Goal: Task Accomplishment & Management: Manage account settings

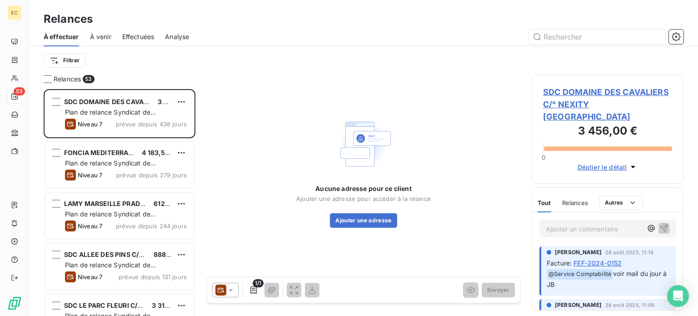
scroll to position [220, 144]
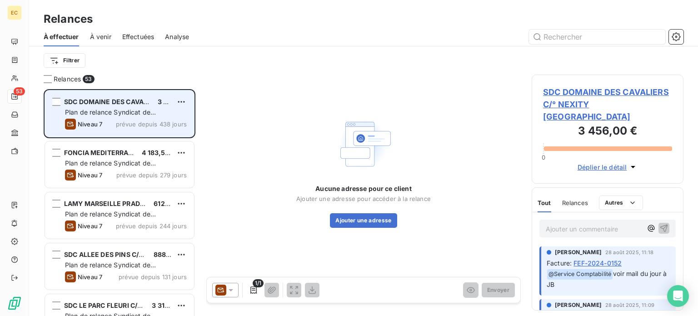
click at [129, 120] on span "prévue depuis 438 jours" at bounding box center [151, 123] width 71 height 7
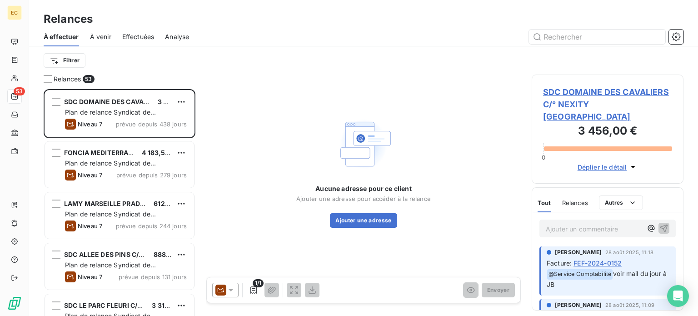
click at [577, 100] on span "SDC DOMAINE DES CAVALIERS C/° NEXITY [GEOGRAPHIC_DATA]" at bounding box center [607, 104] width 129 height 37
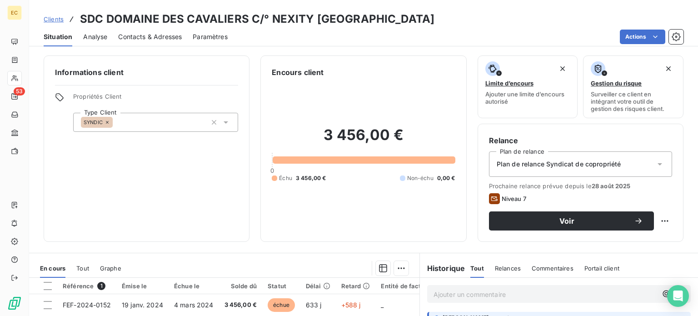
scroll to position [45, 0]
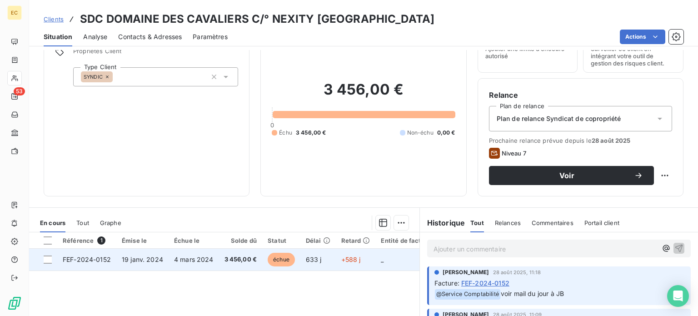
click at [143, 261] on span "19 janv. 2024" at bounding box center [142, 259] width 41 height 8
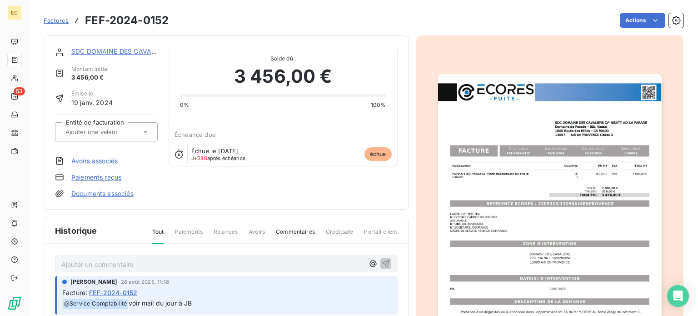
click at [535, 200] on img "button" at bounding box center [550, 232] width 224 height 316
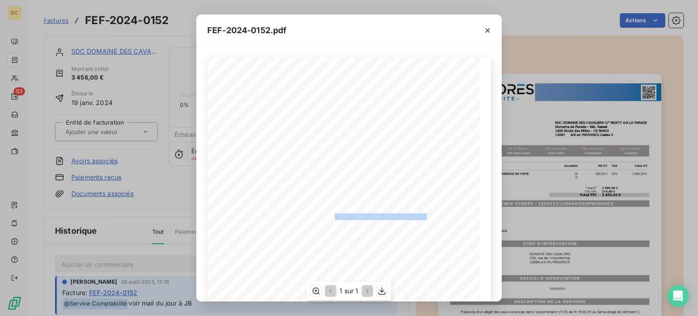
drag, startPoint x: 422, startPoint y: 218, endPoint x: 330, endPoint y: 215, distance: 91.4
click at [330, 215] on span "RÉFÉRENCE ECORES : 2209313/13090AIXENPROVENCE" at bounding box center [349, 215] width 155 height 5
copy span "2209313/13090AIXENPROVENCE"
click at [489, 34] on icon "button" at bounding box center [487, 30] width 9 height 9
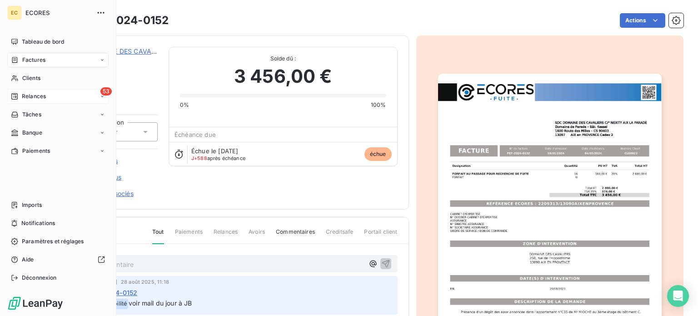
click at [31, 91] on div "53 Relances" at bounding box center [57, 96] width 101 height 15
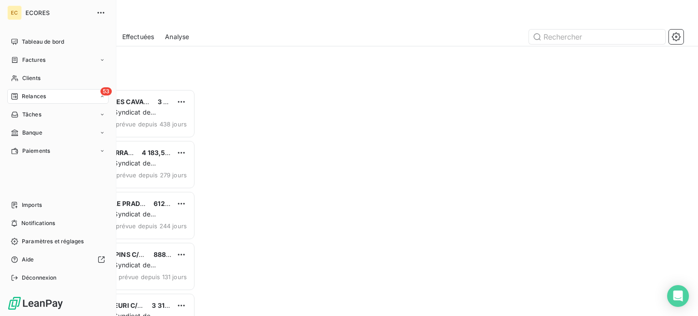
scroll to position [220, 144]
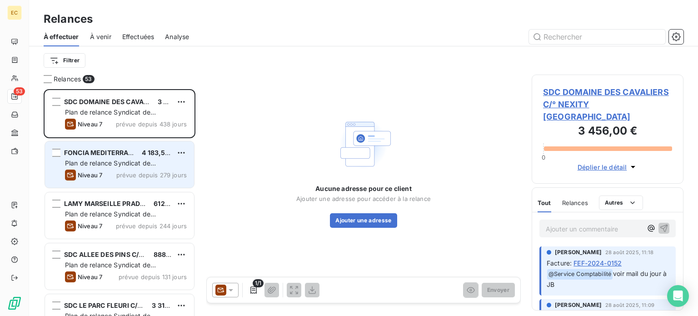
click at [108, 154] on span "FONCIA MEDITERRANEE" at bounding box center [103, 153] width 78 height 8
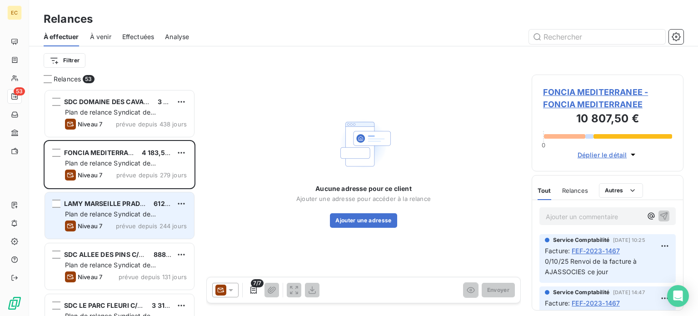
click at [133, 212] on span "Plan de relance Syndicat de copropriété" at bounding box center [110, 218] width 91 height 17
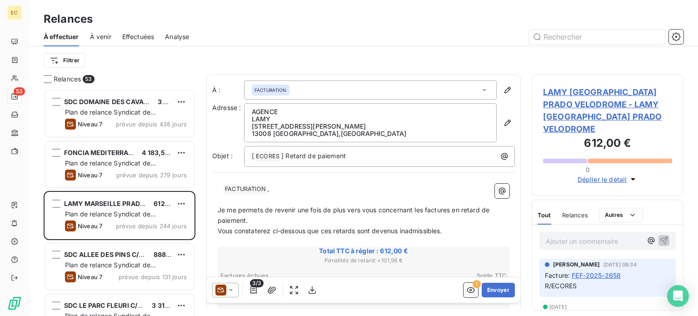
click at [562, 115] on span "LAMY [GEOGRAPHIC_DATA] PRADO VELODROME - LAMY [GEOGRAPHIC_DATA] PRADO VELODROME" at bounding box center [607, 110] width 129 height 49
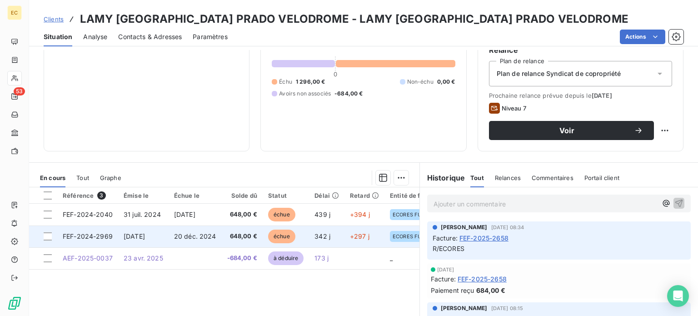
scroll to position [91, 0]
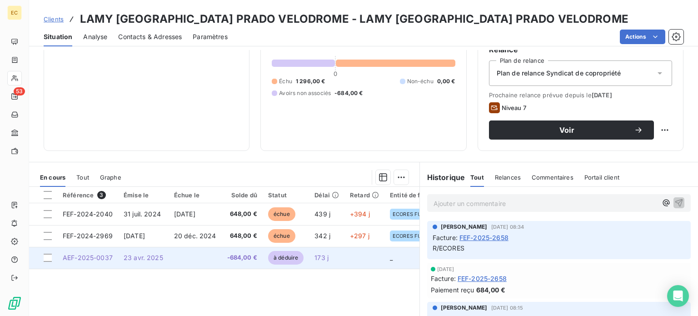
click at [138, 261] on span "23 avr. 2025" at bounding box center [144, 258] width 40 height 8
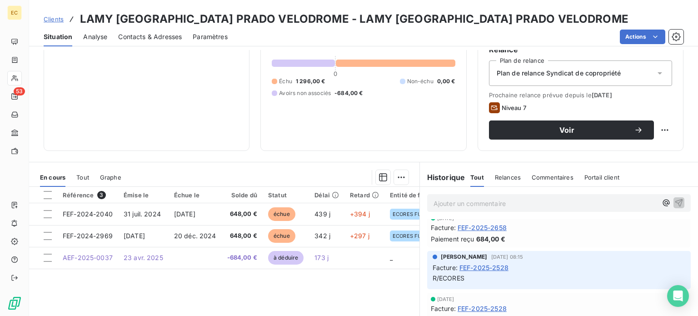
scroll to position [45, 0]
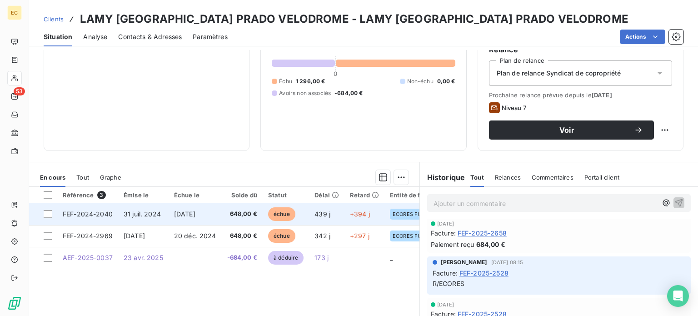
click at [85, 214] on span "FEF-2024-2040" at bounding box center [88, 214] width 50 height 8
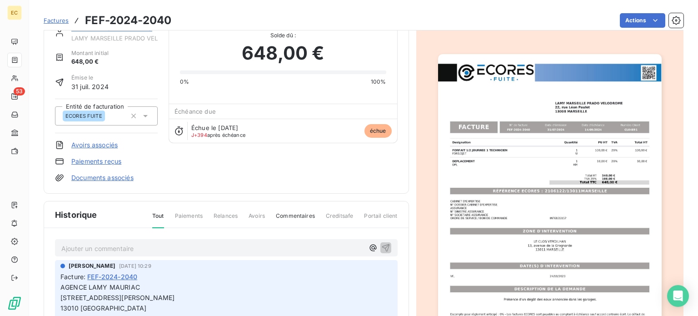
scroll to position [45, 0]
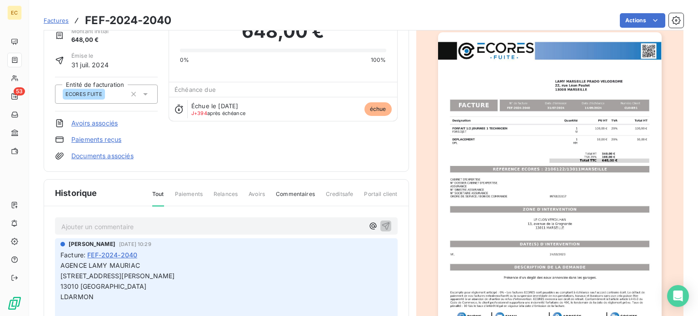
click at [495, 225] on img "button" at bounding box center [550, 190] width 224 height 316
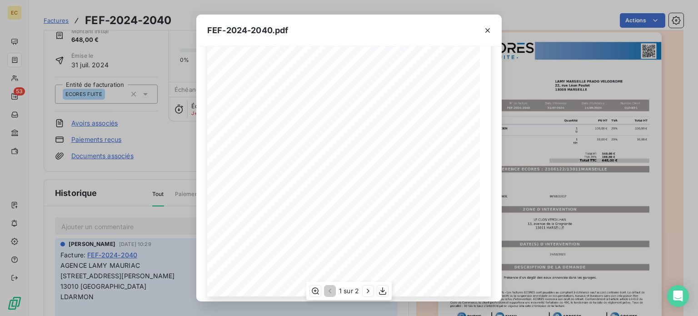
scroll to position [152, 0]
click at [485, 28] on icon "button" at bounding box center [487, 30] width 9 height 9
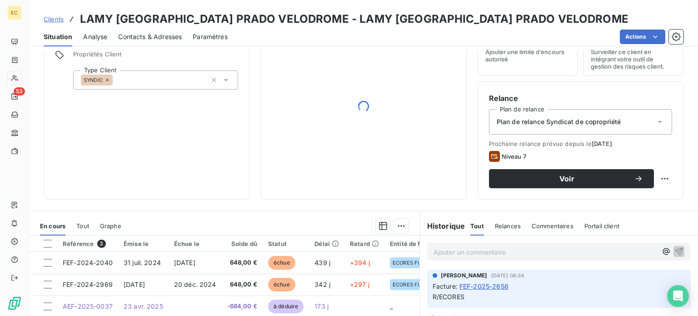
scroll to position [91, 0]
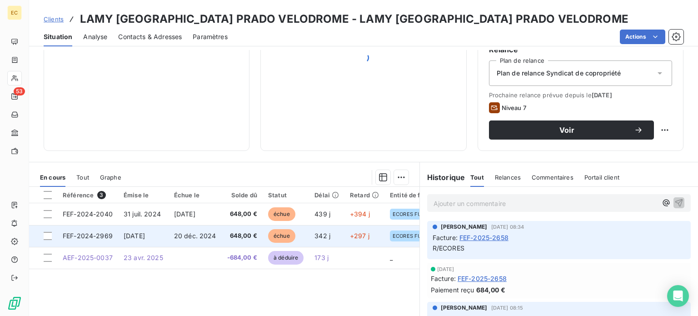
click at [87, 235] on span "FEF-2024-2969" at bounding box center [88, 236] width 50 height 8
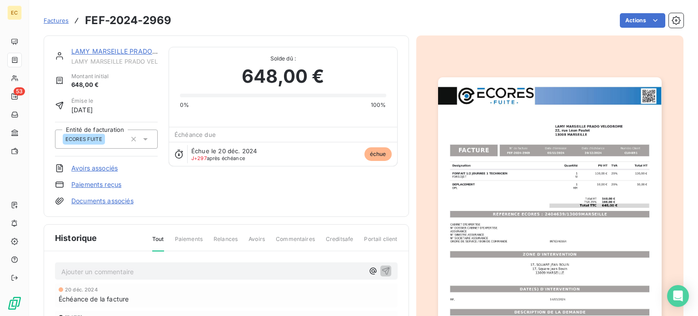
click at [518, 223] on img "button" at bounding box center [550, 235] width 224 height 316
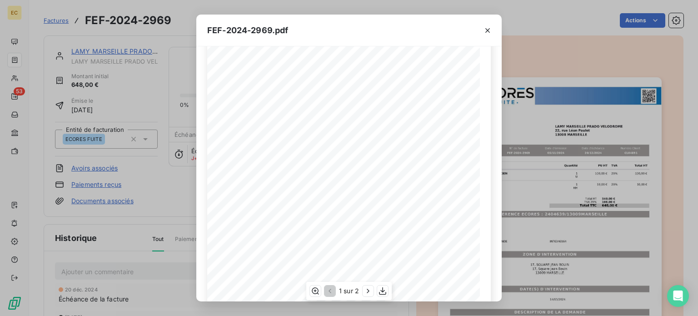
scroll to position [91, 0]
click at [485, 32] on icon "button" at bounding box center [487, 30] width 9 height 9
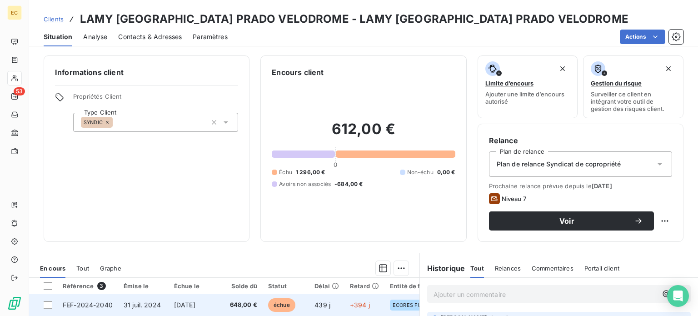
click at [100, 304] on span "FEF-2024-2040" at bounding box center [88, 305] width 50 height 8
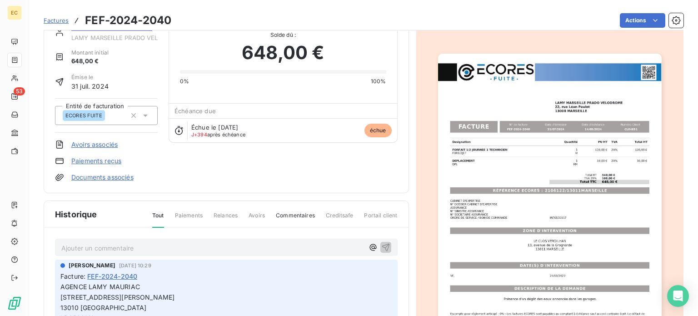
scroll to position [45, 0]
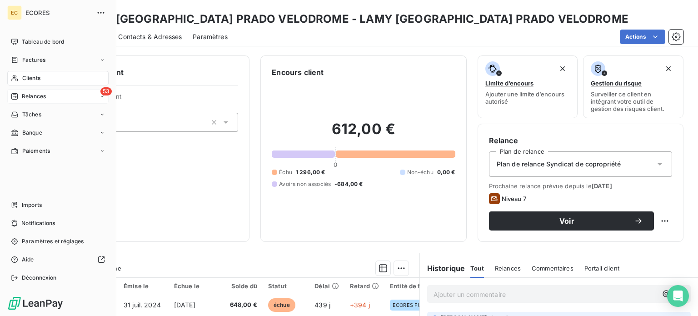
click at [32, 95] on span "Relances" at bounding box center [34, 96] width 24 height 8
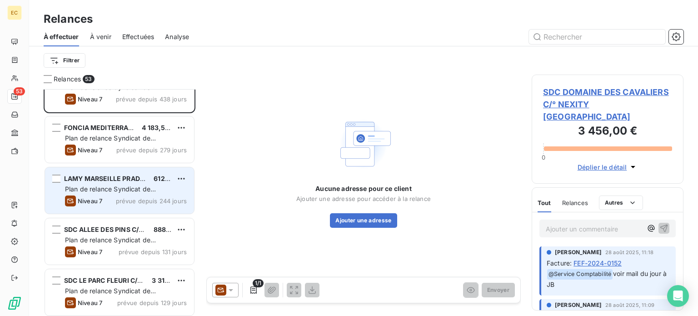
scroll to position [45, 0]
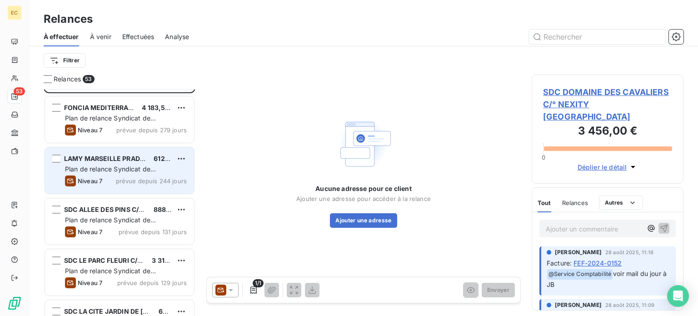
click at [131, 169] on span "Plan de relance Syndicat de copropriété" at bounding box center [110, 173] width 91 height 17
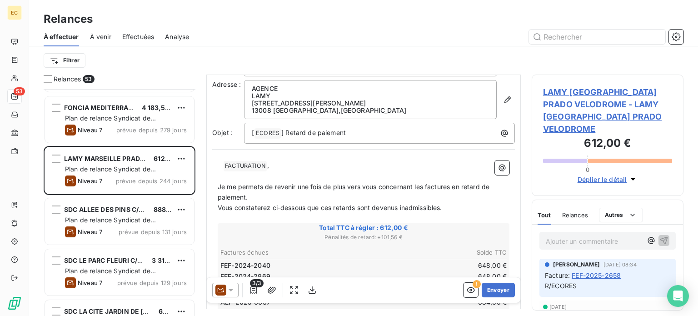
scroll to position [45, 0]
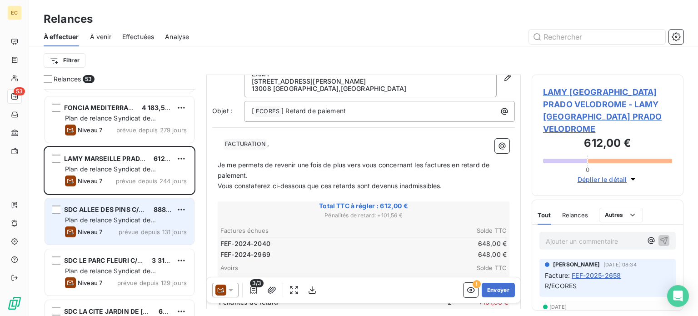
click at [95, 216] on span "Plan de relance Syndicat de copropriété" at bounding box center [110, 224] width 91 height 17
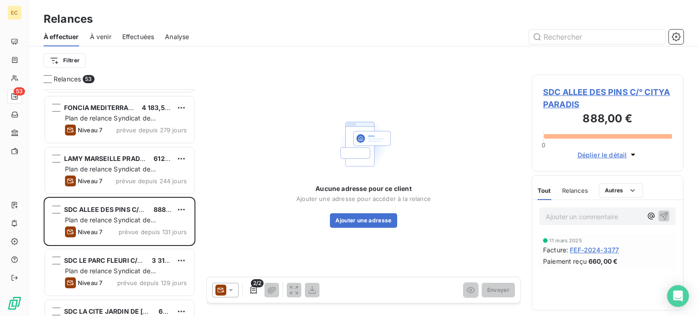
click at [600, 90] on span "SDC ALLEE DES PINS C/° CITYA PARADIS" at bounding box center [607, 98] width 129 height 25
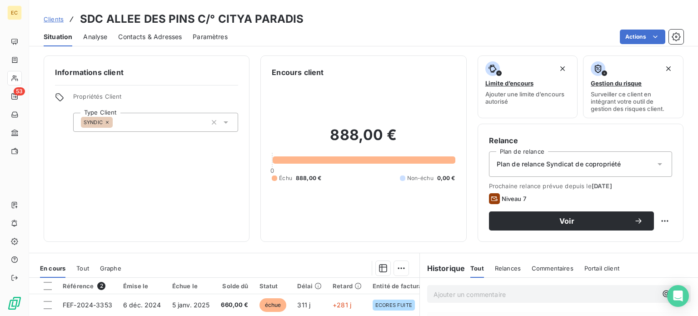
scroll to position [45, 0]
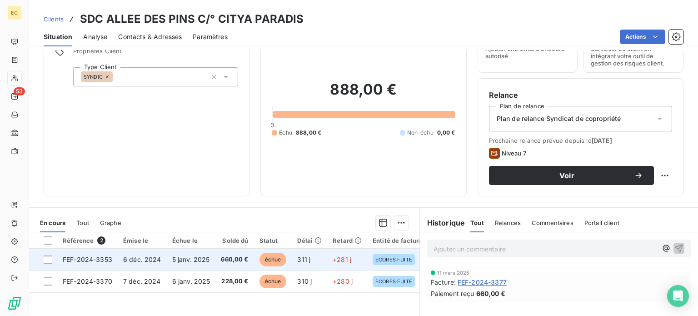
click at [100, 260] on span "FEF-2024-3353" at bounding box center [88, 259] width 50 height 8
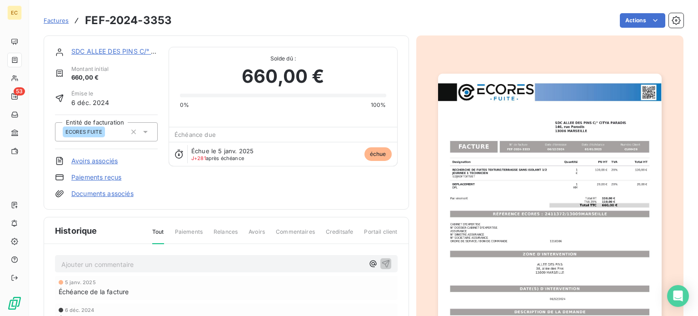
click at [535, 210] on img "button" at bounding box center [550, 232] width 224 height 316
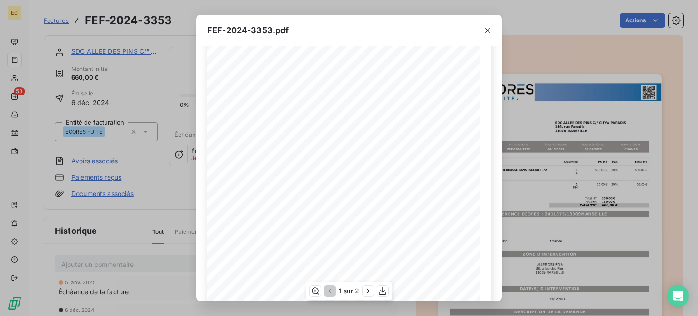
scroll to position [91, 0]
click at [485, 30] on icon "button" at bounding box center [487, 30] width 9 height 9
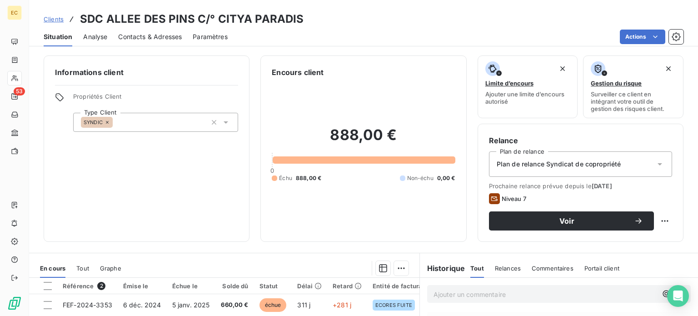
scroll to position [45, 0]
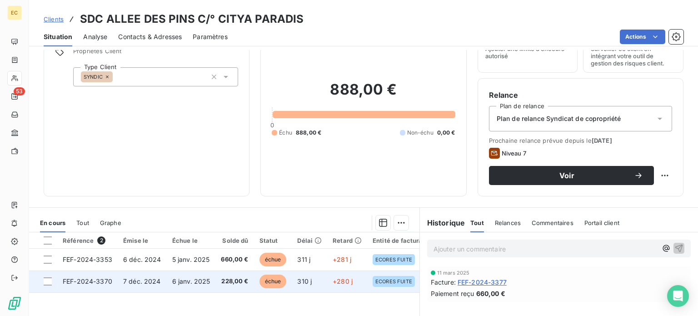
click at [72, 279] on span "FEF-2024-3370" at bounding box center [88, 281] width 50 height 8
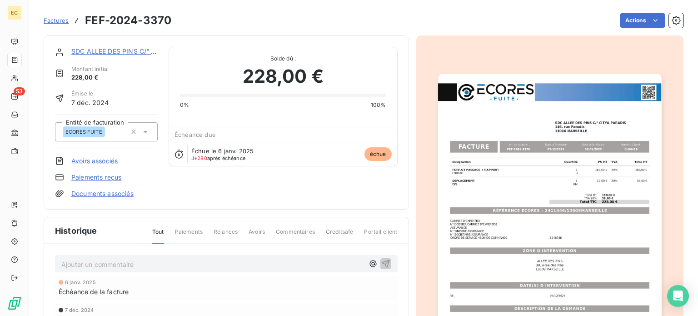
click at [512, 243] on img "button" at bounding box center [550, 232] width 224 height 316
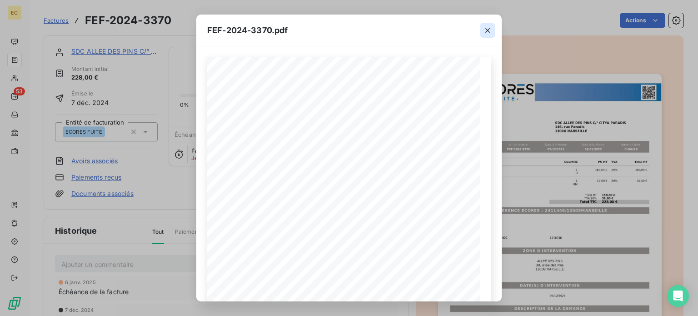
click at [487, 35] on button "button" at bounding box center [487, 30] width 15 height 15
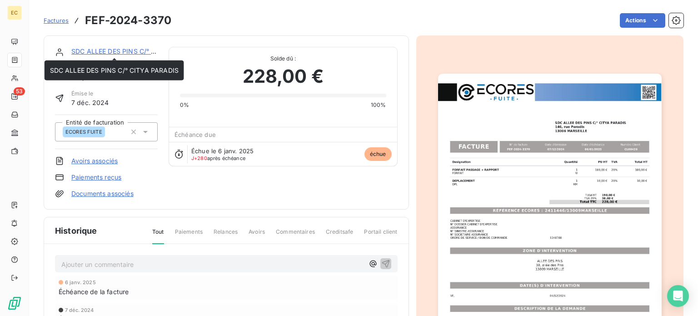
click at [112, 50] on link "SDC ALLEE DES PINS C/° CITYA PARADIS" at bounding box center [135, 51] width 129 height 8
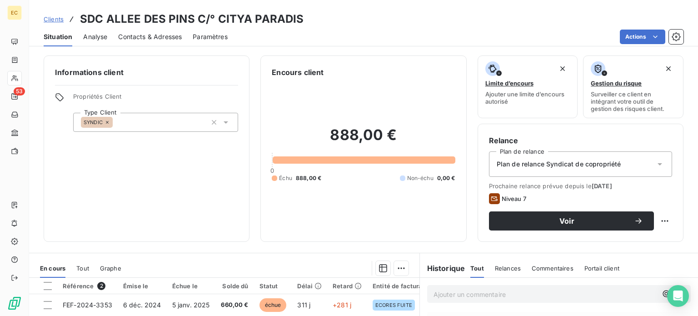
click at [145, 35] on span "Contacts & Adresses" at bounding box center [150, 36] width 64 height 9
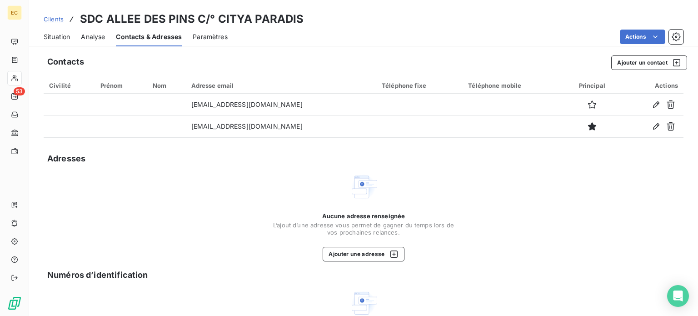
click at [52, 36] on span "Situation" at bounding box center [57, 36] width 26 height 9
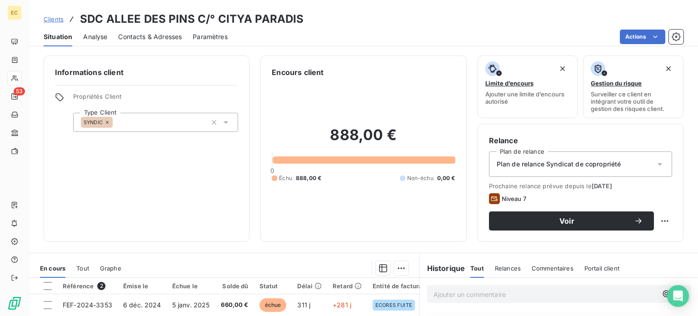
click at [149, 40] on span "Contacts & Adresses" at bounding box center [150, 36] width 64 height 9
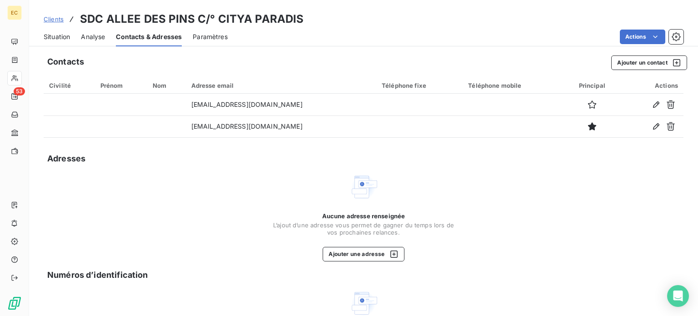
click at [60, 35] on span "Situation" at bounding box center [57, 36] width 26 height 9
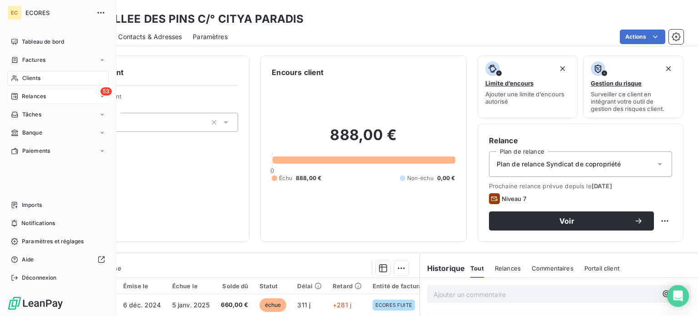
click at [22, 94] on span "Relances" at bounding box center [34, 96] width 24 height 8
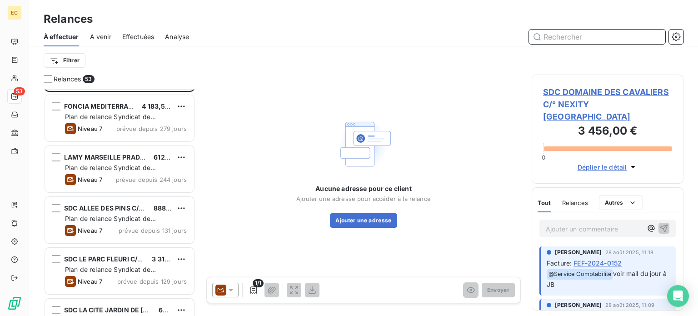
scroll to position [45, 0]
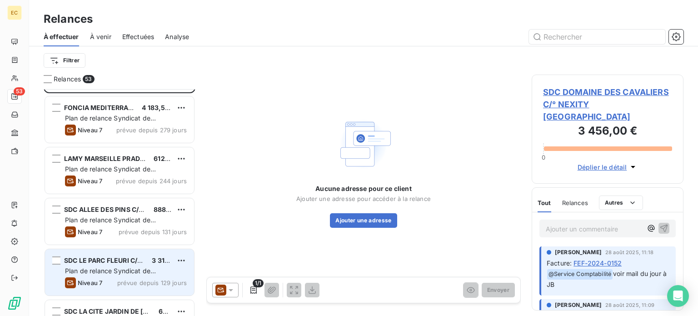
click at [111, 262] on span "SDC LE PARC FLEURI C/° SQUARE HABITAT" at bounding box center [130, 260] width 133 height 8
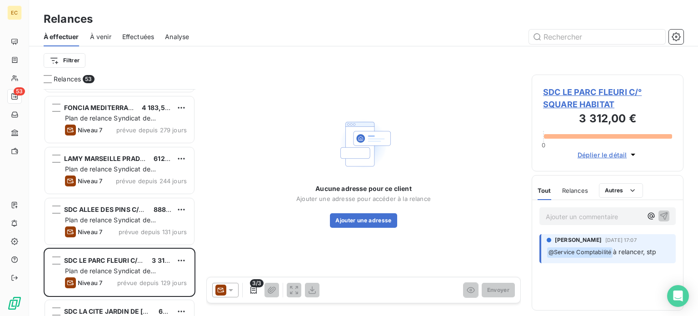
click at [576, 105] on span "SDC LE PARC FLEURI C/° SQUARE HABITAT" at bounding box center [607, 98] width 129 height 25
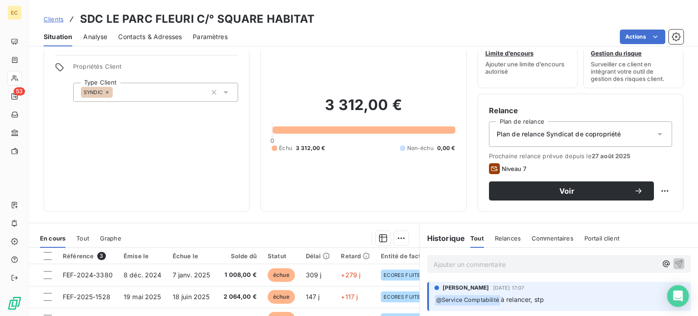
scroll to position [91, 0]
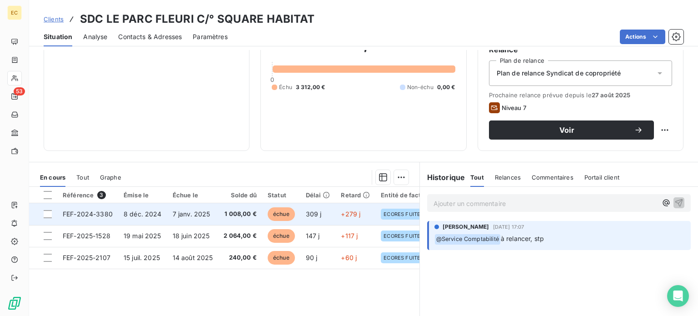
click at [82, 214] on span "FEF-2024-3380" at bounding box center [88, 214] width 50 height 8
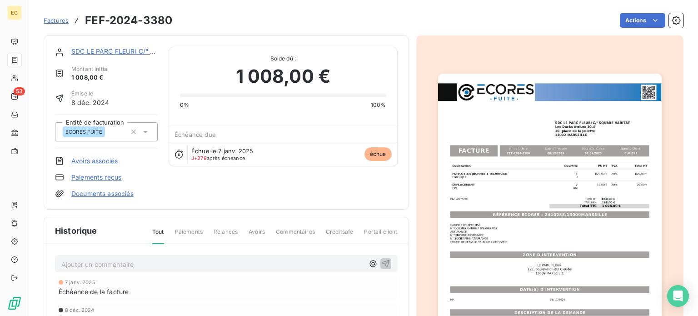
click at [536, 234] on img "button" at bounding box center [550, 232] width 224 height 316
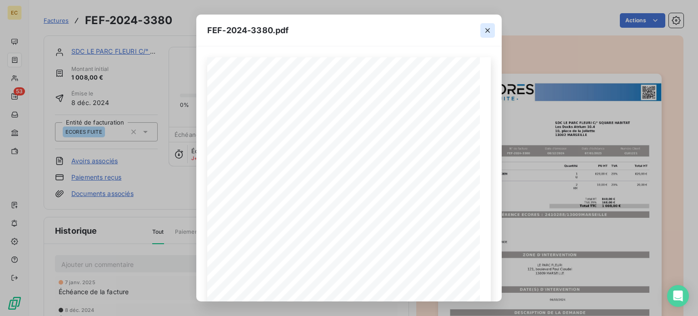
click at [488, 30] on icon "button" at bounding box center [487, 30] width 5 height 5
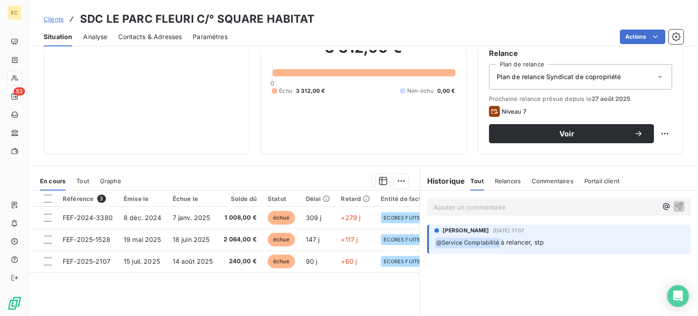
scroll to position [91, 0]
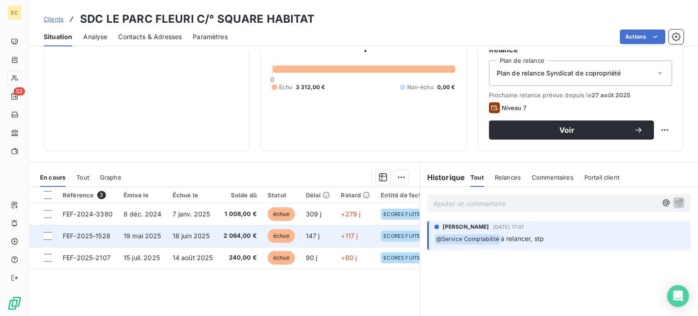
click at [95, 237] on span "FEF-2025-1528" at bounding box center [87, 236] width 48 height 8
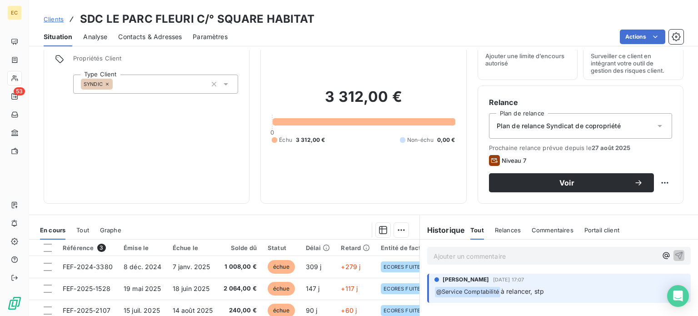
scroll to position [91, 0]
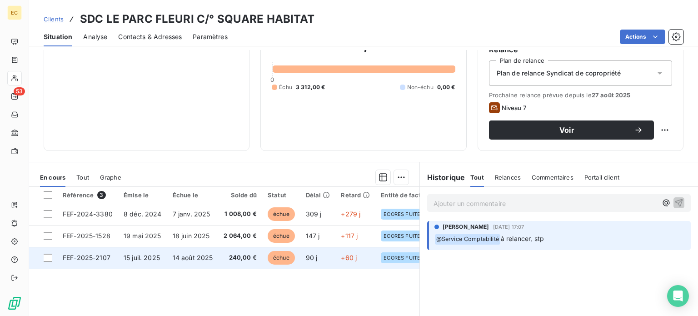
click at [95, 257] on span "FEF-2025-2107" at bounding box center [87, 258] width 48 height 8
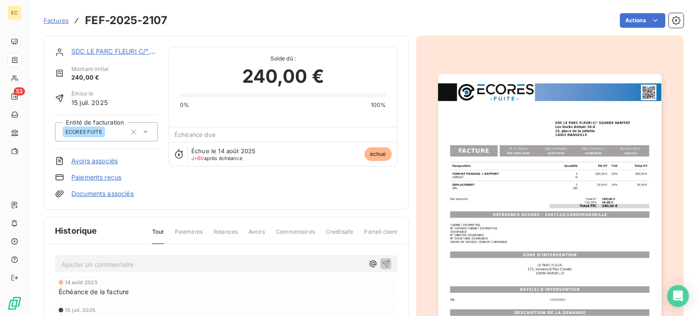
click at [111, 52] on link "SDC LE PARC FLEURI C/° SQUARE HABITAT" at bounding box center [138, 51] width 134 height 8
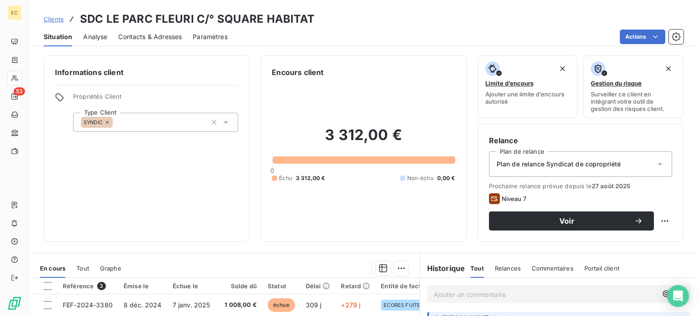
click at [158, 37] on span "Contacts & Adresses" at bounding box center [150, 36] width 64 height 9
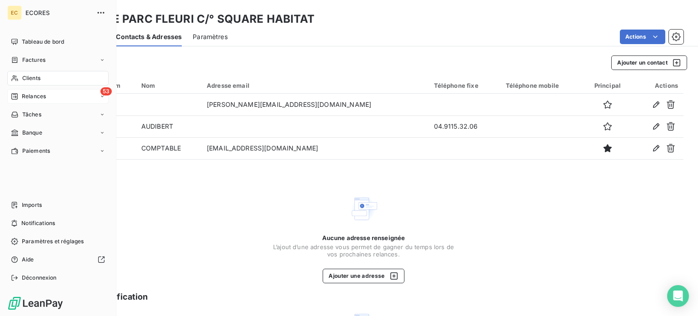
click at [36, 98] on span "Relances" at bounding box center [34, 96] width 24 height 8
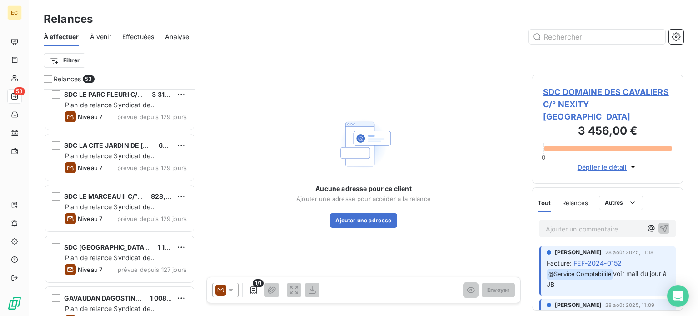
scroll to position [227, 0]
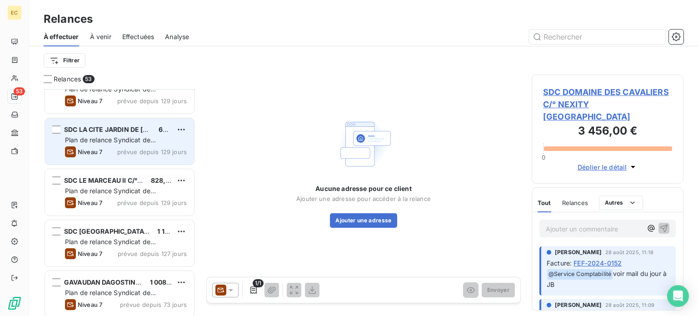
click at [111, 133] on div "SDC LA CITE JARDIN DE [GEOGRAPHIC_DATA] C/° AUXITIME" at bounding box center [107, 129] width 87 height 9
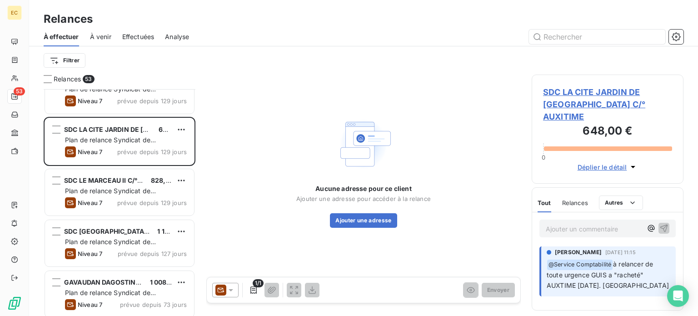
click at [585, 102] on span "SDC LA CITE JARDIN DE [GEOGRAPHIC_DATA] C/° AUXITIME" at bounding box center [607, 104] width 129 height 37
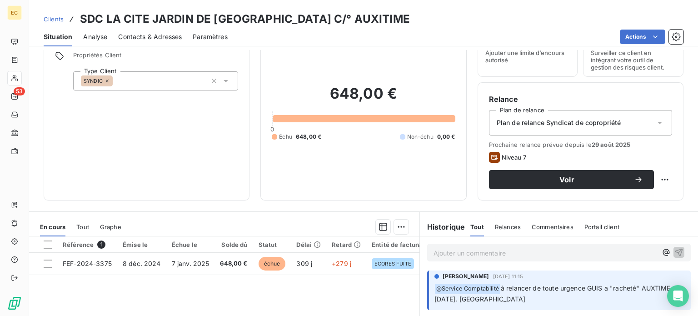
scroll to position [91, 0]
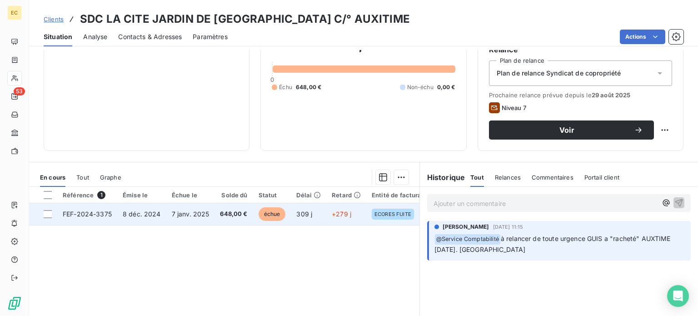
click at [100, 218] on td "FEF-2024-3375" at bounding box center [87, 214] width 60 height 22
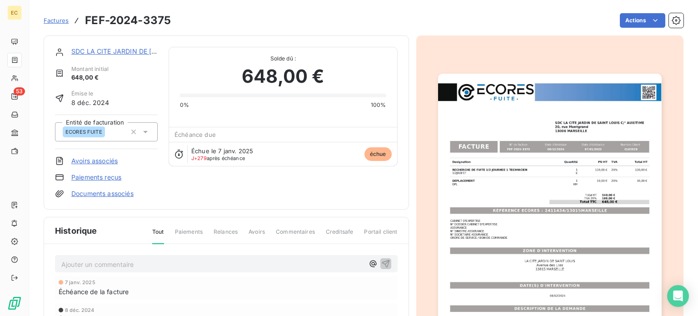
click at [548, 211] on img "button" at bounding box center [550, 232] width 224 height 316
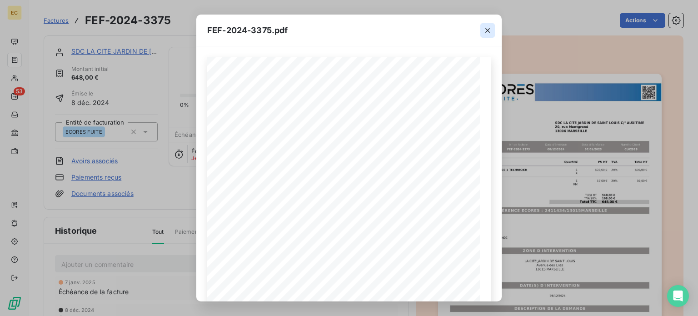
click at [487, 30] on icon "button" at bounding box center [487, 30] width 9 height 9
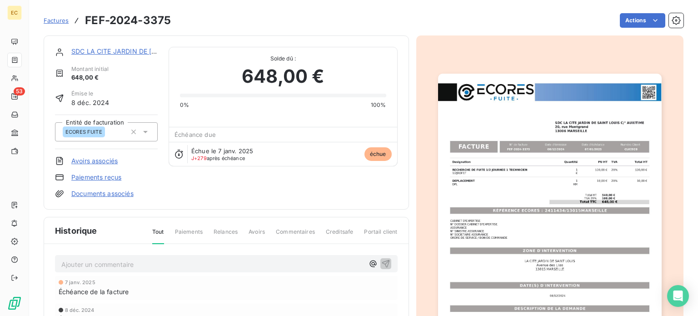
click at [118, 53] on link "SDC LA CITE JARDIN DE [GEOGRAPHIC_DATA] C/° AUXITIME" at bounding box center [165, 51] width 189 height 8
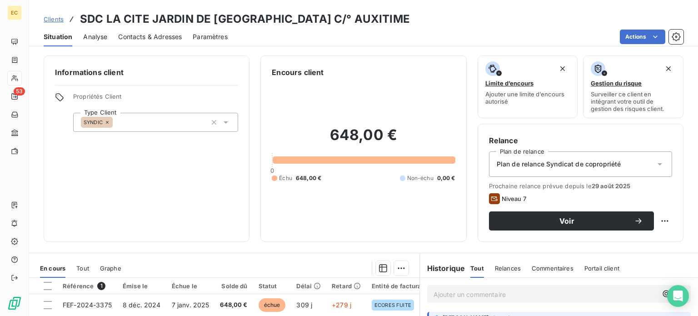
click at [162, 36] on span "Contacts & Adresses" at bounding box center [150, 36] width 64 height 9
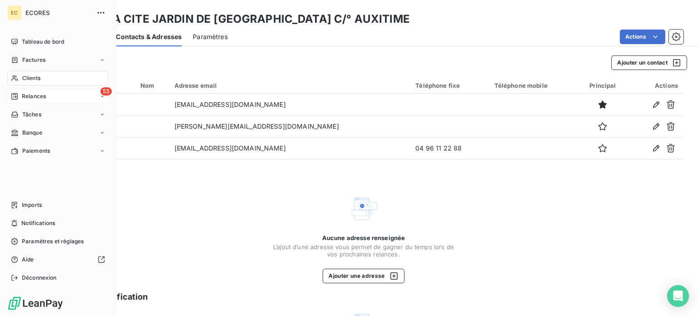
click at [24, 98] on span "Relances" at bounding box center [34, 96] width 24 height 8
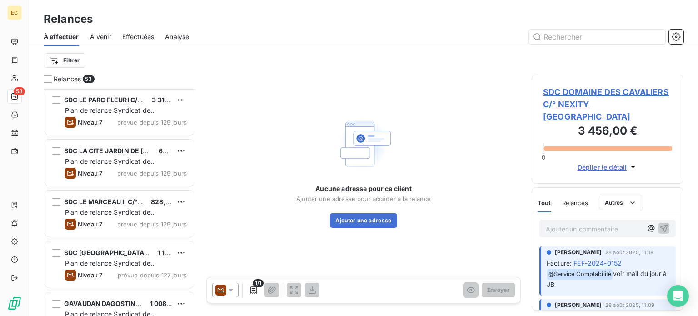
scroll to position [227, 0]
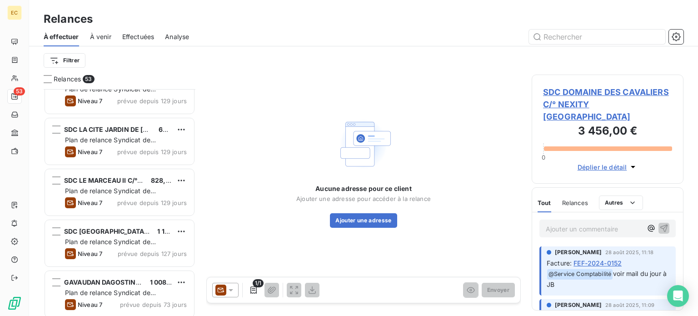
click at [116, 191] on span "Plan de relance Syndicat de copropriété" at bounding box center [110, 195] width 91 height 17
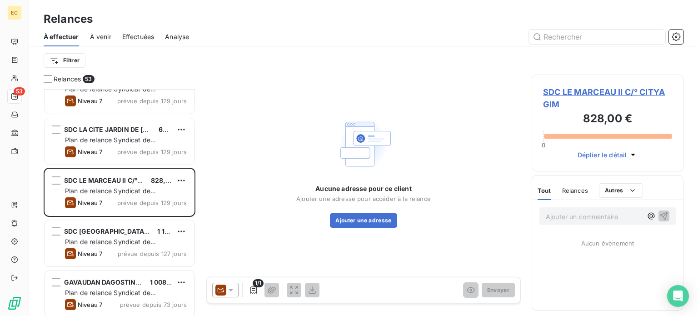
click at [582, 90] on span "SDC LE MARCEAU II C/° CITYA GIM" at bounding box center [607, 98] width 129 height 25
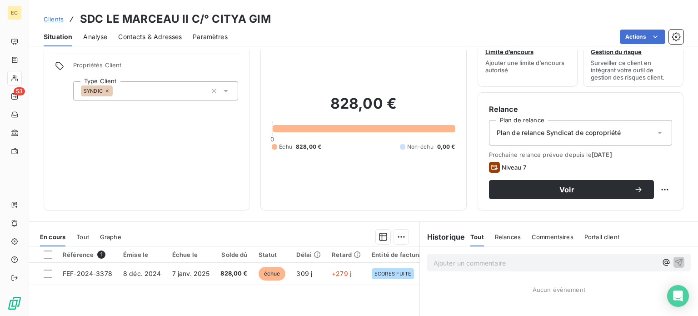
scroll to position [45, 0]
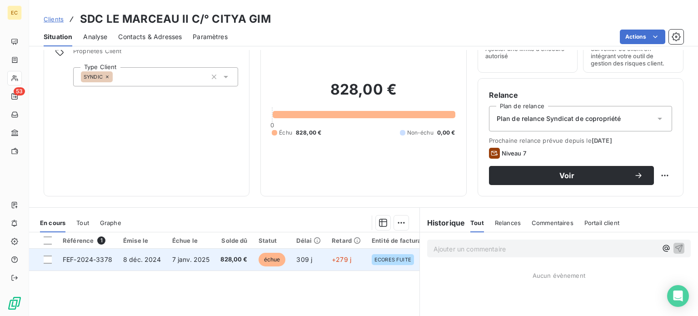
click at [83, 259] on span "FEF-2024-3378" at bounding box center [88, 259] width 50 height 8
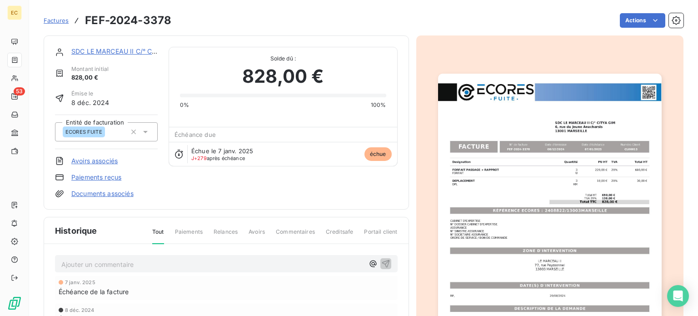
click at [526, 233] on img "button" at bounding box center [550, 232] width 224 height 316
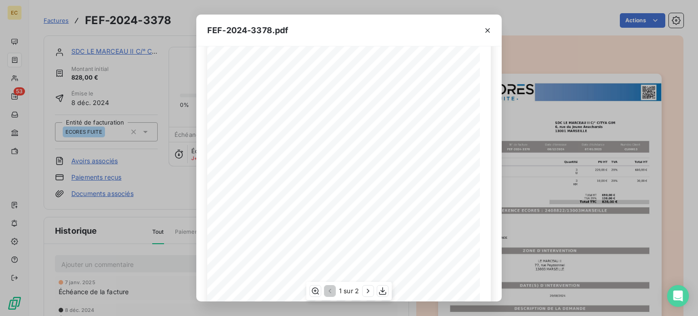
scroll to position [45, 0]
click at [486, 28] on icon "button" at bounding box center [487, 30] width 9 height 9
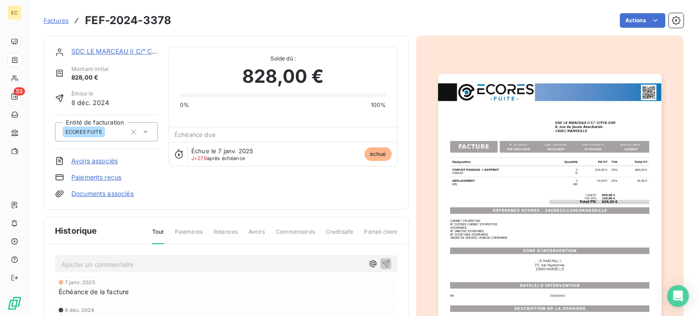
click at [108, 50] on link "SDC LE MARCEAU II C/° CITYA GIM" at bounding box center [126, 51] width 110 height 8
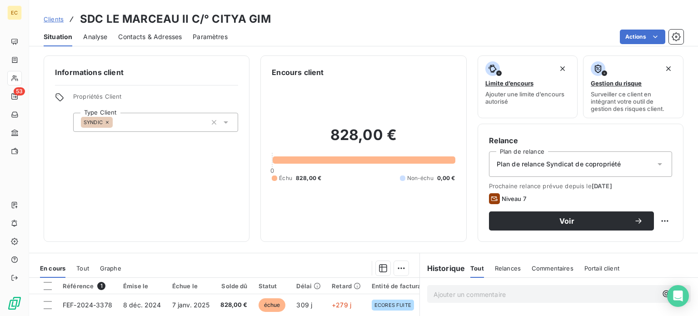
click at [145, 36] on span "Contacts & Adresses" at bounding box center [150, 36] width 64 height 9
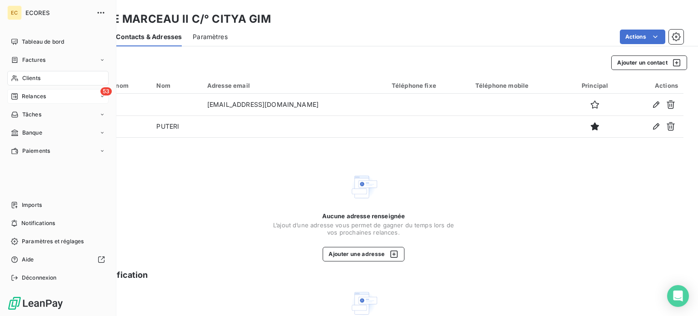
click at [33, 96] on span "Relances" at bounding box center [34, 96] width 24 height 8
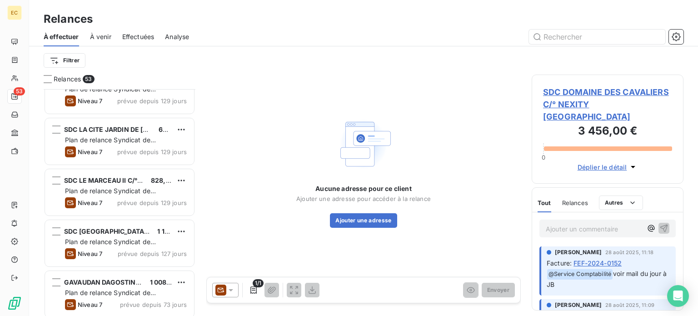
scroll to position [273, 0]
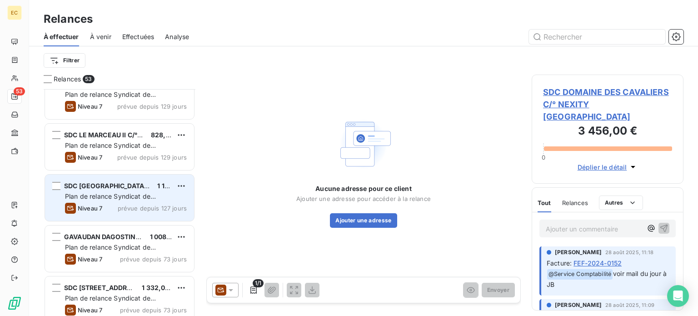
click at [113, 193] on span "Plan de relance Syndicat de copropriété" at bounding box center [110, 200] width 91 height 17
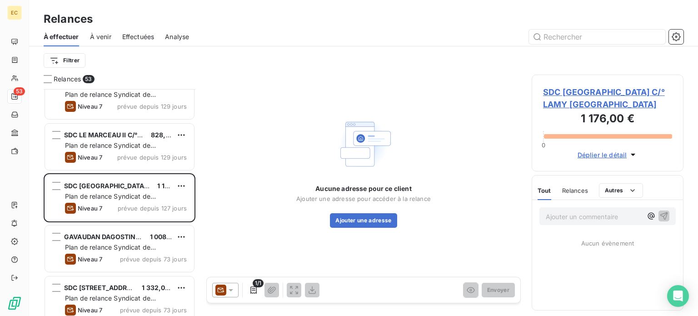
click at [574, 103] on span "SDC [GEOGRAPHIC_DATA] C/° LAMY [GEOGRAPHIC_DATA]" at bounding box center [607, 98] width 129 height 25
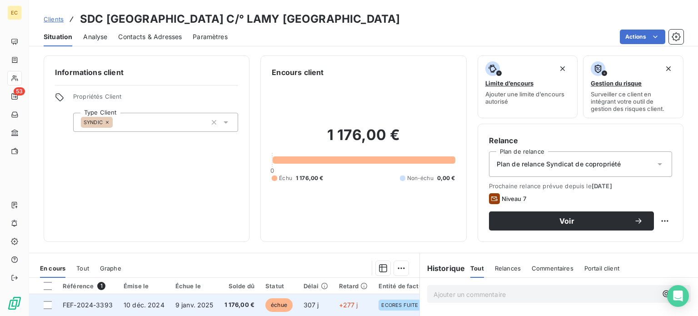
click at [183, 304] on span "9 janv. 2025" at bounding box center [194, 305] width 38 height 8
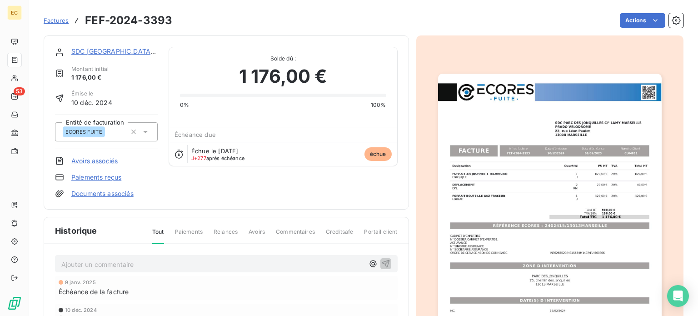
click at [544, 227] on img "button" at bounding box center [550, 232] width 224 height 316
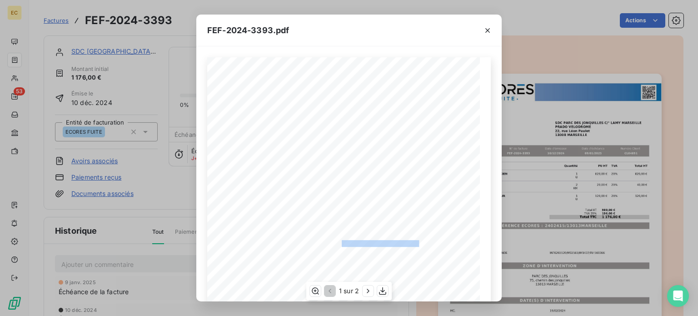
drag, startPoint x: 414, startPoint y: 242, endPoint x: 338, endPoint y: 245, distance: 76.4
click at [338, 245] on span "RÉFÉRENCE ECORES : 2402415/13013MARSEILLE" at bounding box center [349, 242] width 140 height 5
copy span ": 2402415/13013MARSEILLE"
click at [486, 31] on icon "button" at bounding box center [487, 30] width 9 height 9
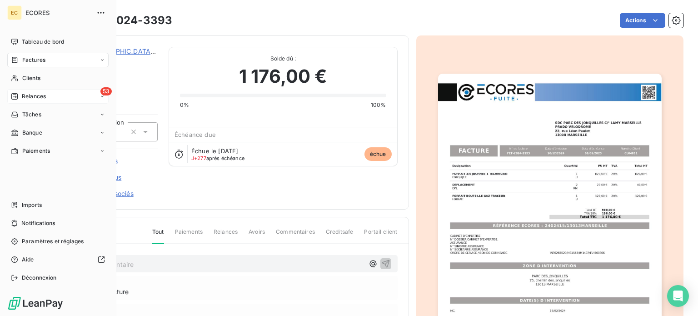
click at [34, 97] on span "Relances" at bounding box center [34, 96] width 24 height 8
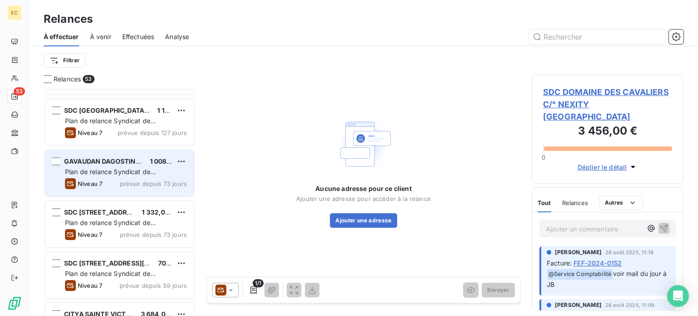
scroll to position [363, 0]
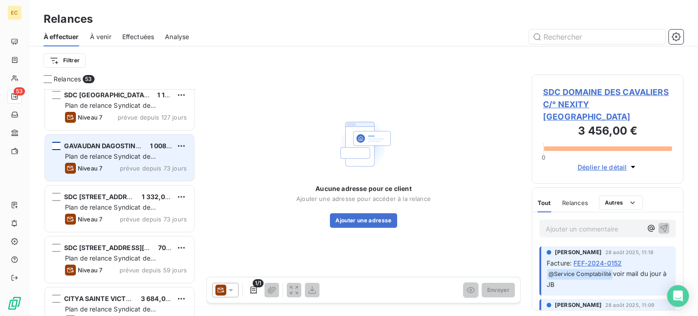
click at [59, 145] on div "grid" at bounding box center [56, 146] width 8 height 8
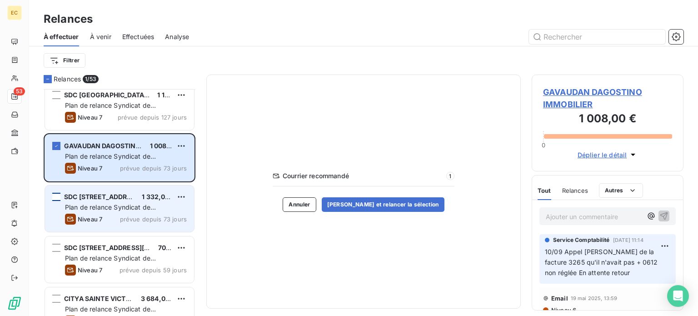
click at [56, 196] on div "grid" at bounding box center [56, 197] width 8 height 8
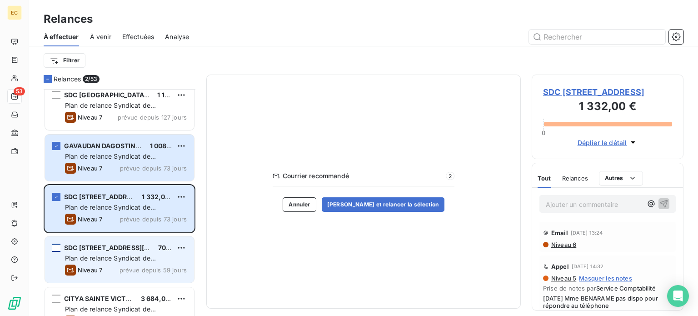
click at [57, 246] on div "grid" at bounding box center [56, 248] width 8 height 8
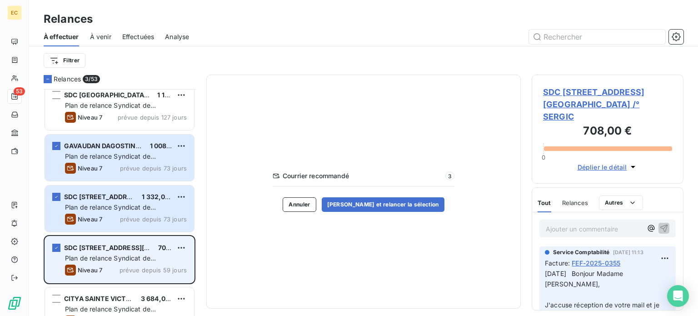
scroll to position [454, 0]
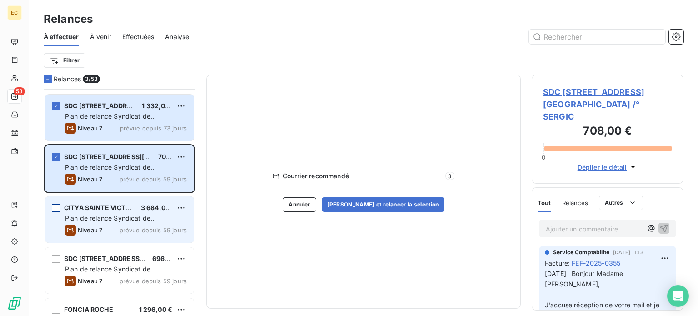
click at [58, 207] on div "grid" at bounding box center [56, 208] width 8 height 8
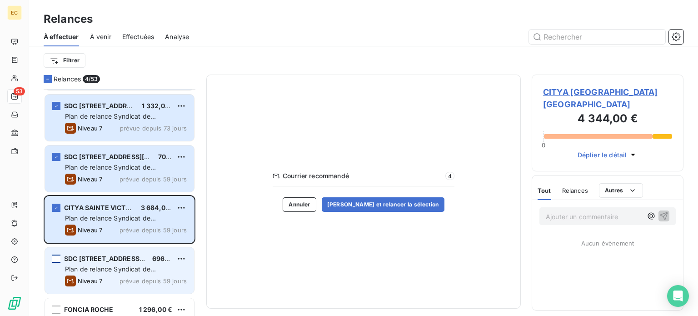
click at [56, 256] on div "grid" at bounding box center [56, 258] width 8 height 8
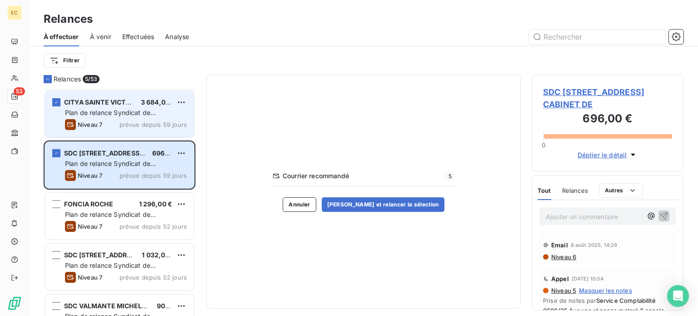
scroll to position [591, 0]
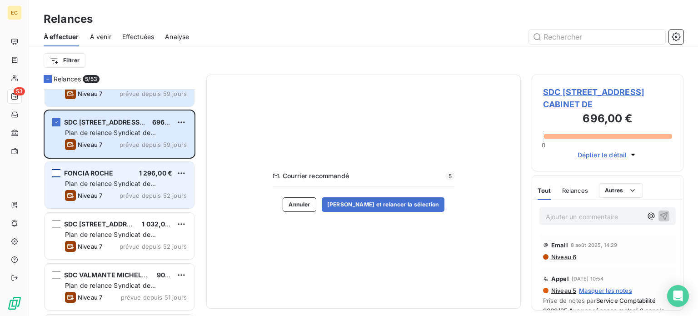
click at [58, 173] on div "grid" at bounding box center [56, 173] width 8 height 8
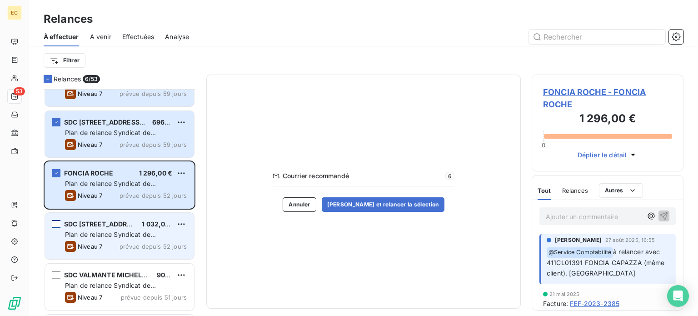
click at [58, 225] on div "grid" at bounding box center [56, 224] width 8 height 8
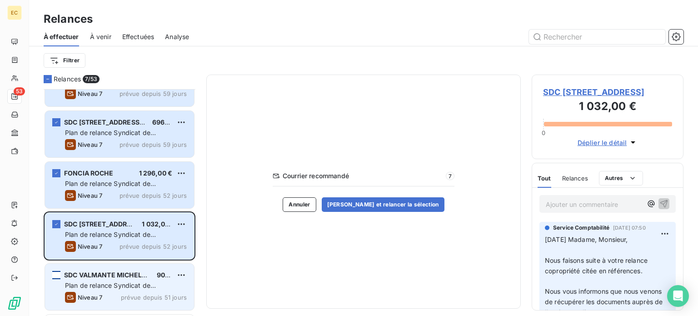
click at [55, 274] on div "grid" at bounding box center [56, 275] width 8 height 8
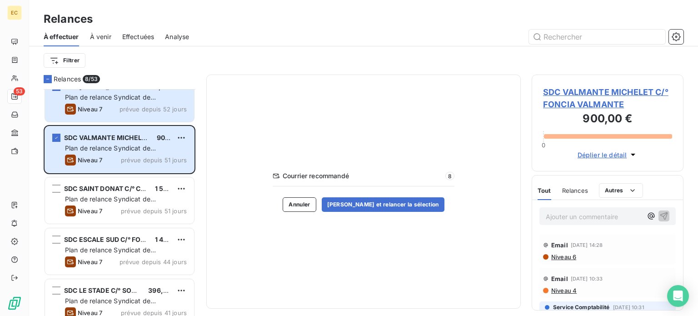
scroll to position [772, 0]
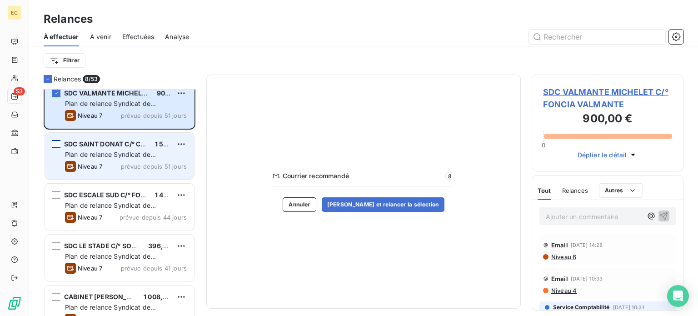
click at [55, 140] on div "grid" at bounding box center [56, 144] width 8 height 8
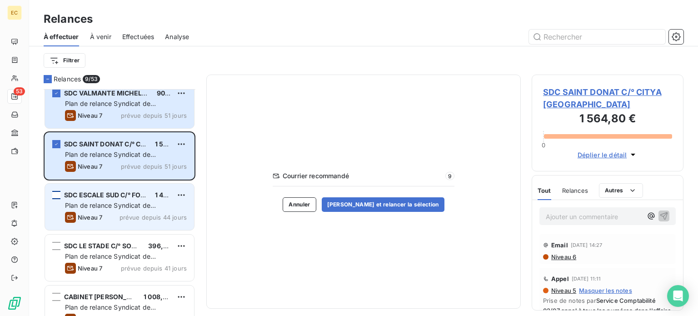
click at [56, 194] on div "grid" at bounding box center [56, 195] width 8 height 8
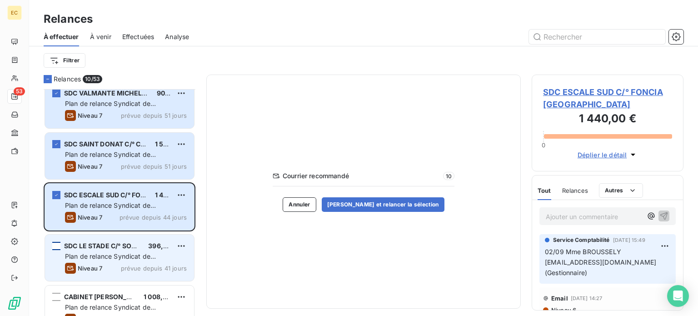
click at [56, 246] on div "grid" at bounding box center [56, 246] width 8 height 8
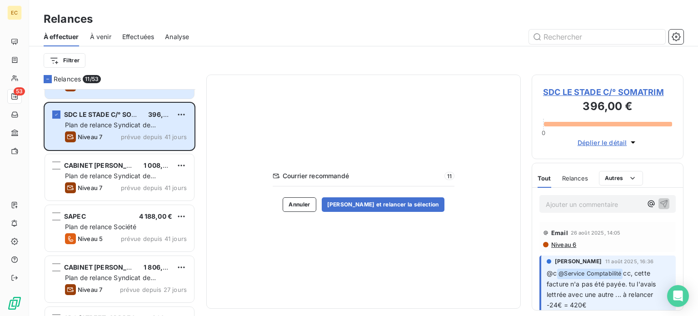
scroll to position [909, 0]
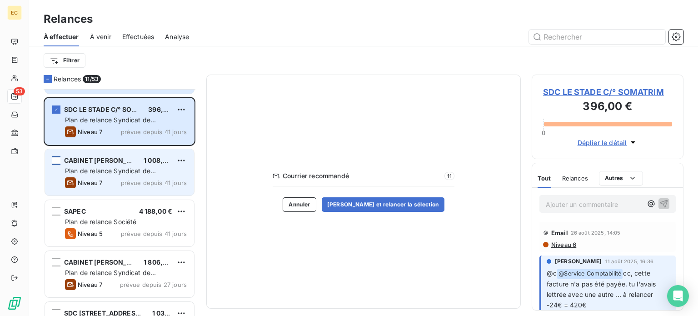
click at [56, 158] on div "grid" at bounding box center [56, 160] width 8 height 8
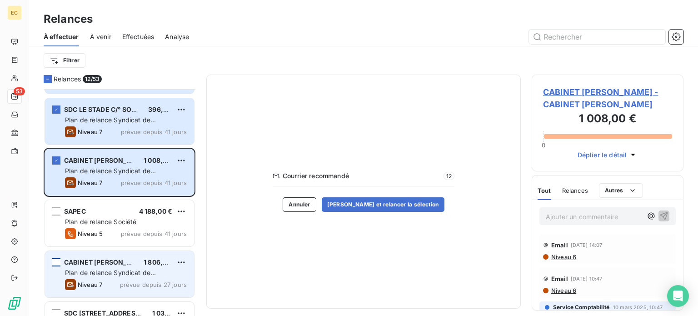
click at [56, 261] on div "grid" at bounding box center [56, 262] width 8 height 8
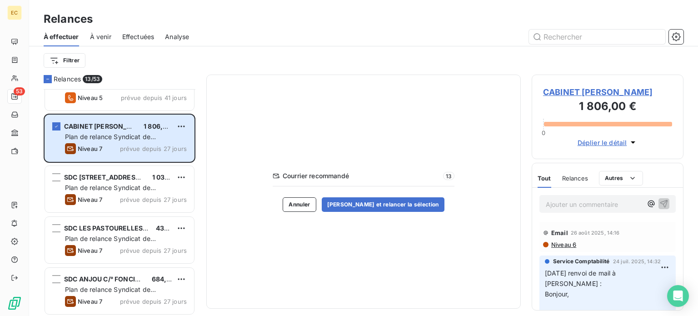
scroll to position [1045, 0]
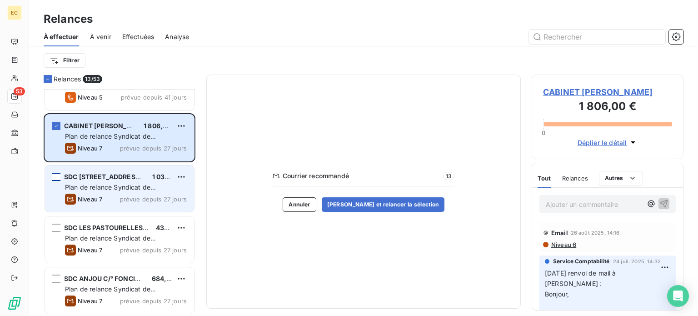
click at [56, 174] on div "grid" at bounding box center [56, 177] width 8 height 8
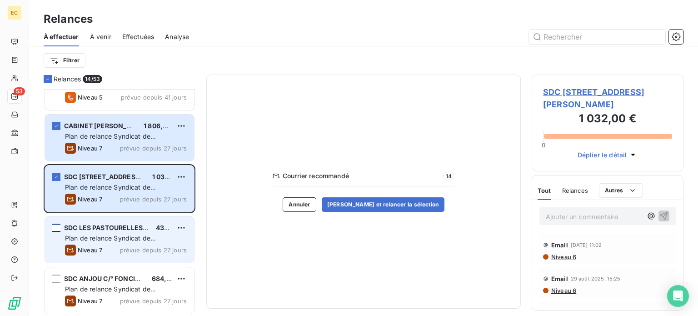
click at [56, 226] on div "grid" at bounding box center [56, 228] width 8 height 8
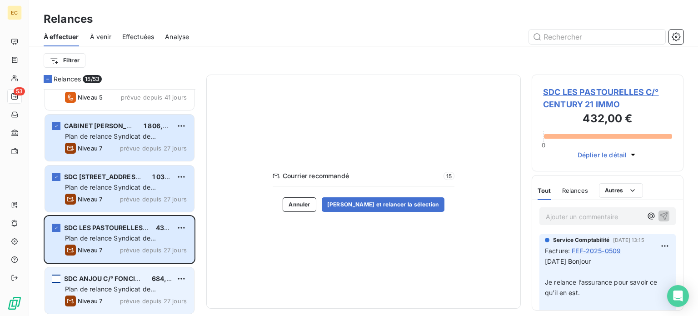
click at [56, 278] on div "grid" at bounding box center [56, 278] width 8 height 8
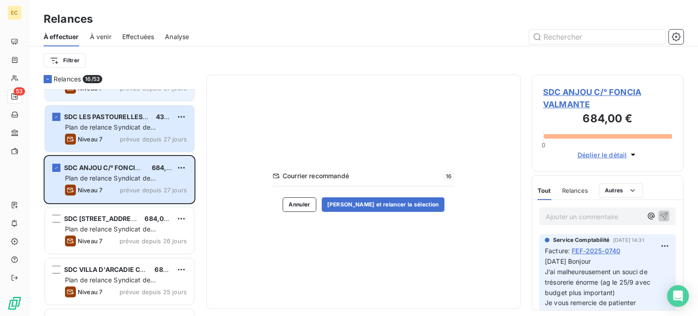
scroll to position [1181, 0]
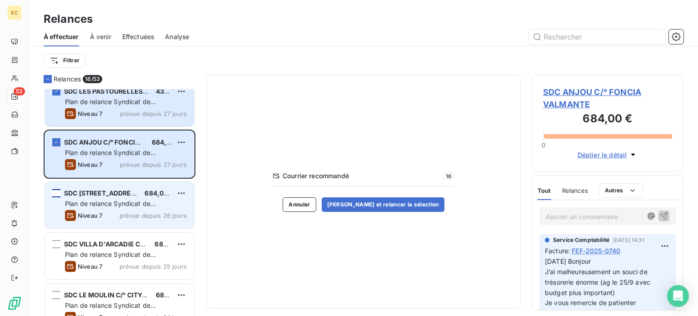
click at [55, 191] on div "grid" at bounding box center [56, 193] width 8 height 8
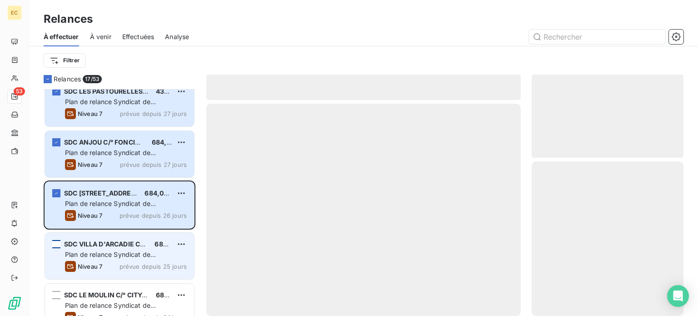
click at [55, 244] on div "grid" at bounding box center [56, 244] width 8 height 8
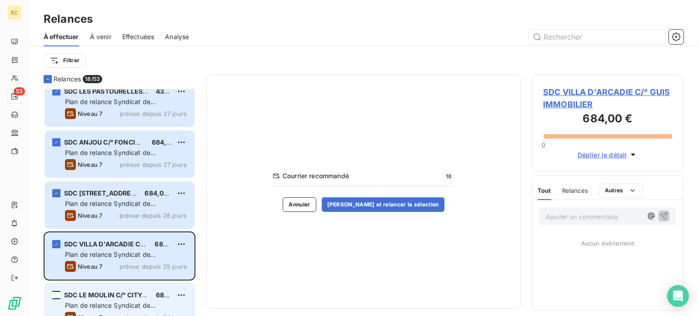
click at [55, 294] on div "grid" at bounding box center [56, 295] width 8 height 8
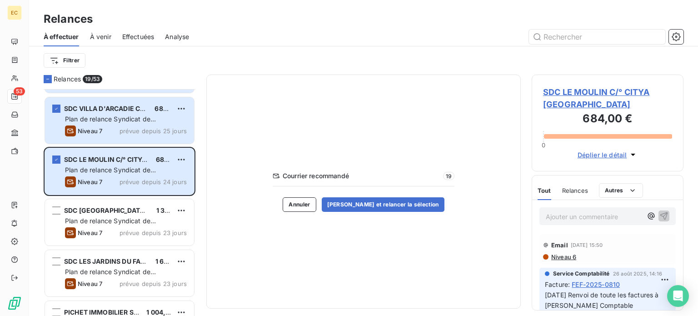
scroll to position [1318, 0]
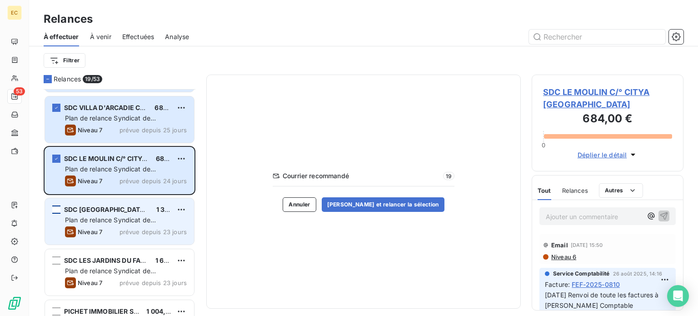
click at [57, 211] on div "grid" at bounding box center [56, 209] width 8 height 8
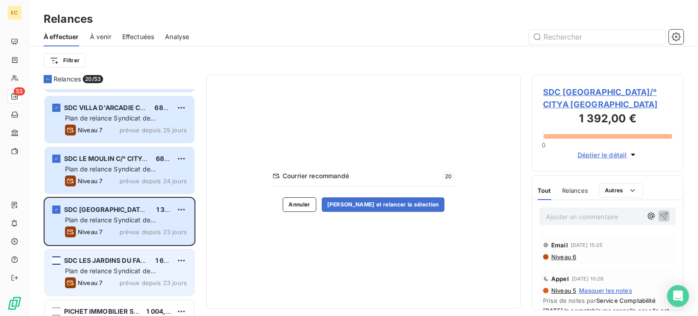
click at [53, 259] on div "grid" at bounding box center [56, 260] width 8 height 8
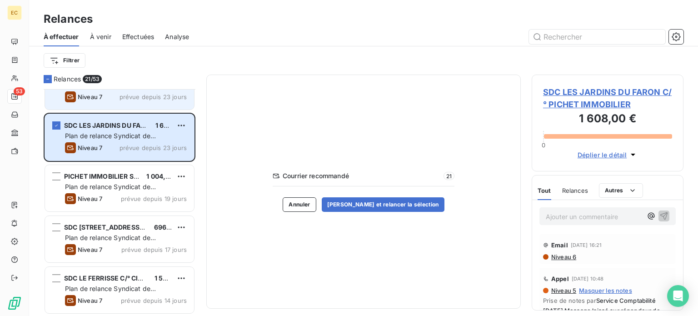
scroll to position [1454, 0]
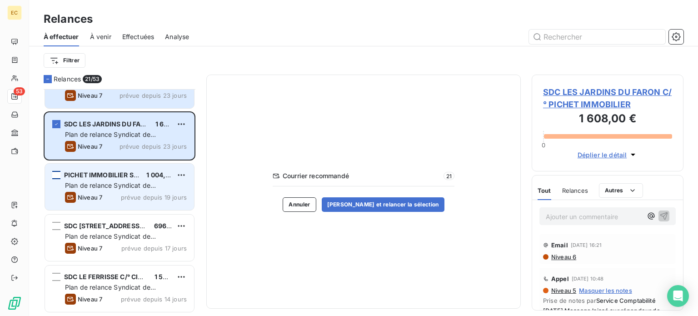
click at [56, 174] on div "grid" at bounding box center [56, 175] width 8 height 8
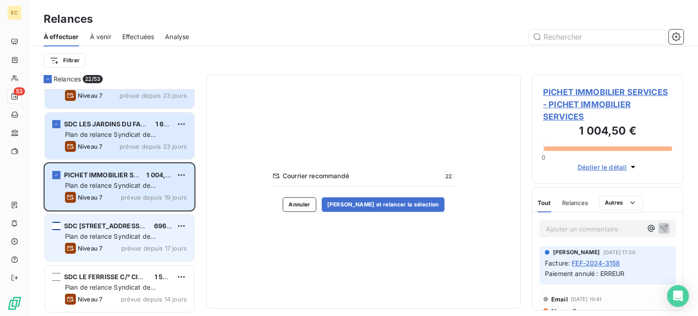
click at [57, 225] on div "grid" at bounding box center [56, 226] width 8 height 8
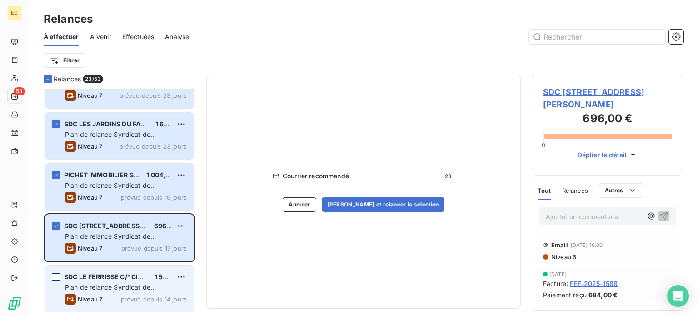
click at [56, 276] on div "grid" at bounding box center [56, 277] width 8 height 8
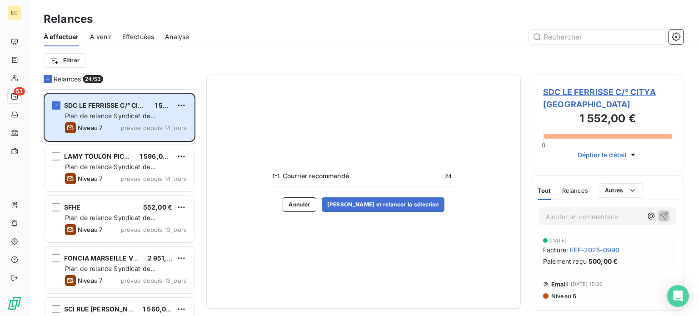
scroll to position [1636, 0]
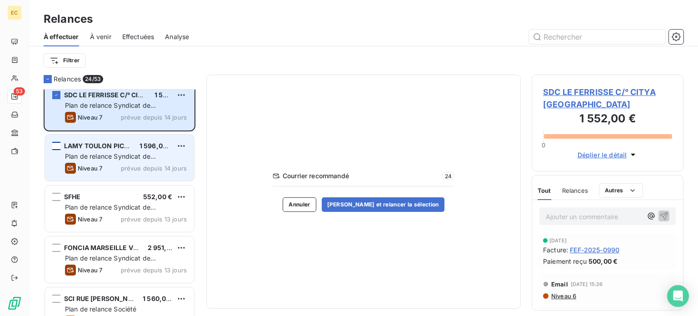
click at [56, 147] on div "grid" at bounding box center [56, 146] width 8 height 8
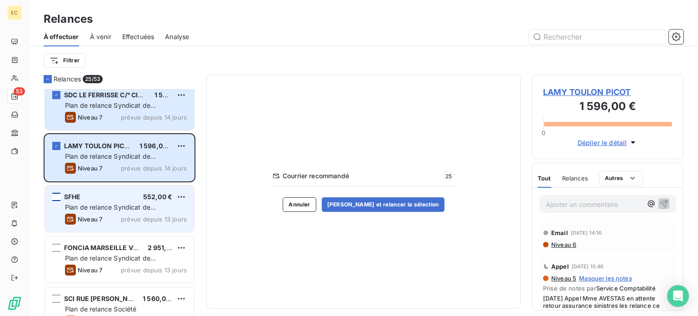
click at [56, 194] on div "grid" at bounding box center [56, 197] width 8 height 8
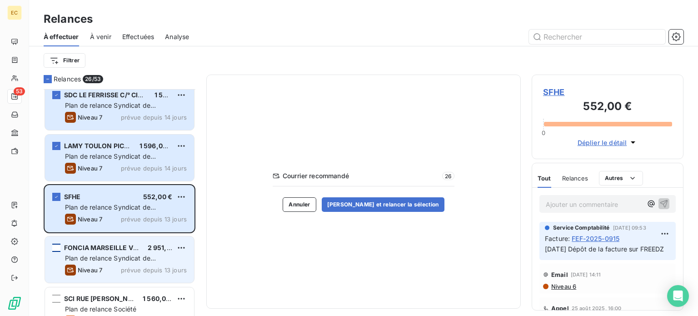
click at [56, 249] on div "grid" at bounding box center [56, 248] width 8 height 8
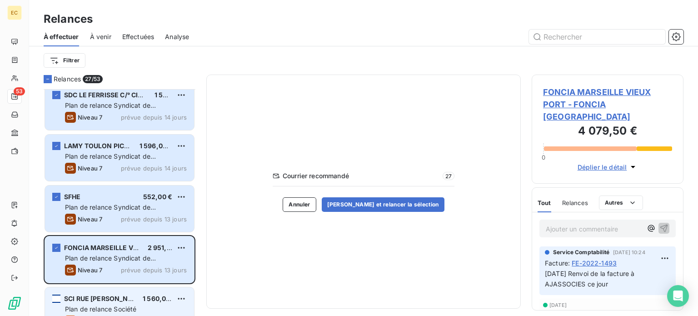
click at [56, 299] on div "grid" at bounding box center [56, 298] width 8 height 8
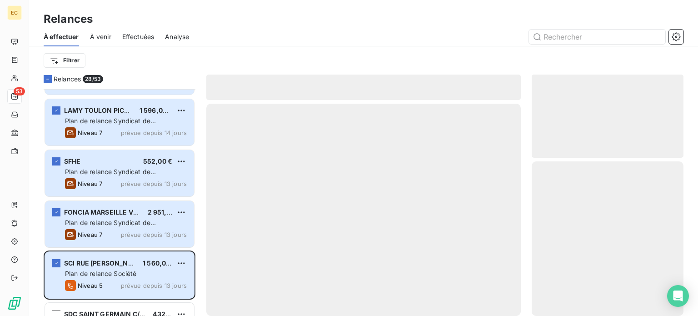
scroll to position [1772, 0]
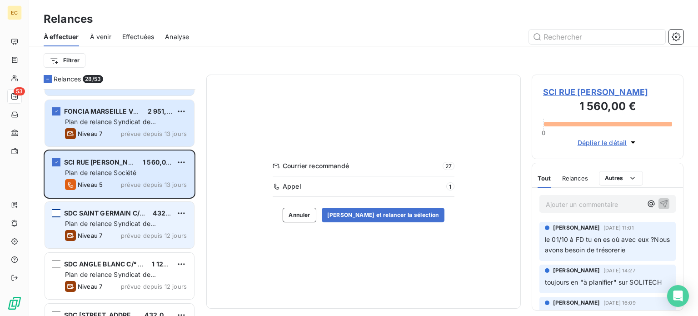
click at [57, 212] on div "grid" at bounding box center [56, 213] width 8 height 8
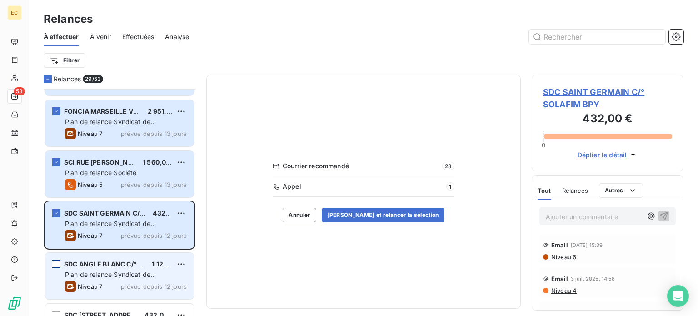
click at [55, 263] on div "grid" at bounding box center [56, 264] width 8 height 8
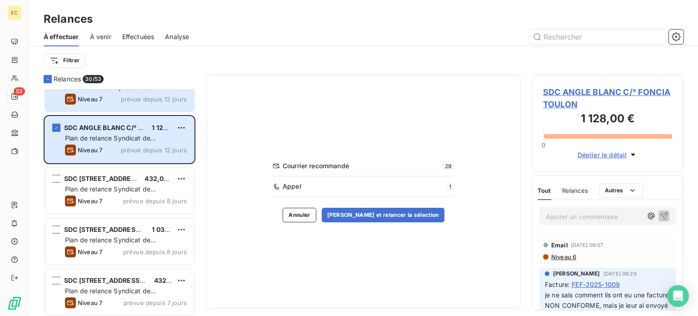
scroll to position [1908, 0]
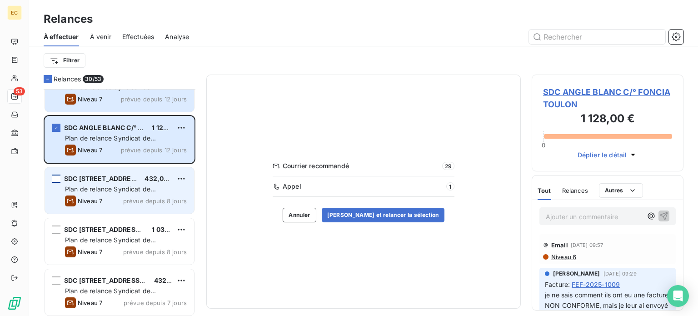
click at [56, 178] on div "grid" at bounding box center [56, 178] width 8 height 8
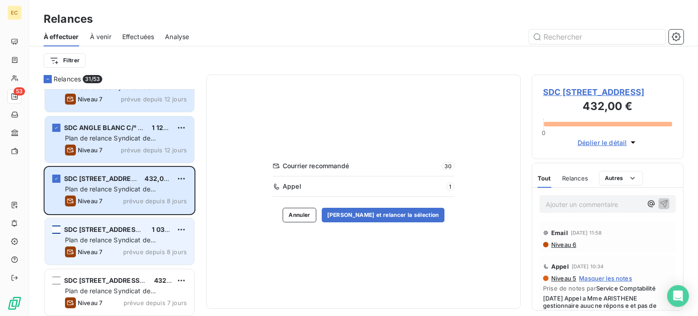
click at [57, 229] on div "grid" at bounding box center [56, 229] width 8 height 8
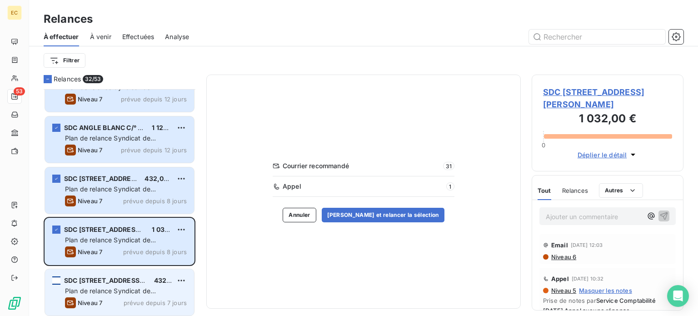
click at [56, 278] on div "grid" at bounding box center [56, 280] width 8 height 8
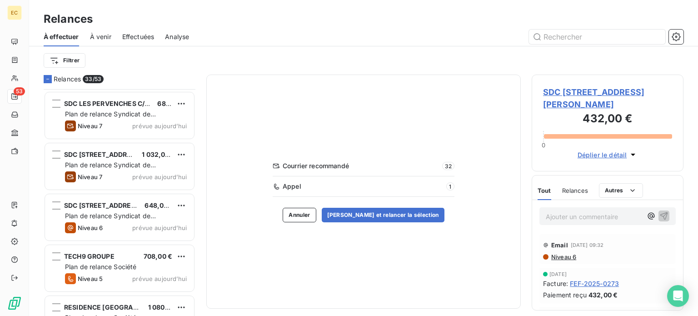
scroll to position [2454, 0]
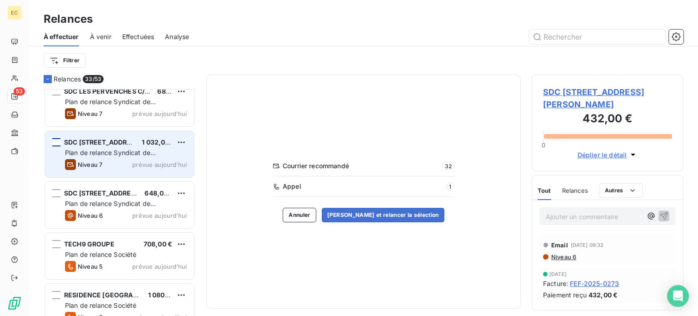
click at [55, 139] on div "grid" at bounding box center [56, 142] width 8 height 8
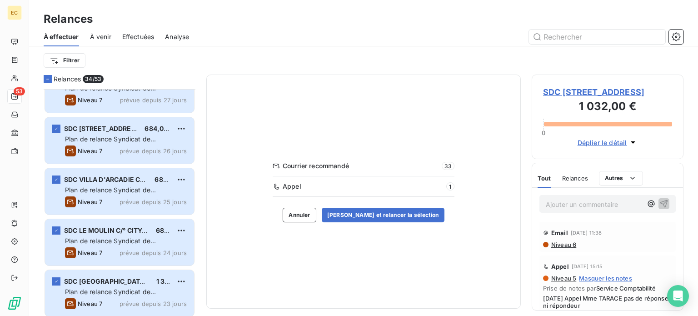
scroll to position [1244, 0]
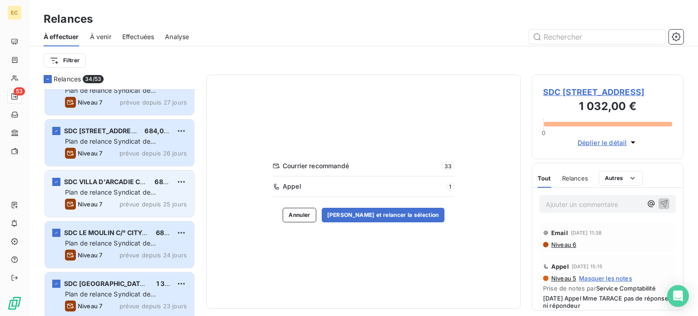
click at [69, 202] on icon "grid" at bounding box center [70, 204] width 11 height 11
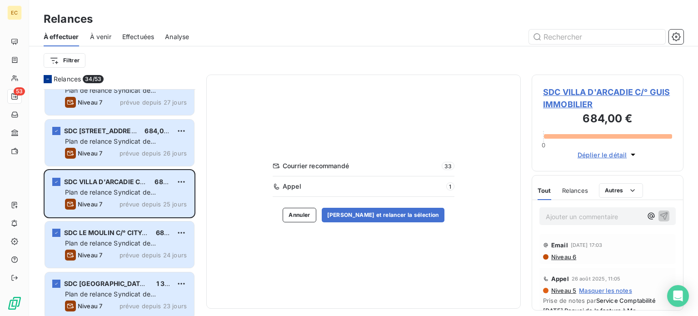
click at [49, 78] on icon at bounding box center [47, 78] width 5 height 5
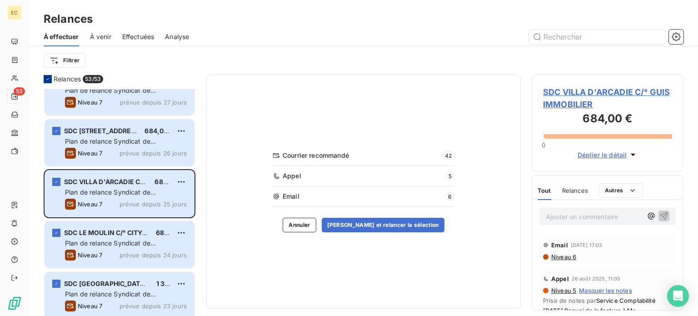
click at [47, 78] on icon at bounding box center [47, 78] width 5 height 5
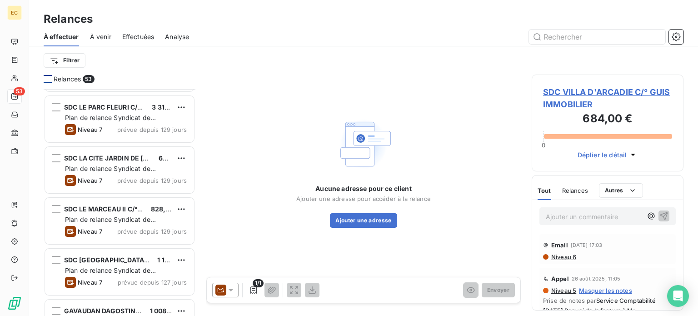
scroll to position [62, 0]
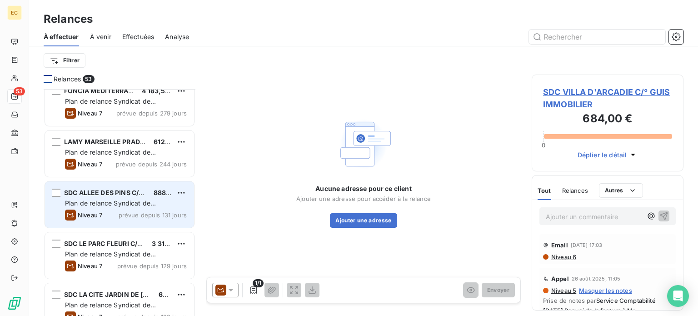
click at [123, 205] on span "Plan de relance Syndicat de copropriété" at bounding box center [110, 207] width 91 height 17
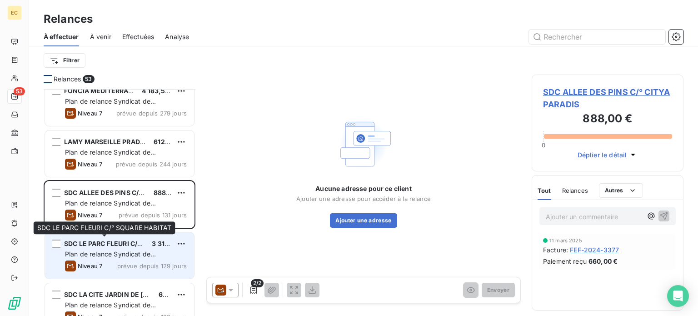
click at [114, 245] on span "SDC LE PARC FLEURI C/° SQUARE HABITAT" at bounding box center [130, 243] width 133 height 8
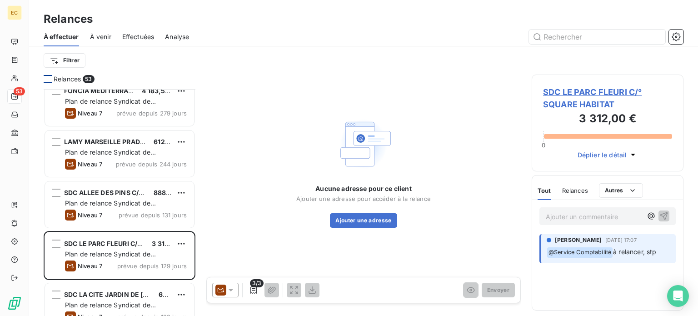
click at [577, 106] on span "SDC LE PARC FLEURI C/° SQUARE HABITAT" at bounding box center [607, 98] width 129 height 25
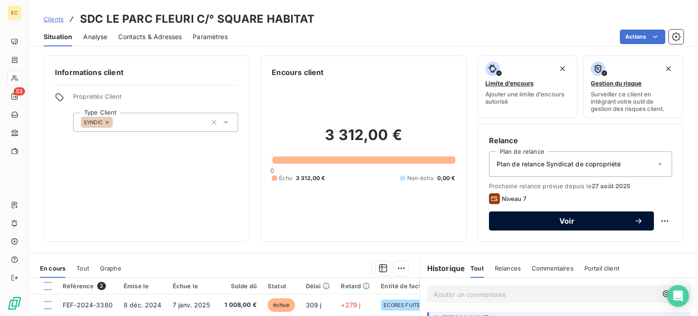
click at [569, 222] on span "Voir" at bounding box center [567, 220] width 134 height 7
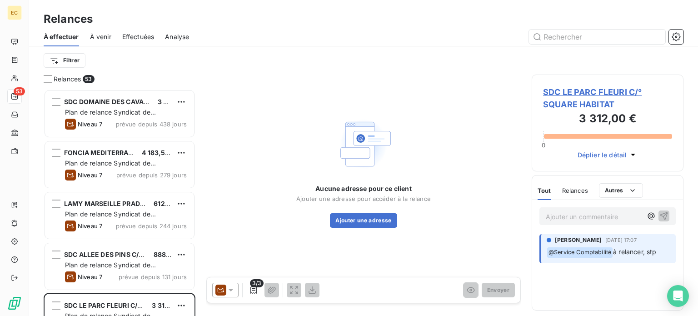
scroll to position [220, 144]
click at [231, 289] on icon at bounding box center [231, 290] width 5 height 2
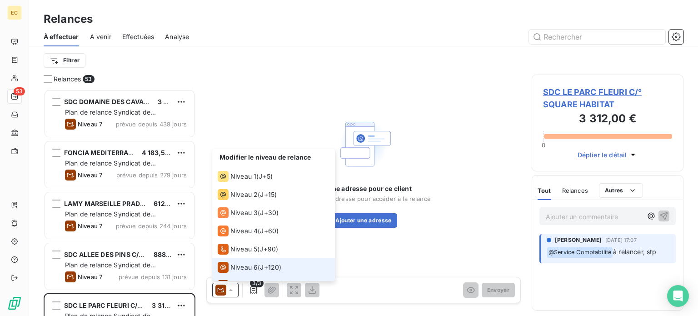
scroll to position [13, 0]
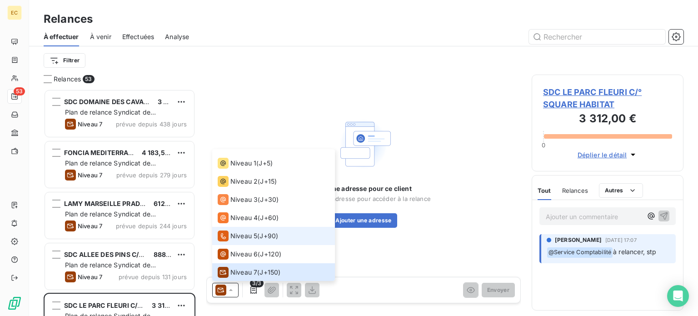
click at [237, 234] on span "Niveau 5" at bounding box center [243, 235] width 27 height 9
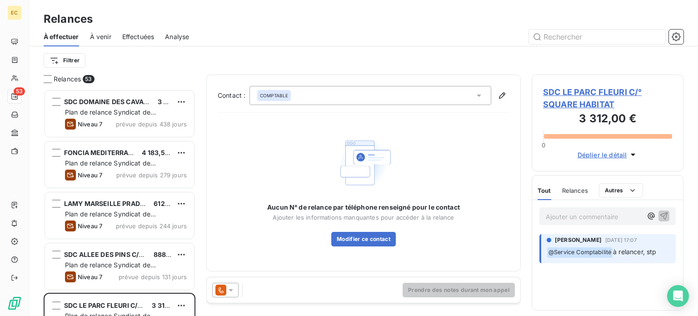
click at [478, 96] on icon at bounding box center [478, 95] width 9 height 9
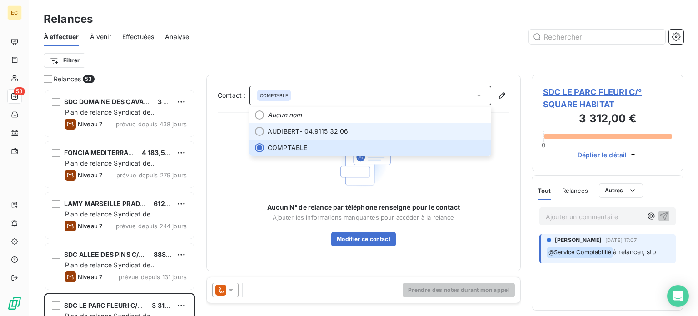
click at [379, 131] on span "AUDIBERT - 04.9115.32.06" at bounding box center [377, 131] width 218 height 9
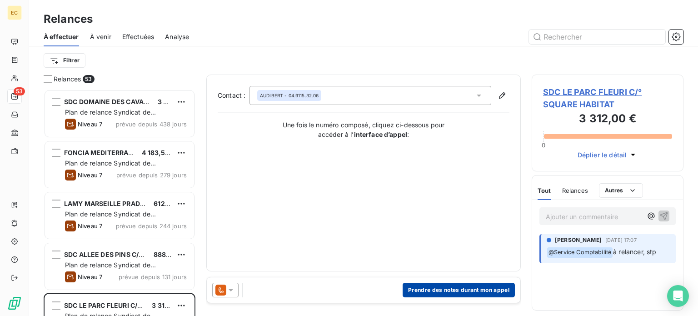
click at [455, 288] on button "Prendre des notes durant mon appel" at bounding box center [459, 290] width 112 height 15
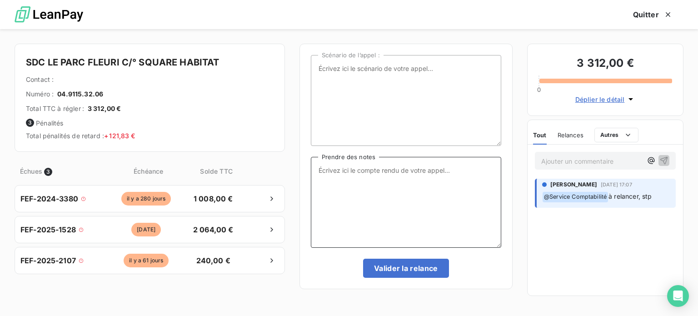
click at [333, 173] on textarea "Prendre des notes" at bounding box center [406, 202] width 190 height 91
type textarea "[DATE] Appel"
click at [669, 14] on icon "button" at bounding box center [667, 14] width 9 height 9
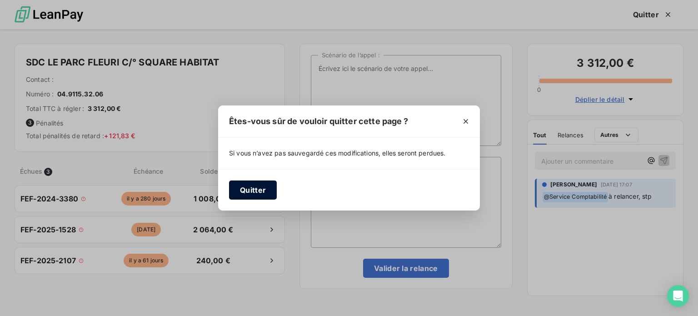
click at [247, 191] on button "Quitter" at bounding box center [253, 189] width 48 height 19
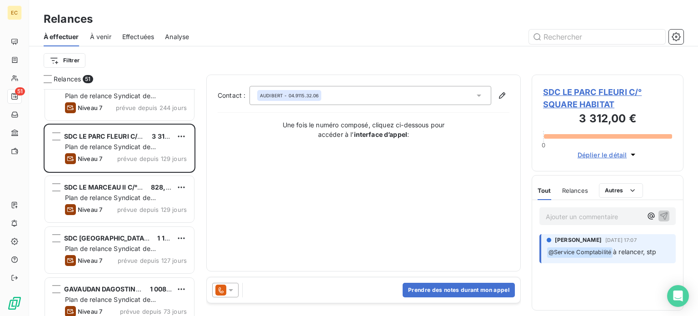
scroll to position [136, 0]
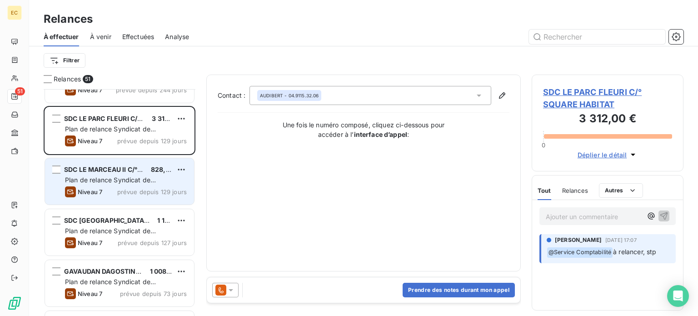
click at [96, 169] on span "SDC LE MARCEAU II C/° CITYA GIM" at bounding box center [118, 169] width 109 height 8
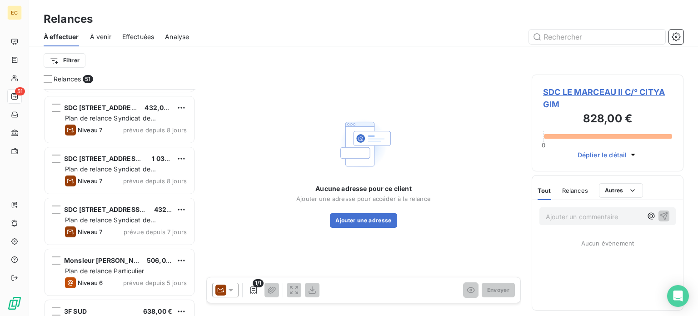
scroll to position [1863, 0]
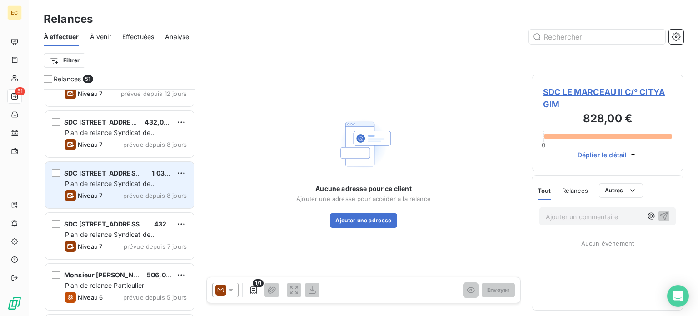
click at [110, 184] on span "Plan de relance Syndicat de copropriété" at bounding box center [110, 187] width 91 height 17
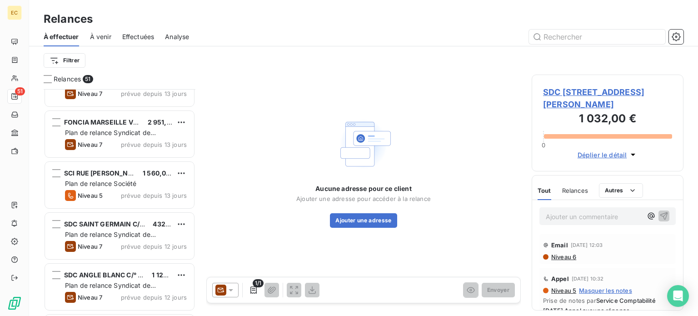
scroll to position [1636, 0]
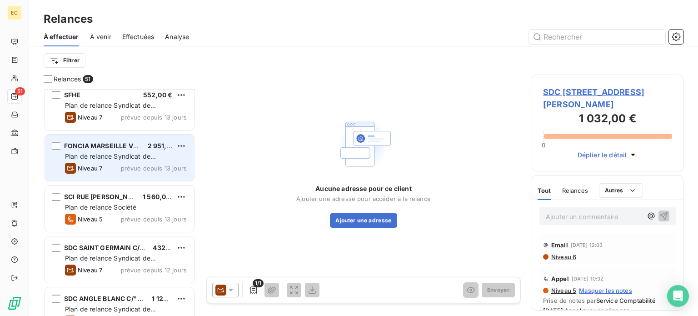
click at [112, 159] on span "Plan de relance Syndicat de copropriété" at bounding box center [110, 160] width 91 height 17
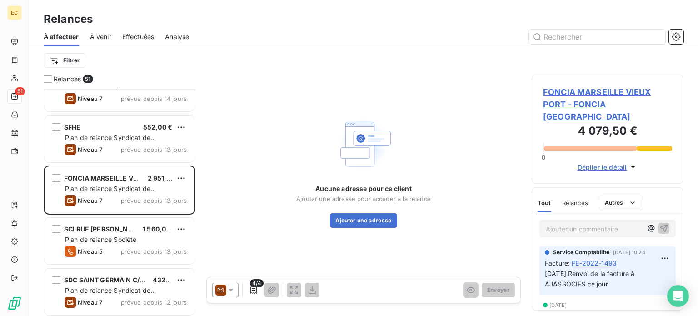
scroll to position [1545, 0]
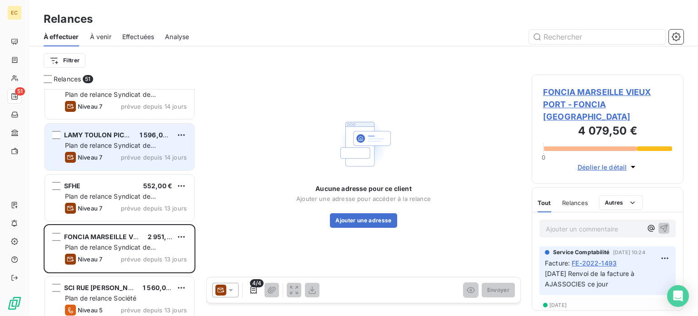
click at [140, 139] on div "LAMY TOULON PICOT 1 596,00 € Plan de relance Syndicat de copropriété Niveau 7 p…" at bounding box center [119, 147] width 149 height 46
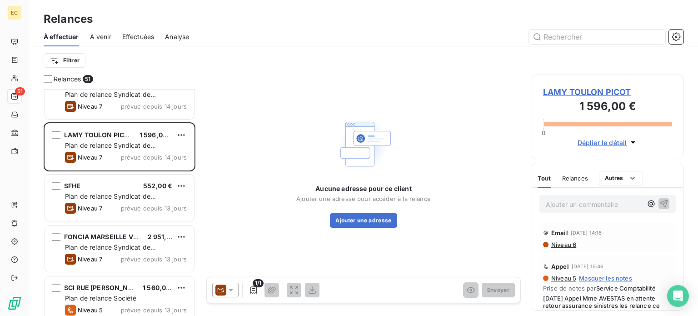
click at [577, 95] on span "LAMY TOULON PICOT" at bounding box center [607, 92] width 129 height 12
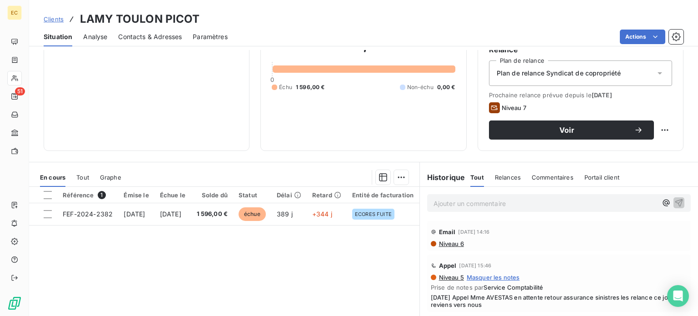
click at [154, 36] on span "Contacts & Adresses" at bounding box center [150, 36] width 64 height 9
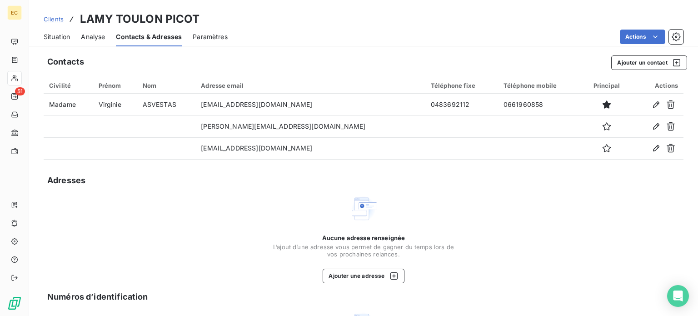
click at [58, 37] on span "Situation" at bounding box center [57, 36] width 26 height 9
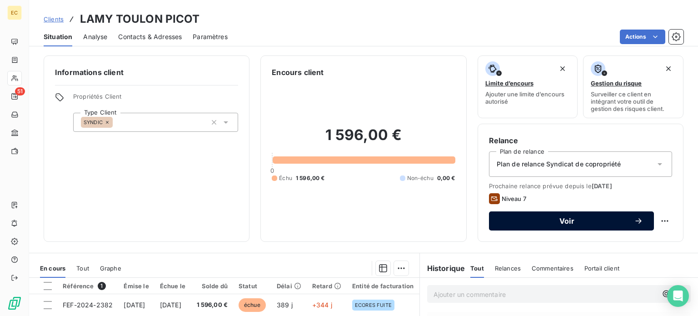
click at [527, 222] on span "Voir" at bounding box center [567, 220] width 134 height 7
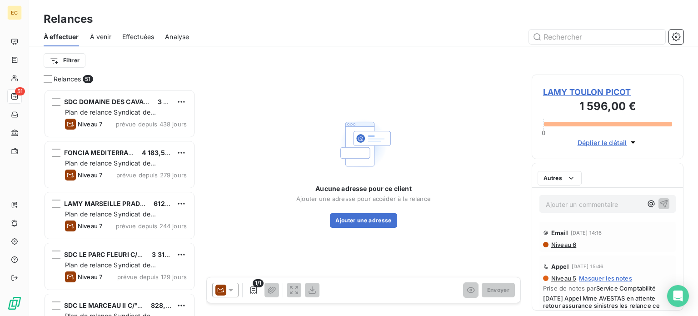
scroll to position [220, 144]
click at [230, 289] on icon at bounding box center [231, 290] width 5 height 2
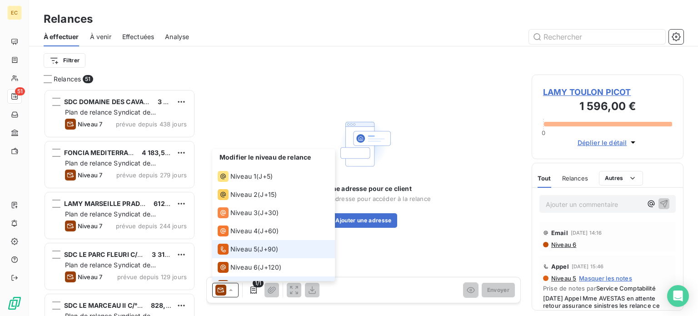
scroll to position [13, 0]
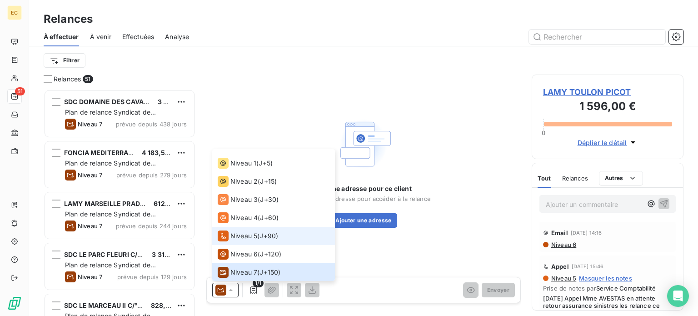
click at [234, 233] on span "Niveau 5" at bounding box center [243, 235] width 27 height 9
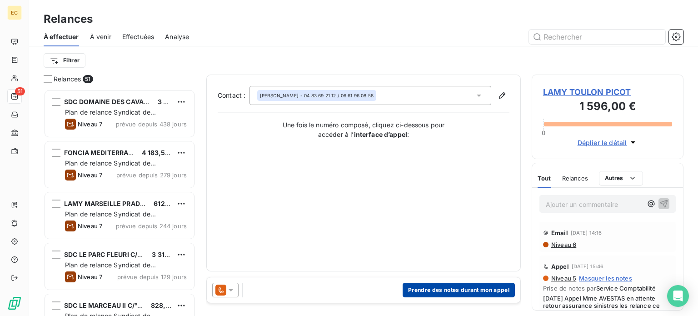
click at [431, 290] on button "Prendre des notes durant mon appel" at bounding box center [459, 290] width 112 height 15
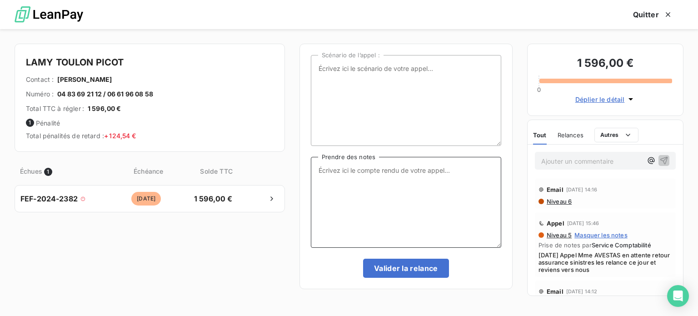
click at [352, 170] on textarea "Prendre des notes" at bounding box center [406, 202] width 190 height 91
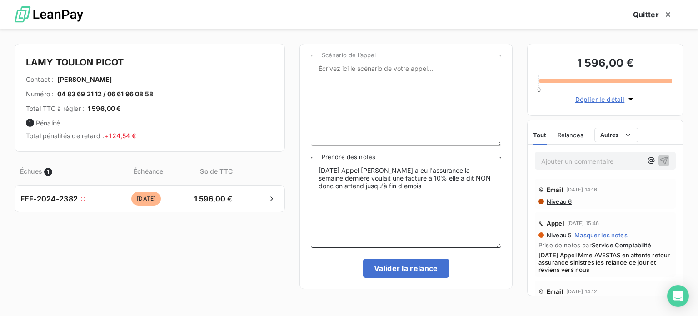
click at [405, 185] on textarea "13/10/25 Appel Mme ASVESTAS a eu l'assurance la semaine dernière voulait une fa…" at bounding box center [406, 202] width 190 height 91
click at [372, 181] on textarea "13/10/25 Appel Mme ASVESTAS a eu l'assurance la semaine dernière voulait une fa…" at bounding box center [406, 202] width 190 height 91
type textarea "13/10/25 Appel Mme ASVESTAS a eu l'assurance la semaine dernière (qui veut bien…"
click at [413, 268] on button "Valider la relance" at bounding box center [406, 268] width 86 height 19
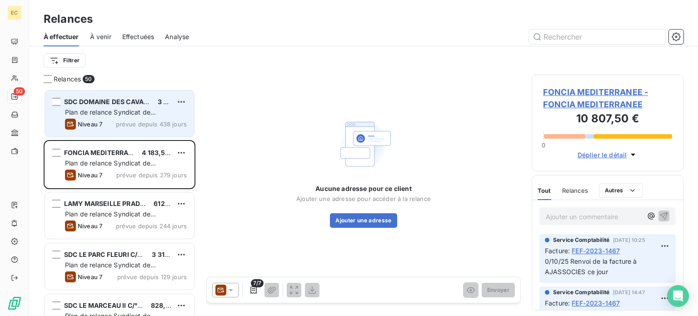
click at [122, 103] on span "SDC DOMAINE DES CAVALIERS C/° NEXITY [GEOGRAPHIC_DATA]" at bounding box center [166, 102] width 204 height 8
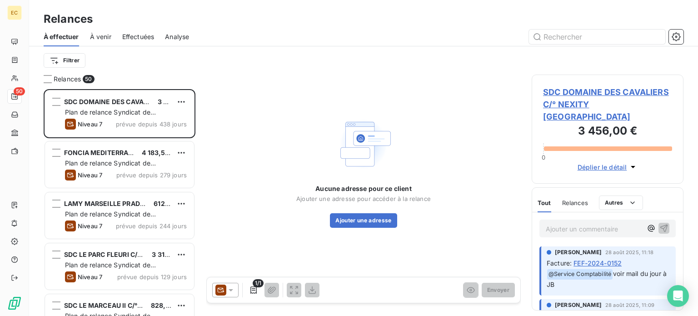
click at [576, 89] on span "SDC DOMAINE DES CAVALIERS C/° NEXITY [GEOGRAPHIC_DATA]" at bounding box center [607, 104] width 129 height 37
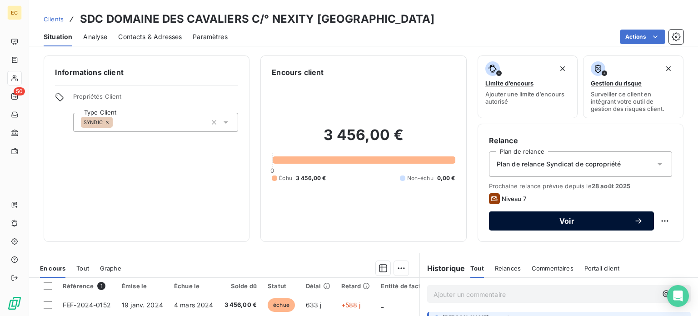
click at [530, 221] on span "Voir" at bounding box center [567, 220] width 134 height 7
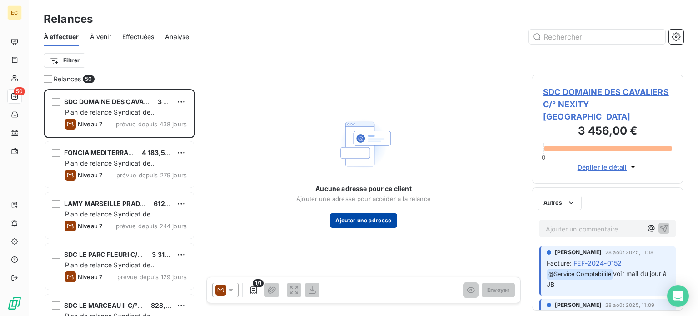
scroll to position [220, 144]
click at [229, 291] on icon at bounding box center [230, 289] width 9 height 9
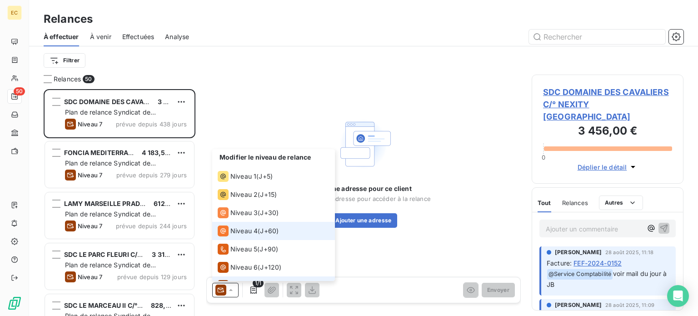
scroll to position [13, 0]
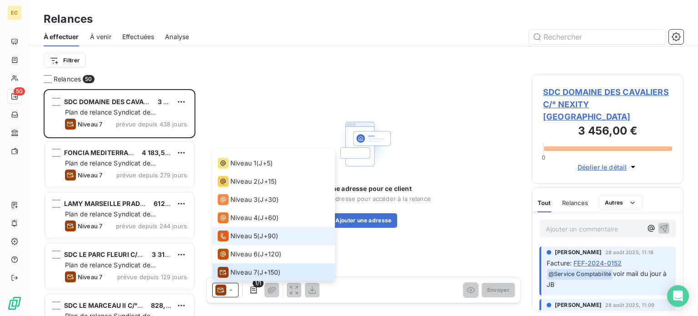
click at [244, 234] on span "Niveau 5" at bounding box center [243, 235] width 27 height 9
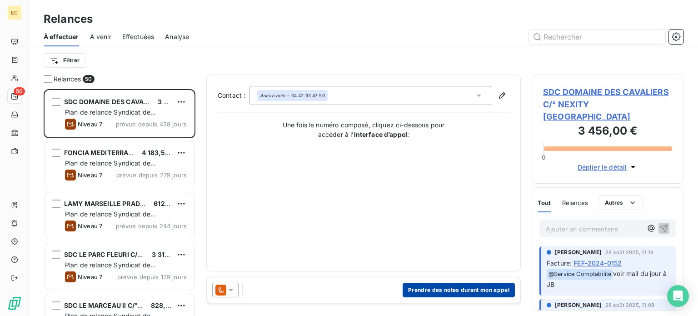
click at [450, 290] on button "Prendre des notes durant mon appel" at bounding box center [459, 290] width 112 height 15
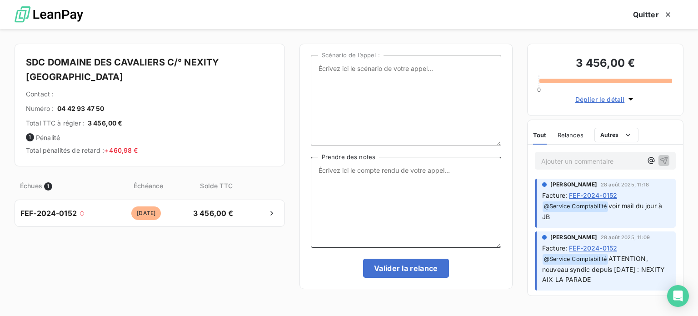
click at [333, 171] on textarea "Prendre des notes" at bounding box center [406, 202] width 190 height 91
click at [394, 171] on textarea "13/10/25 Appel Renvoi dela facture à la comptable Mme ESCARDIGLI" at bounding box center [406, 202] width 190 height 91
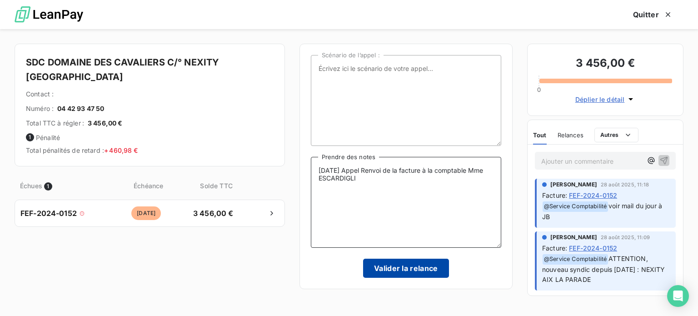
type textarea "13/10/25 Appel Renvoi de la facture à la comptable Mme ESCARDIGLI"
click at [403, 269] on button "Valider la relance" at bounding box center [406, 268] width 86 height 19
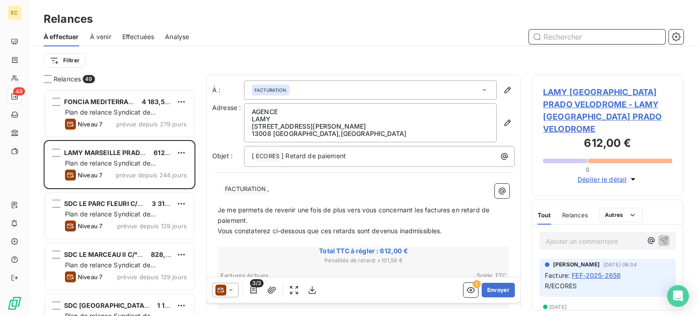
click at [131, 38] on span "Effectuées" at bounding box center [138, 36] width 32 height 9
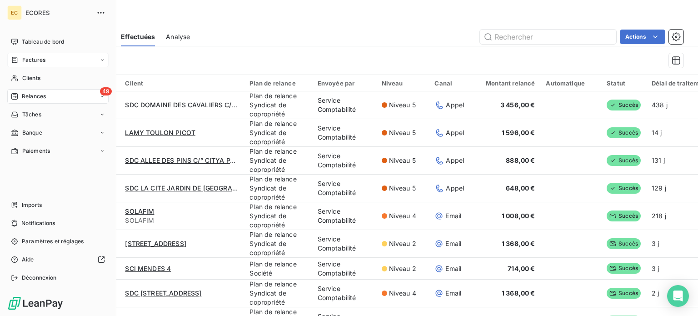
click at [24, 60] on span "Factures" at bounding box center [33, 60] width 23 height 8
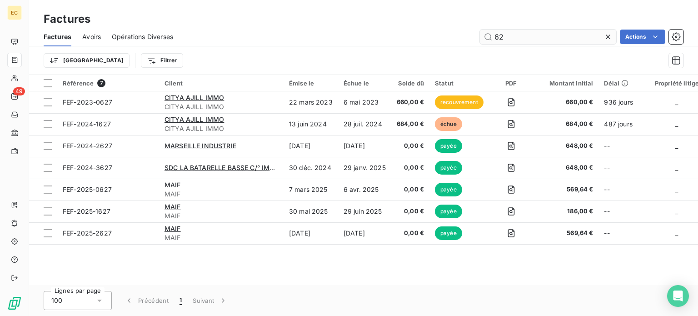
type input "6"
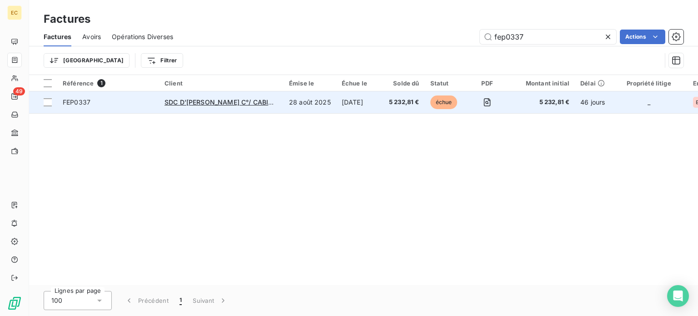
type input "fep0337"
click at [138, 106] on span "FEP0337" at bounding box center [108, 102] width 91 height 9
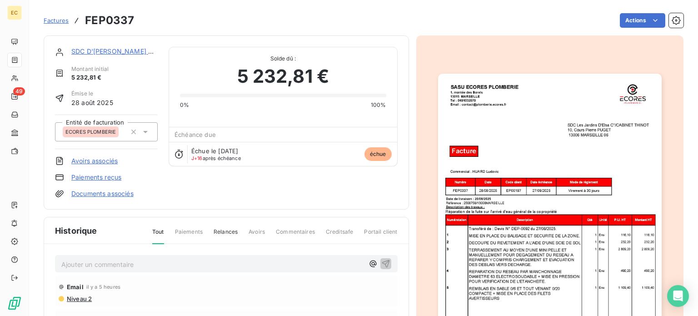
click at [91, 262] on p "Ajouter un commentaire ﻿" at bounding box center [212, 264] width 303 height 11
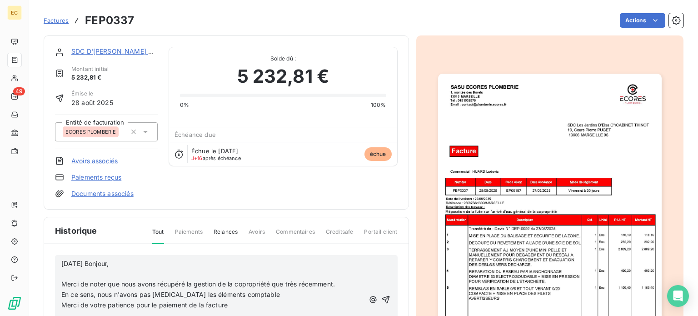
scroll to position [45, 0]
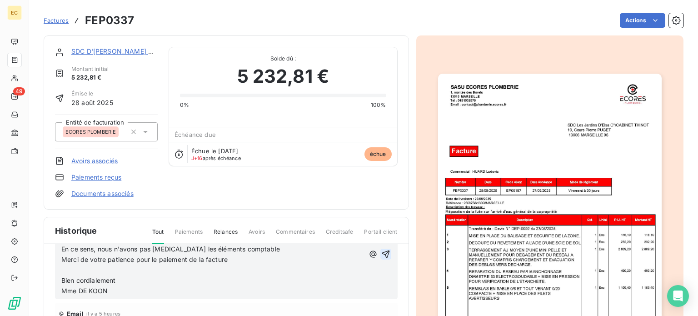
click at [382, 250] on icon "button" at bounding box center [386, 254] width 8 height 8
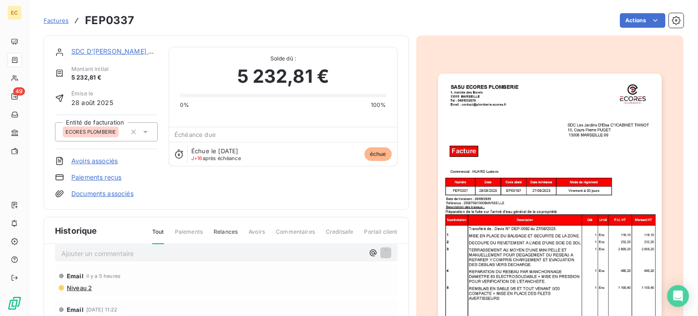
scroll to position [11, 0]
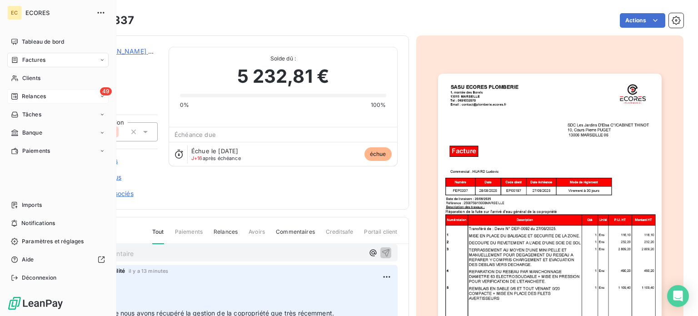
click at [24, 97] on span "Relances" at bounding box center [34, 96] width 24 height 8
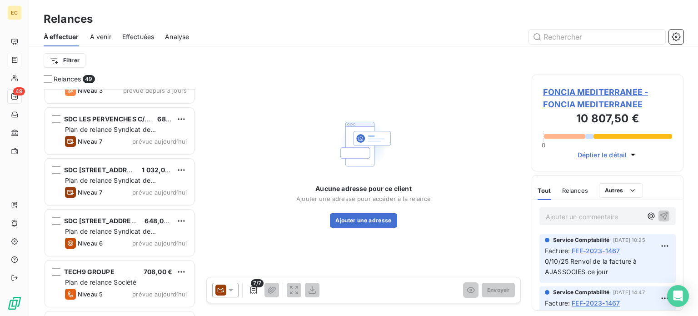
scroll to position [2267, 0]
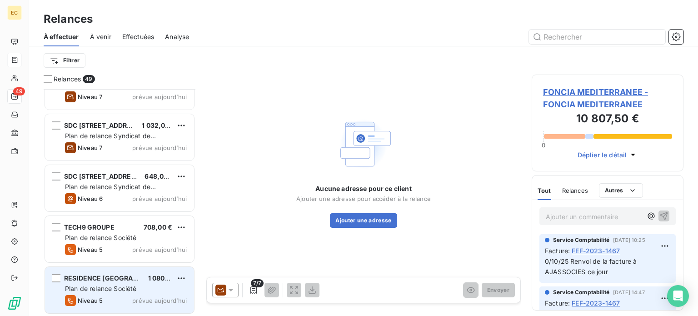
click at [103, 284] on div "Plan de relance Société" at bounding box center [126, 288] width 122 height 9
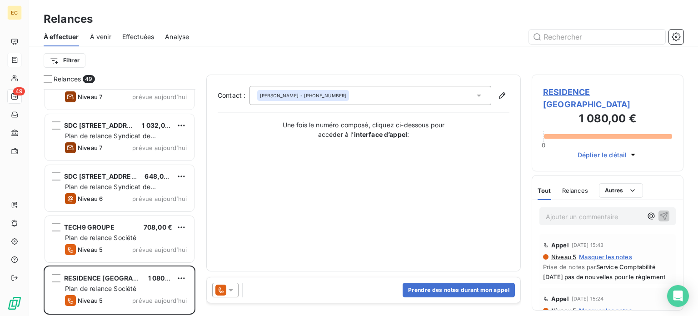
click at [571, 90] on span "RESIDENCE [GEOGRAPHIC_DATA]" at bounding box center [607, 98] width 129 height 25
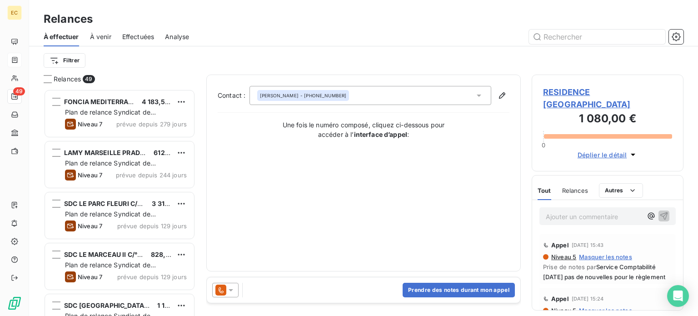
scroll to position [220, 144]
click at [458, 288] on button "Prendre des notes durant mon appel" at bounding box center [459, 290] width 112 height 15
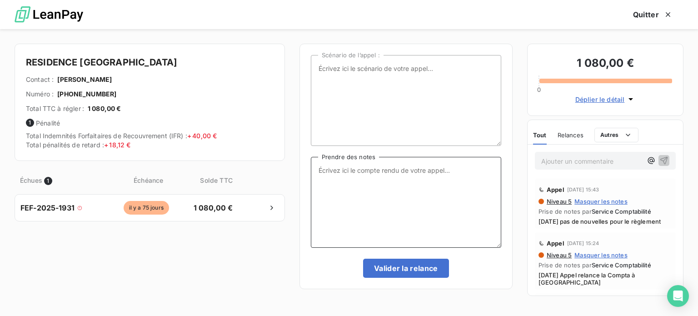
click at [345, 173] on textarea "Prendre des notes" at bounding box center [406, 202] width 190 height 91
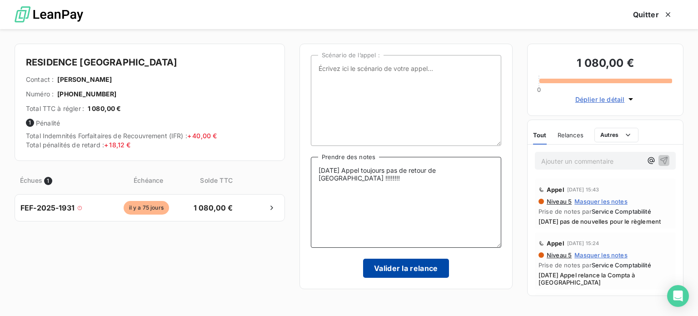
type textarea "13/10/25 Appel toujours pas de retour de Paris !!!!!!!!"
click at [410, 272] on button "Valider la relance" at bounding box center [406, 268] width 86 height 19
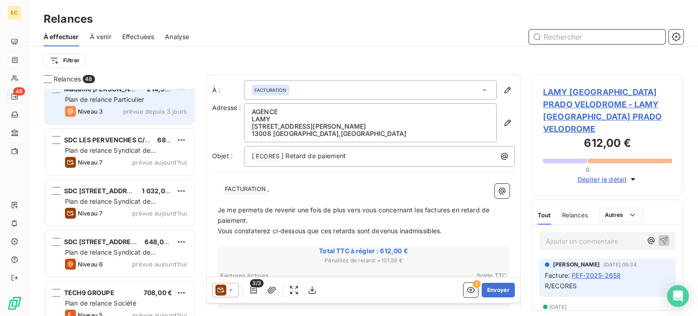
scroll to position [2216, 0]
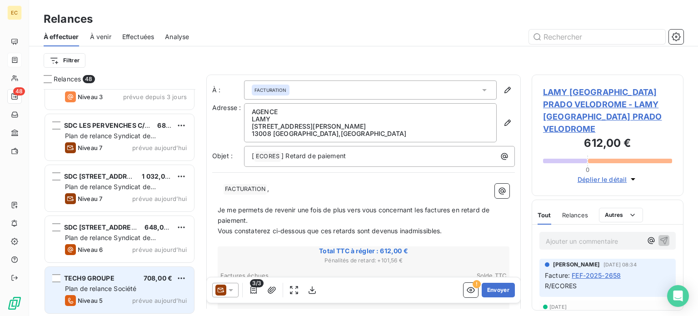
click at [103, 282] on div "TECH9 GROUPE 708,00 € Plan de relance Société Niveau 5 prévue aujourd’hui" at bounding box center [119, 290] width 149 height 46
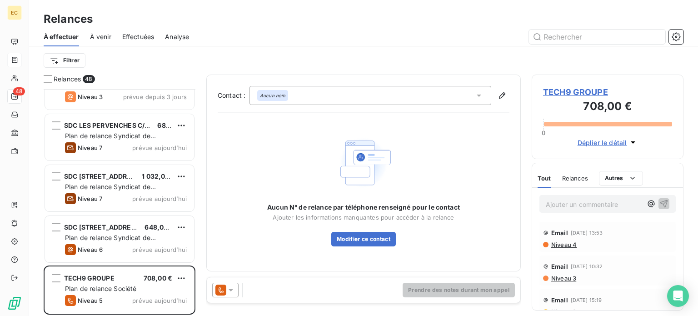
click at [565, 92] on span "TECH9 GROUPE" at bounding box center [607, 92] width 129 height 12
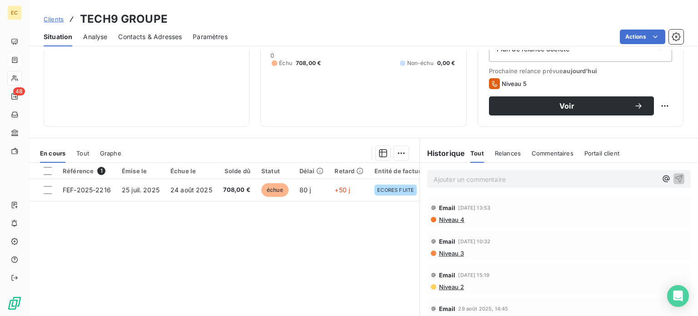
scroll to position [136, 0]
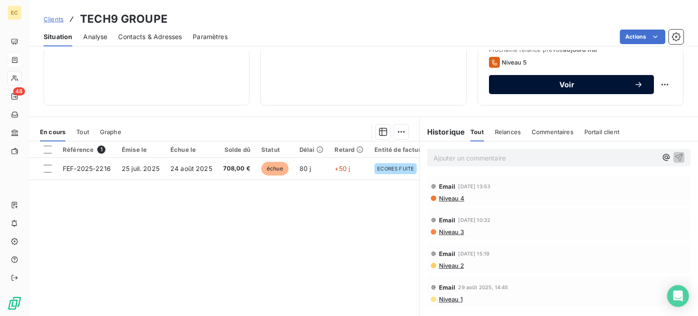
click at [554, 90] on button "Voir" at bounding box center [571, 84] width 165 height 19
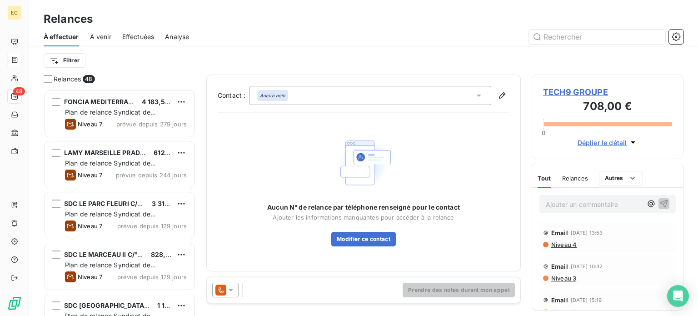
scroll to position [220, 144]
click at [572, 93] on span "TECH9 GROUPE" at bounding box center [607, 92] width 129 height 12
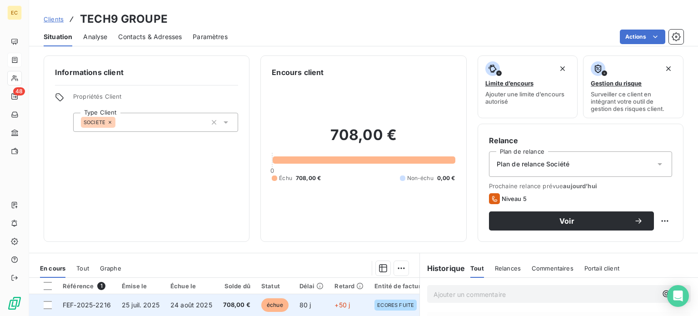
click at [87, 309] on td "FEF-2025-2216" at bounding box center [86, 305] width 59 height 22
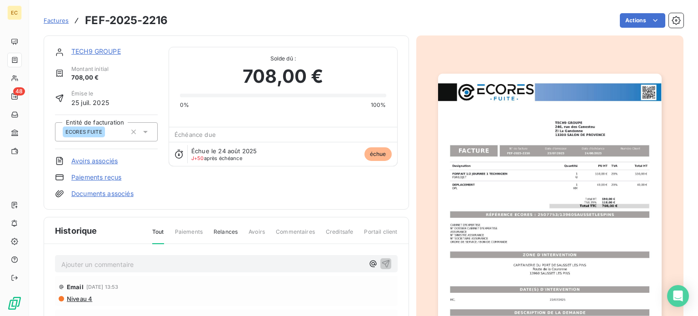
click at [100, 51] on link "TECH9 GROUPE" at bounding box center [96, 51] width 50 height 8
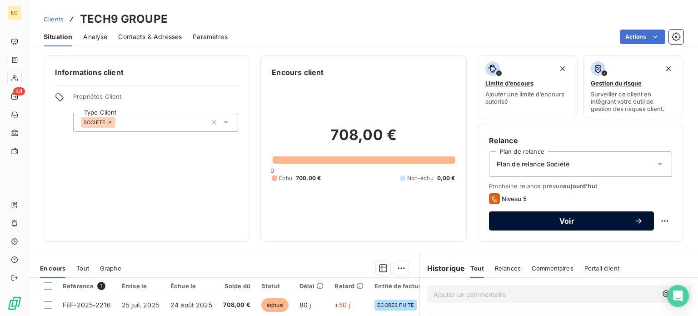
click at [543, 218] on span "Voir" at bounding box center [567, 220] width 134 height 7
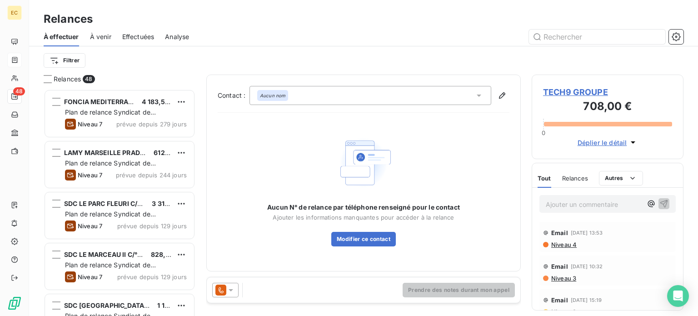
scroll to position [220, 144]
click at [480, 96] on icon at bounding box center [478, 95] width 9 height 9
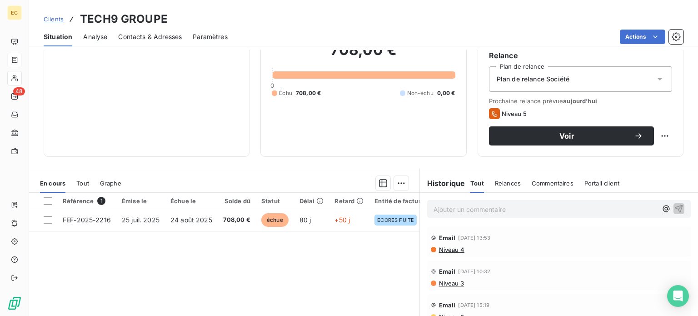
scroll to position [91, 0]
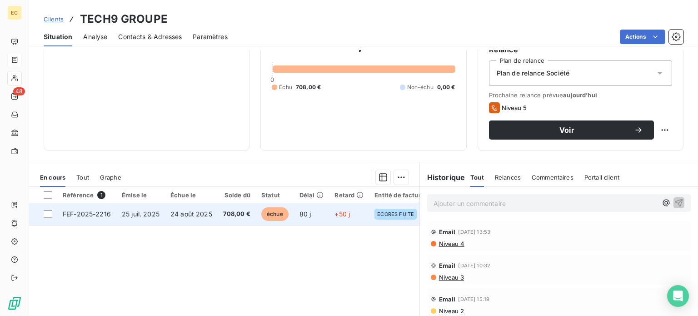
click at [145, 217] on span "25 juil. 2025" at bounding box center [141, 214] width 38 height 8
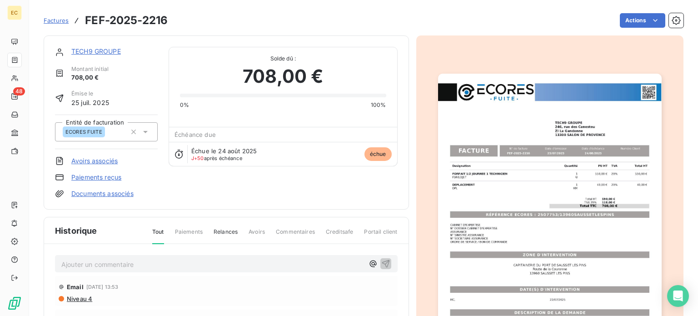
click at [493, 217] on img "button" at bounding box center [550, 232] width 224 height 316
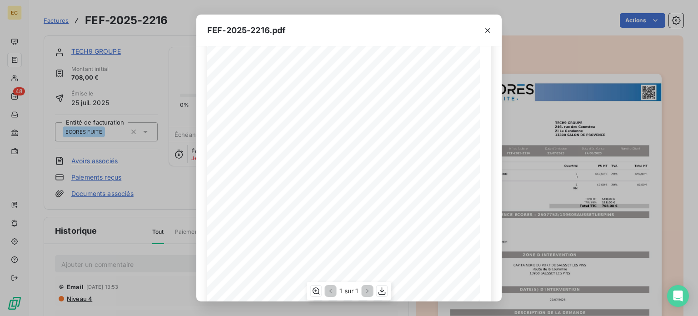
scroll to position [91, 0]
click at [486, 31] on icon "button" at bounding box center [487, 30] width 5 height 5
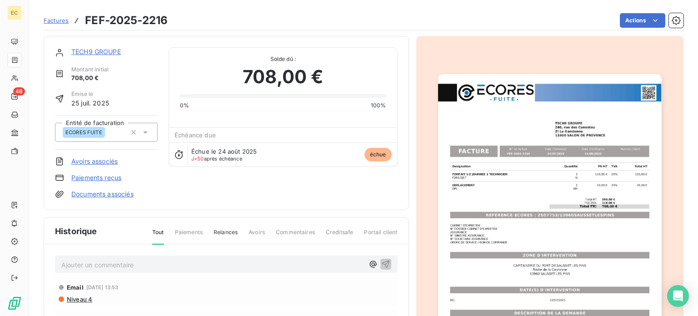
scroll to position [1, 0]
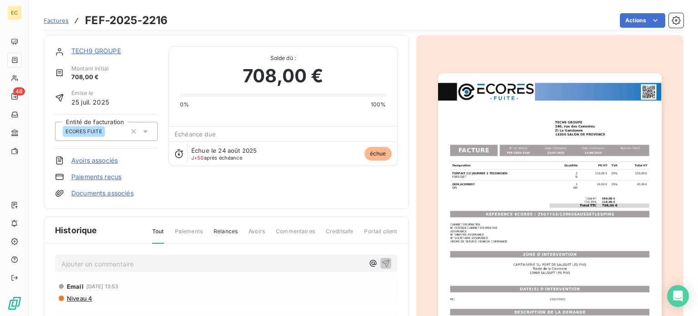
click at [78, 296] on span "Niveau 4" at bounding box center [79, 297] width 26 height 7
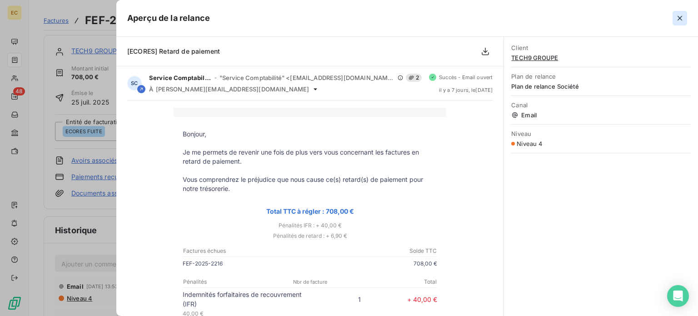
click at [678, 19] on icon "button" at bounding box center [679, 18] width 9 height 9
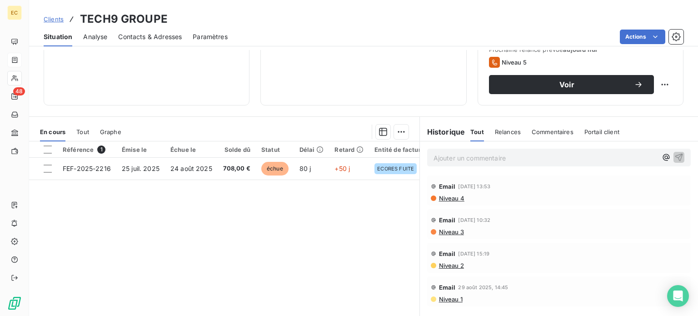
scroll to position [164, 0]
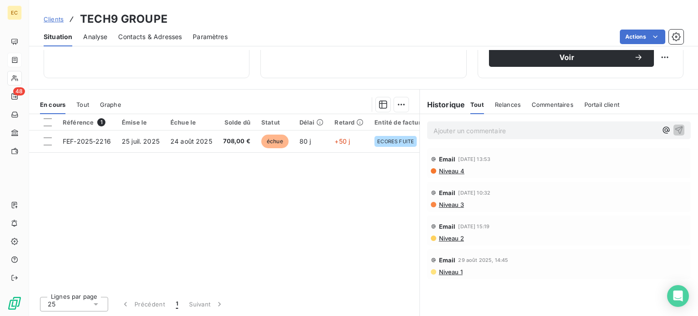
click at [446, 273] on span "Niveau 1" at bounding box center [450, 271] width 25 height 7
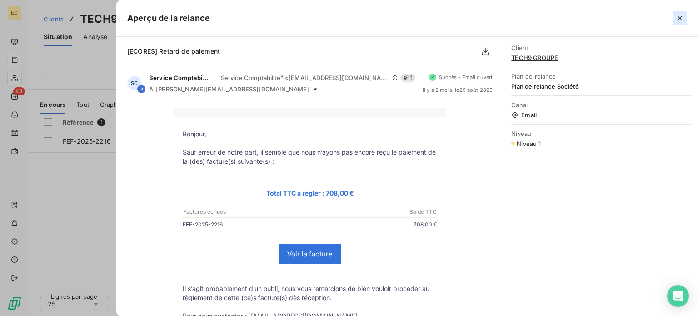
click at [679, 19] on icon "button" at bounding box center [679, 18] width 5 height 5
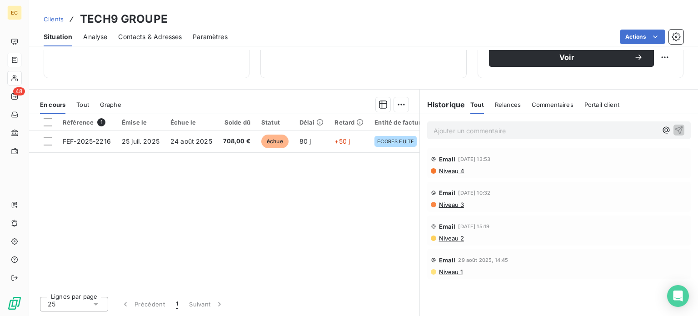
click at [445, 238] on span "Niveau 2" at bounding box center [451, 237] width 26 height 7
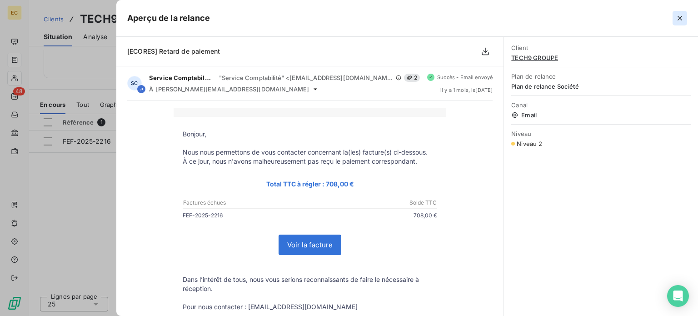
click at [679, 18] on icon "button" at bounding box center [679, 18] width 5 height 5
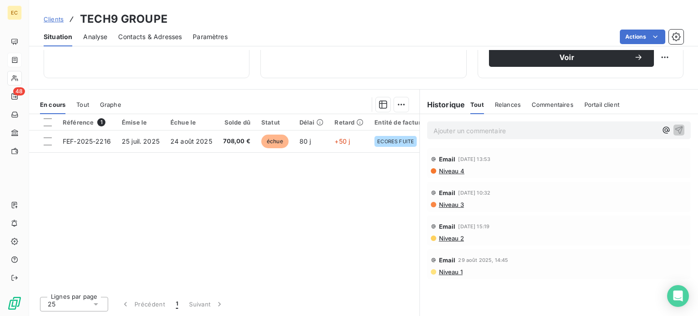
click at [449, 201] on span "Niveau 3" at bounding box center [451, 204] width 26 height 7
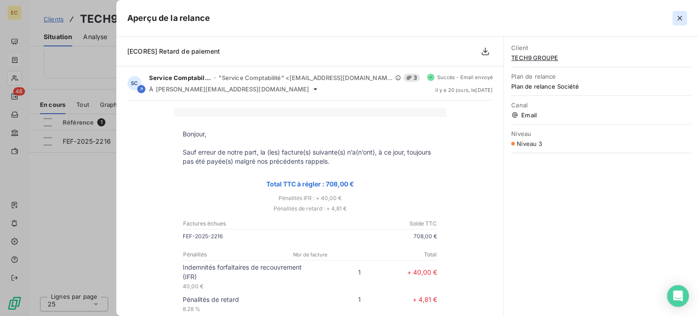
click at [678, 16] on icon "button" at bounding box center [679, 18] width 5 height 5
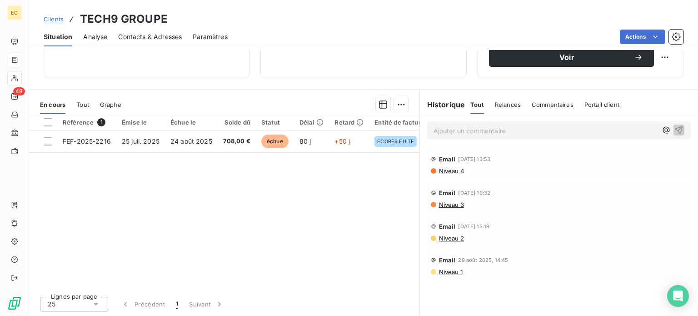
click at [440, 169] on span "Niveau 4" at bounding box center [451, 170] width 26 height 7
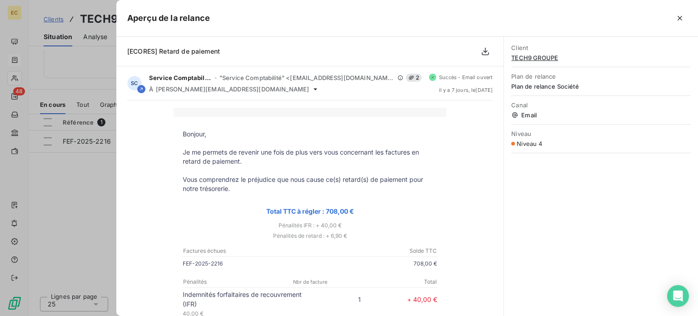
click at [681, 17] on icon "button" at bounding box center [679, 18] width 5 height 5
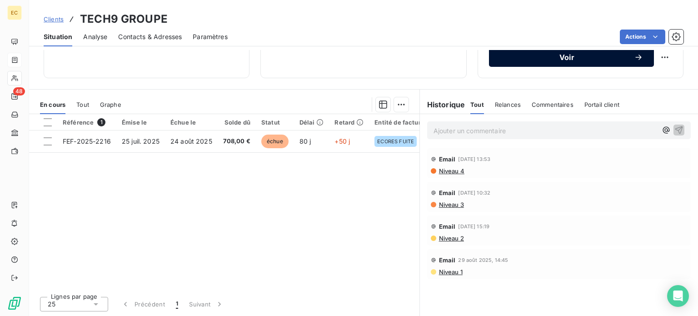
click at [528, 62] on button "Voir" at bounding box center [571, 57] width 165 height 19
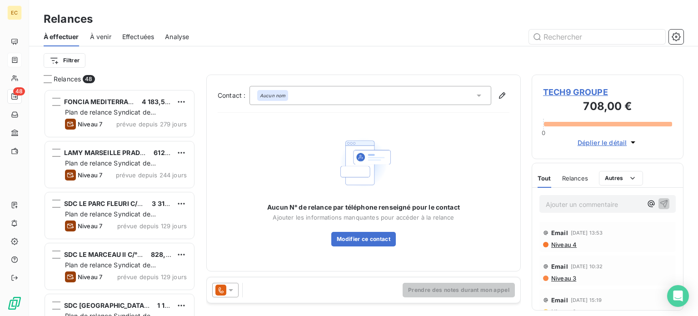
scroll to position [220, 144]
click at [230, 290] on icon at bounding box center [231, 290] width 5 height 2
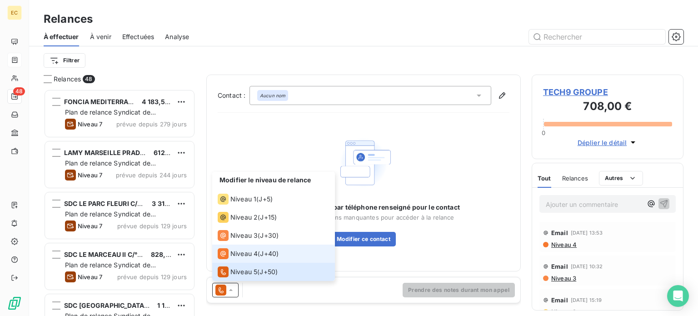
click at [257, 256] on div "Niveau 4 ( J+40 )" at bounding box center [248, 253] width 61 height 11
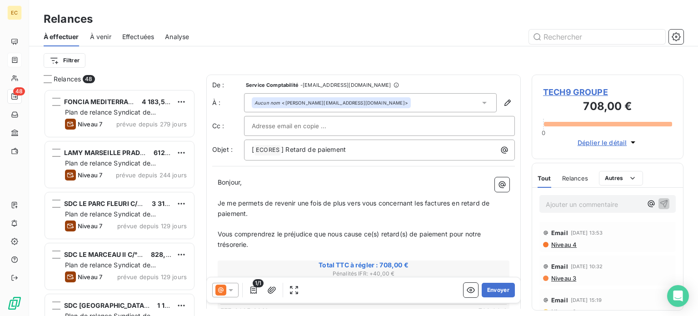
click at [582, 90] on span "TECH9 GROUPE" at bounding box center [607, 92] width 129 height 12
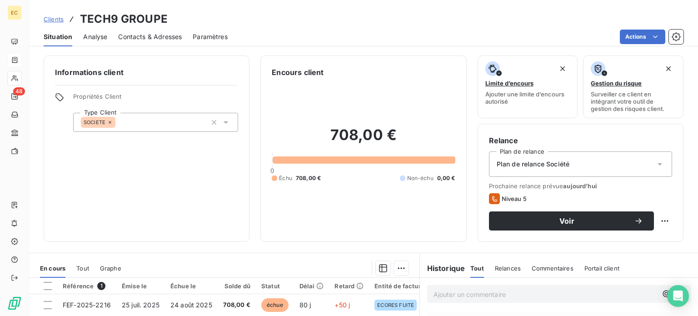
click at [136, 38] on span "Contacts & Adresses" at bounding box center [150, 36] width 64 height 9
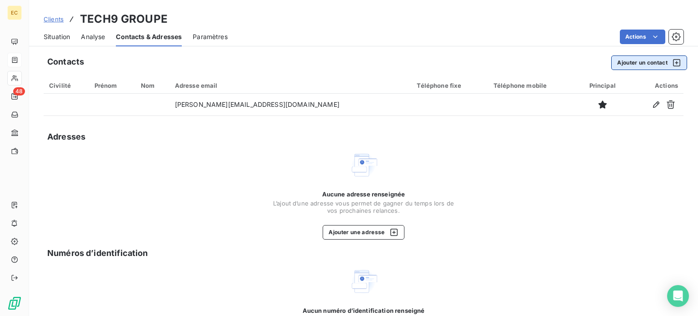
click at [626, 65] on button "Ajouter un contact" at bounding box center [649, 62] width 76 height 15
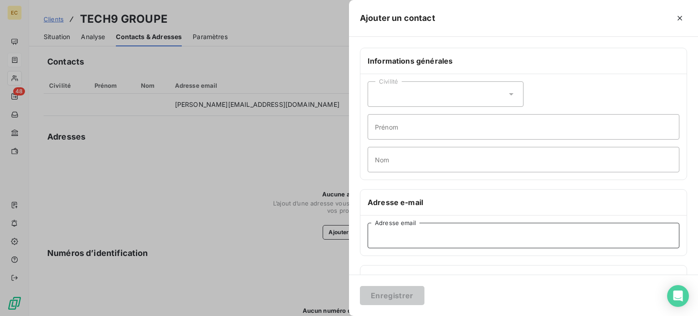
click at [391, 231] on input "Adresse email" at bounding box center [524, 235] width 312 height 25
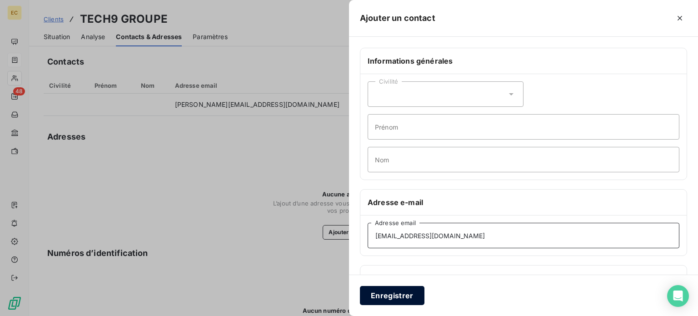
type input "fournisseurs@grouptech9.fr"
click at [408, 291] on button "Enregistrer" at bounding box center [392, 295] width 65 height 19
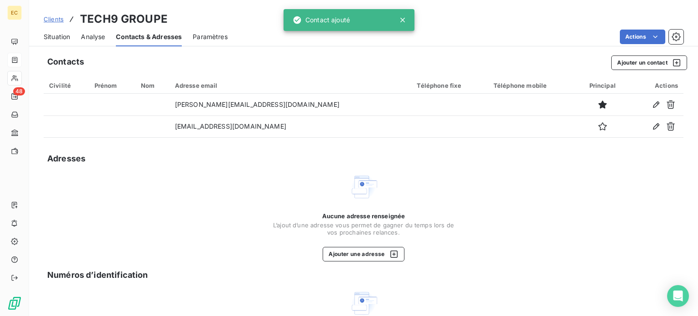
click at [63, 34] on span "Situation" at bounding box center [57, 36] width 26 height 9
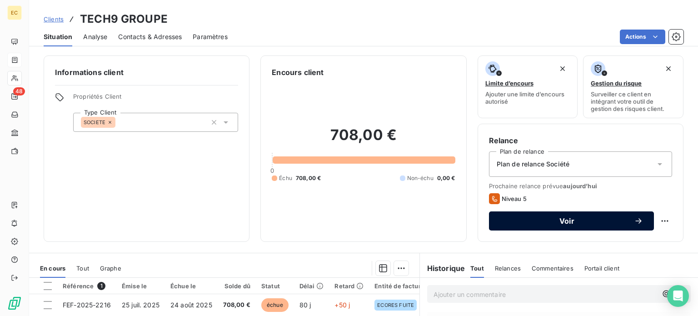
click at [552, 222] on span "Voir" at bounding box center [567, 220] width 134 height 7
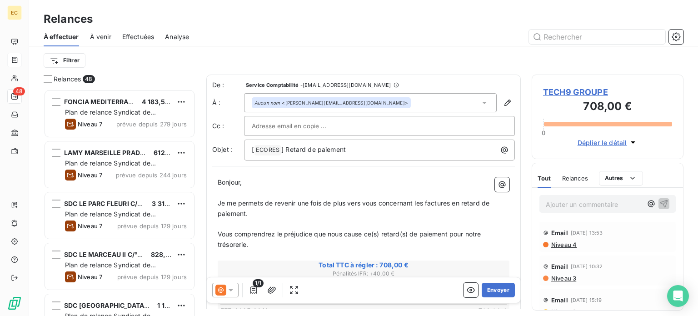
scroll to position [220, 144]
click at [482, 103] on icon at bounding box center [484, 103] width 5 height 2
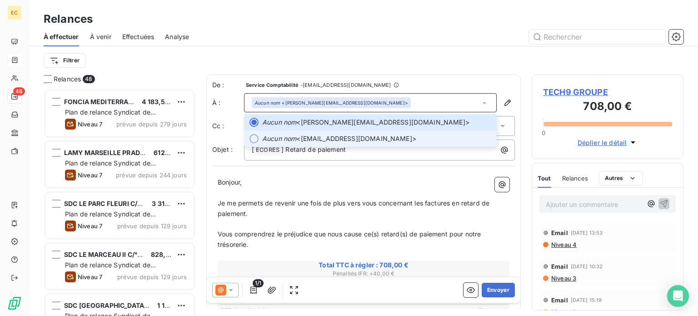
click at [374, 135] on span "Aucun nom <fournisseurs@grouptech9.fr>" at bounding box center [376, 138] width 229 height 9
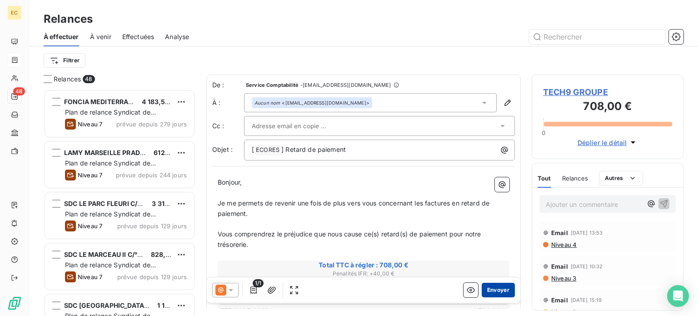
click at [491, 293] on button "Envoyer" at bounding box center [498, 290] width 33 height 15
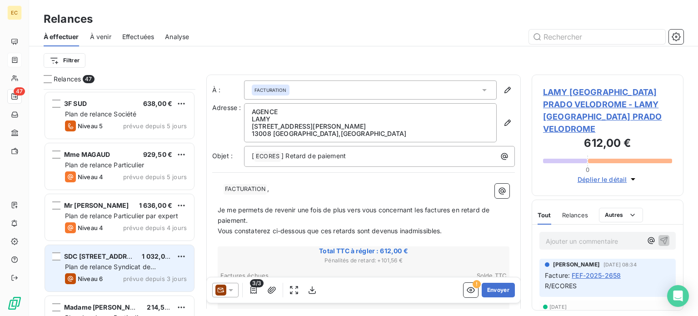
scroll to position [1938, 0]
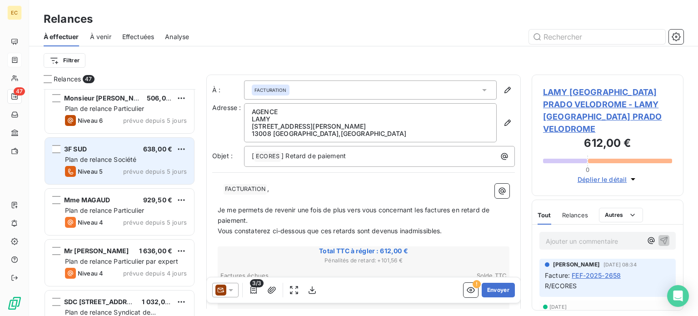
click at [99, 157] on span "Plan de relance Société" at bounding box center [100, 159] width 71 height 8
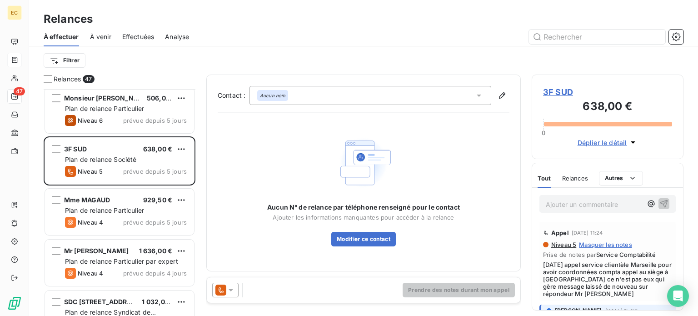
click at [551, 93] on span "3F SUD" at bounding box center [607, 92] width 129 height 12
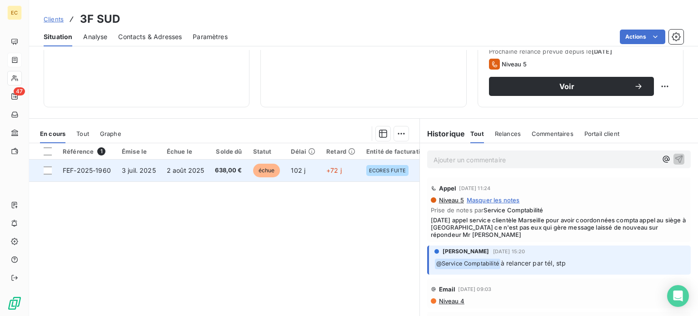
scroll to position [136, 0]
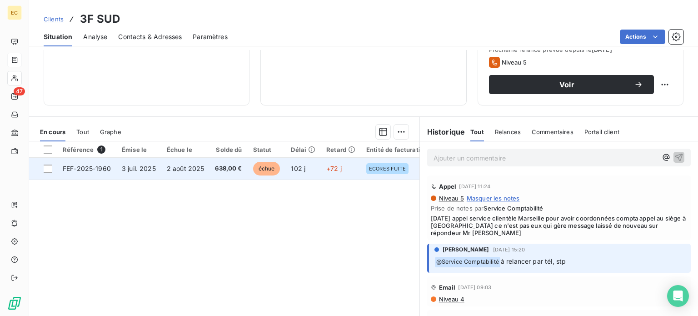
click at [91, 170] on span "FEF-2025-1960" at bounding box center [87, 168] width 48 height 8
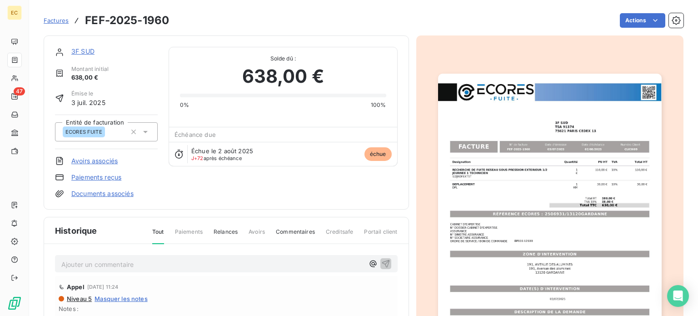
click at [520, 213] on img "button" at bounding box center [550, 232] width 224 height 316
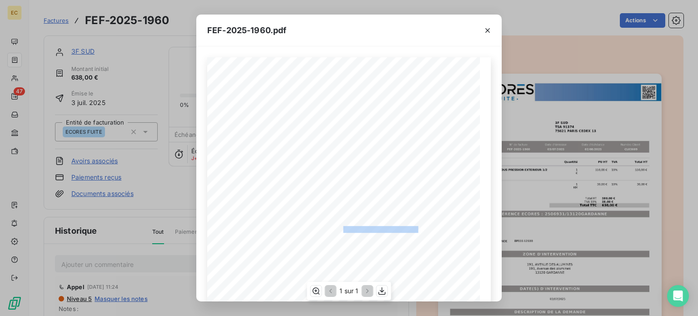
drag, startPoint x: 414, startPoint y: 227, endPoint x: 338, endPoint y: 230, distance: 76.4
click at [338, 230] on span "RÉFÉRENCE ECORES : 2506931/13120GARDANNE" at bounding box center [348, 228] width 139 height 5
copy span "2506931/13120GARDANNE"
click at [488, 30] on icon "button" at bounding box center [487, 30] width 5 height 5
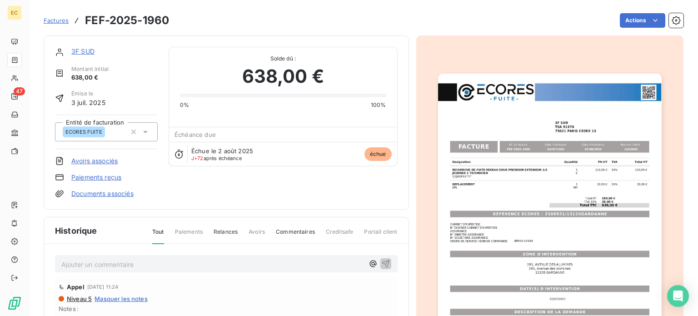
click at [86, 50] on link "3F SUD" at bounding box center [82, 51] width 23 height 8
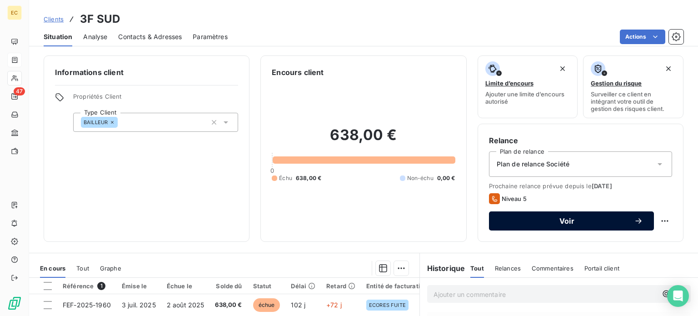
click at [536, 221] on span "Voir" at bounding box center [567, 220] width 134 height 7
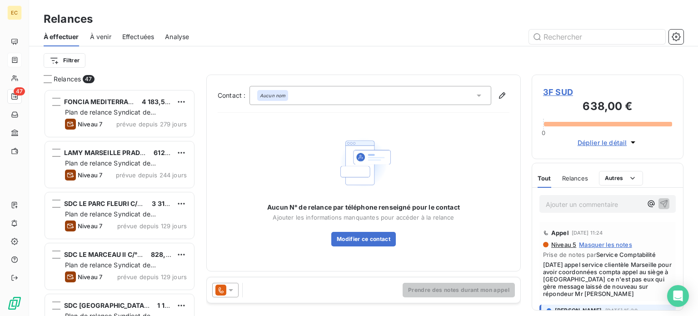
scroll to position [220, 144]
click at [479, 95] on icon at bounding box center [479, 96] width 5 height 2
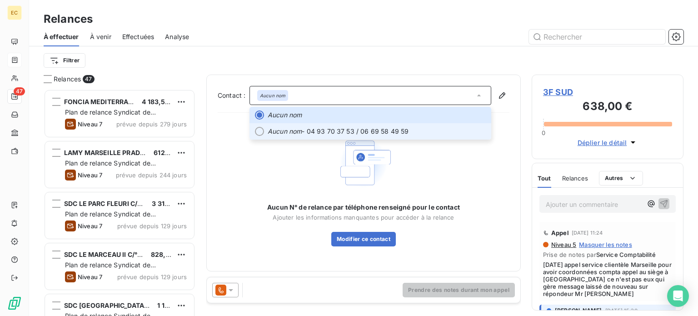
click at [409, 131] on span "Aucun nom - 04 93 70 37 53 / 06 69 58 49 59" at bounding box center [377, 131] width 218 height 9
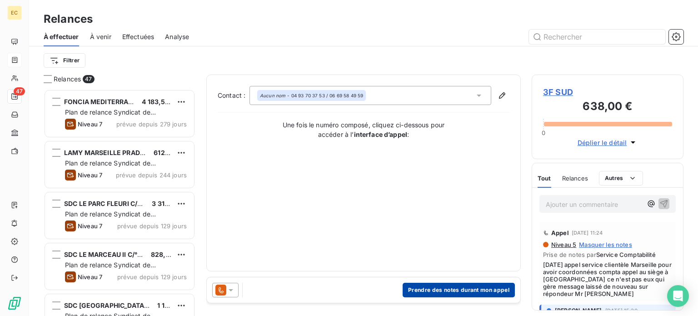
click at [438, 290] on button "Prendre des notes durant mon appel" at bounding box center [459, 290] width 112 height 15
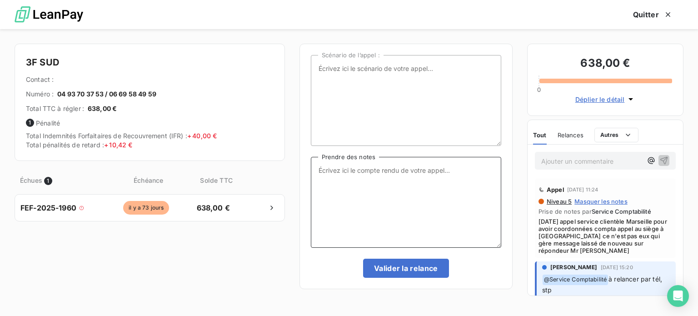
click at [336, 169] on textarea "Prendre des notes" at bounding box center [406, 202] width 190 height 91
type textarea "[DATE] Appel"
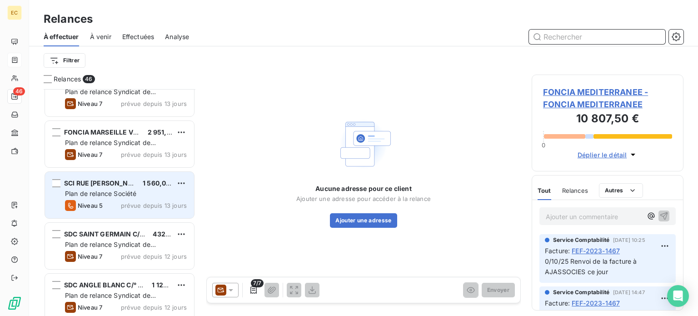
scroll to position [1545, 0]
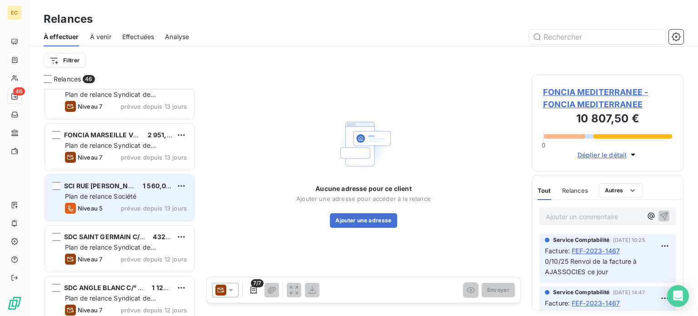
click at [105, 197] on span "Plan de relance Société" at bounding box center [100, 196] width 71 height 8
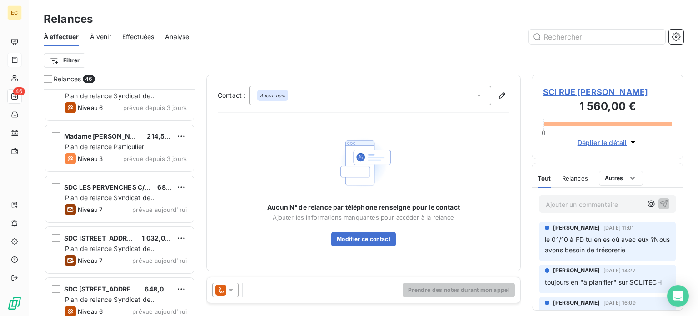
scroll to position [2114, 0]
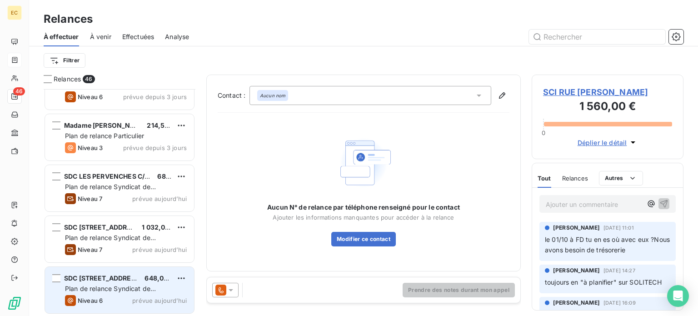
click at [112, 289] on span "Plan de relance Syndicat de copropriété" at bounding box center [110, 292] width 91 height 17
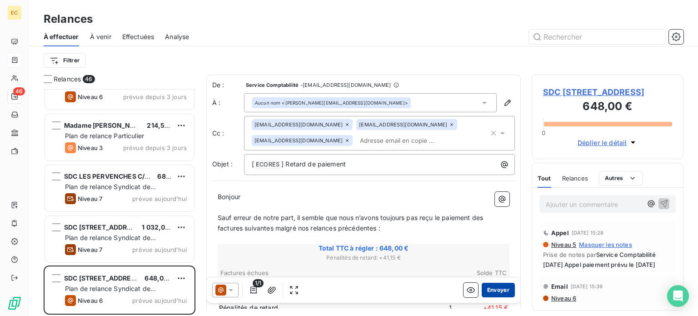
click at [488, 289] on button "Envoyer" at bounding box center [498, 290] width 33 height 15
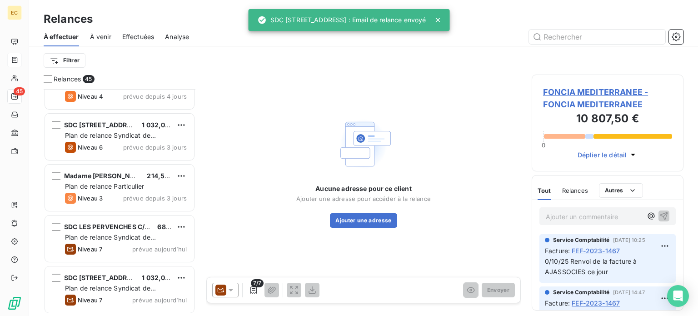
scroll to position [2063, 0]
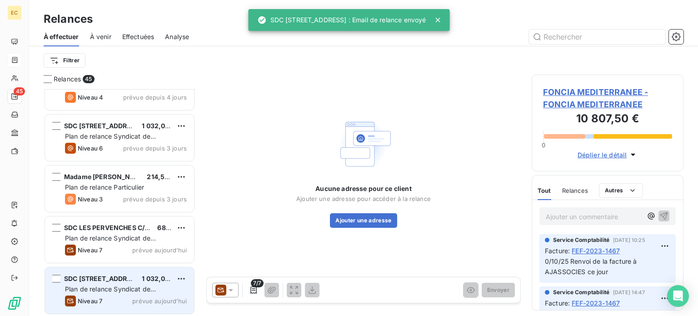
click at [107, 279] on span "SDC [STREET_ADDRESS]" at bounding box center [103, 278] width 78 height 8
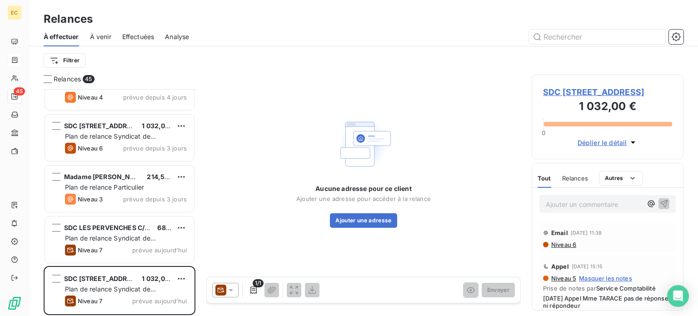
click at [576, 98] on span "SDC [STREET_ADDRESS]" at bounding box center [607, 92] width 129 height 12
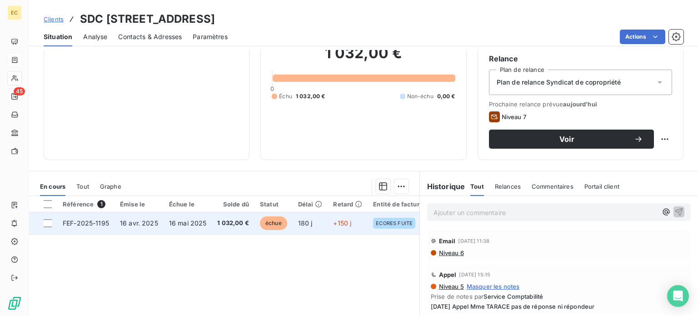
scroll to position [91, 0]
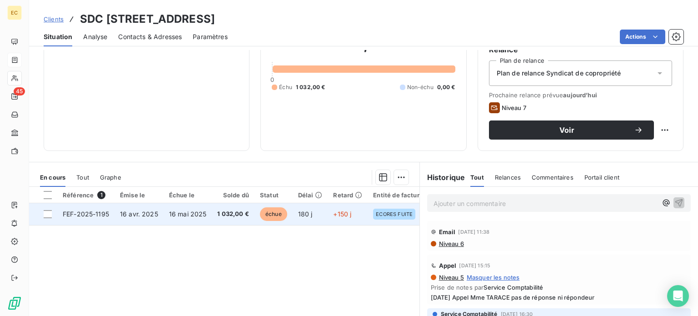
click at [87, 213] on span "FEF-2025-1195" at bounding box center [86, 214] width 46 height 8
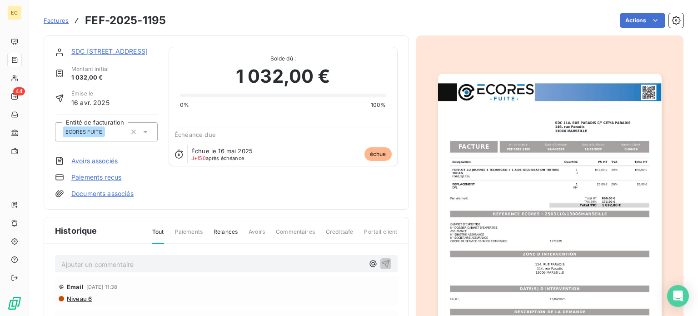
click at [578, 242] on img "button" at bounding box center [550, 232] width 224 height 316
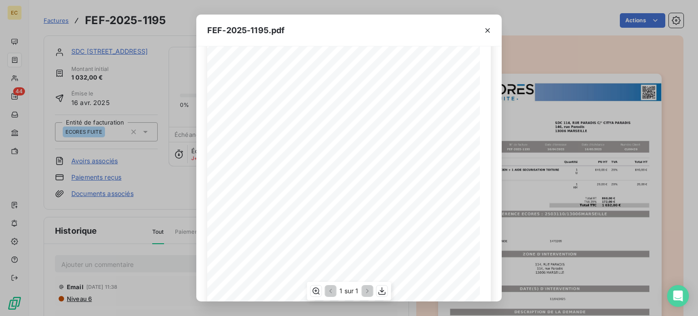
scroll to position [91, 0]
click at [122, 52] on div "FEF-2025-1195.pdf Designation Quantité PU HT TVA Total HT FORFAIT 1/2 JOURNEE 1…" at bounding box center [349, 158] width 698 height 316
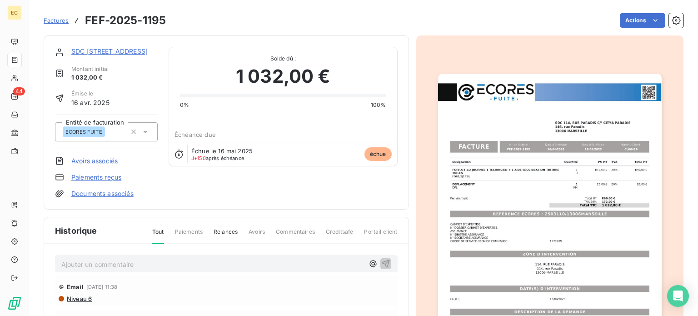
click at [123, 52] on link "SDC [STREET_ADDRESS]" at bounding box center [109, 51] width 76 height 8
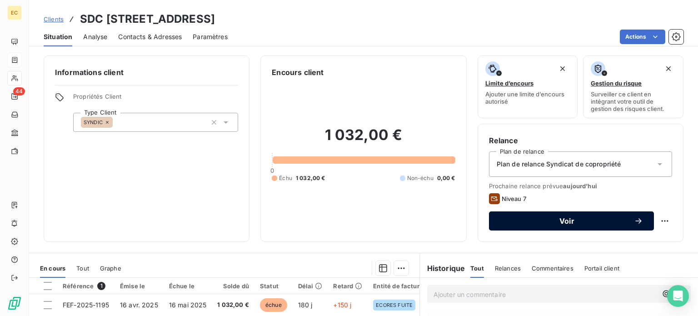
click at [556, 221] on span "Voir" at bounding box center [567, 220] width 134 height 7
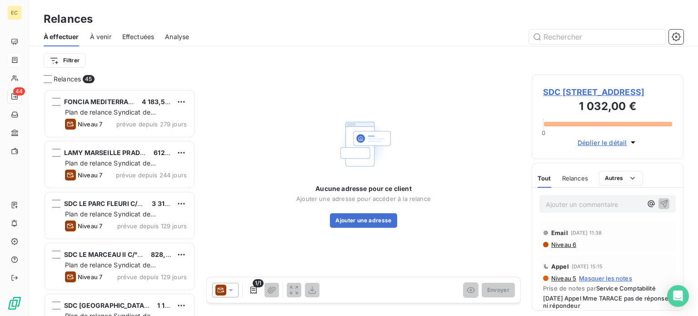
scroll to position [220, 144]
click at [230, 291] on icon at bounding box center [230, 289] width 9 height 9
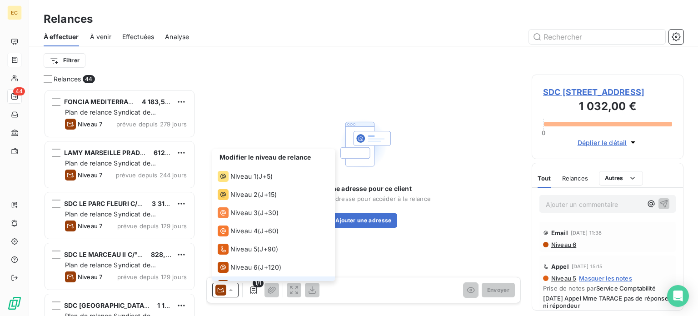
scroll to position [13, 0]
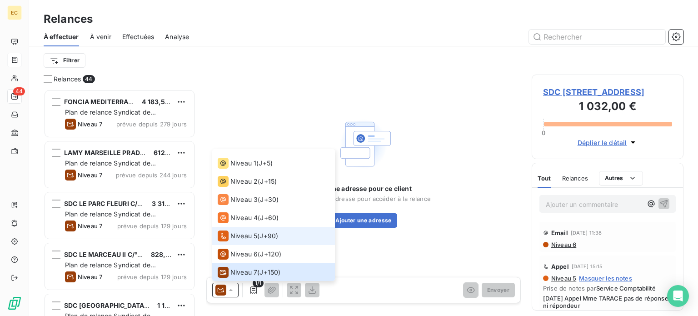
click at [231, 235] on span "Niveau 5" at bounding box center [243, 235] width 27 height 9
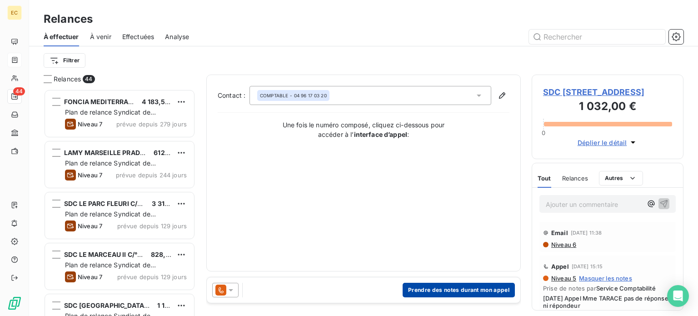
click at [439, 286] on button "Prendre des notes durant mon appel" at bounding box center [459, 290] width 112 height 15
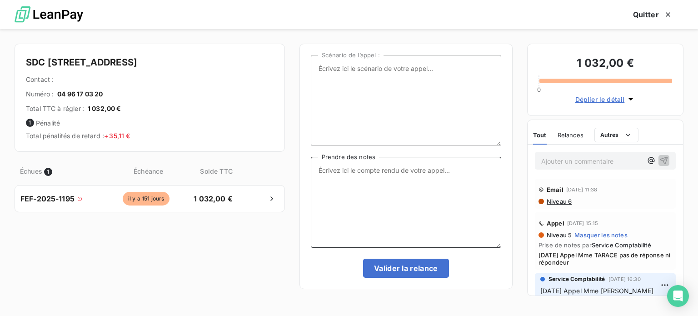
click at [354, 171] on textarea "Prendre des notes" at bounding box center [406, 202] width 190 height 91
click at [382, 168] on textarea "[DATE] Appel" at bounding box center [406, 202] width 190 height 91
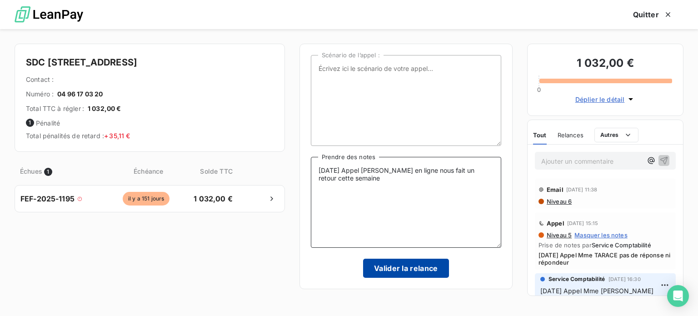
type textarea "13/10/25 Appel Mme STARACE en ligne nous fait un retour cette semaine"
click at [412, 270] on button "Valider la relance" at bounding box center [406, 268] width 86 height 19
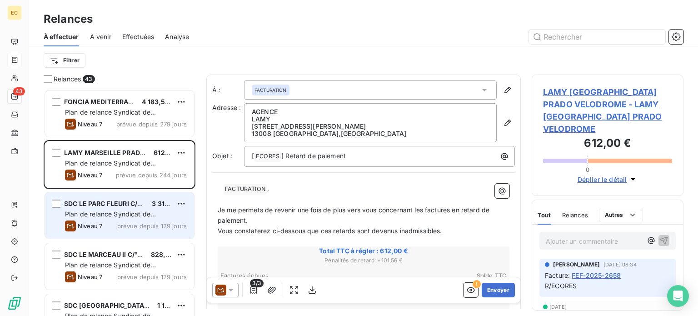
click at [114, 209] on div "SDC LE PARC FLEURI C/° SQUARE HABITAT 3 312,00 € Plan de relance Syndicat de co…" at bounding box center [119, 215] width 149 height 46
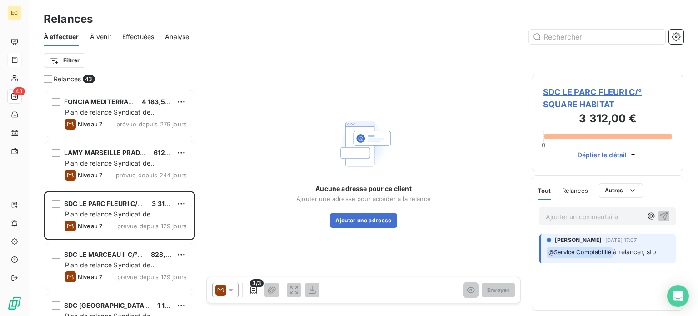
click at [578, 107] on span "SDC LE PARC FLEURI C/° SQUARE HABITAT" at bounding box center [607, 98] width 129 height 25
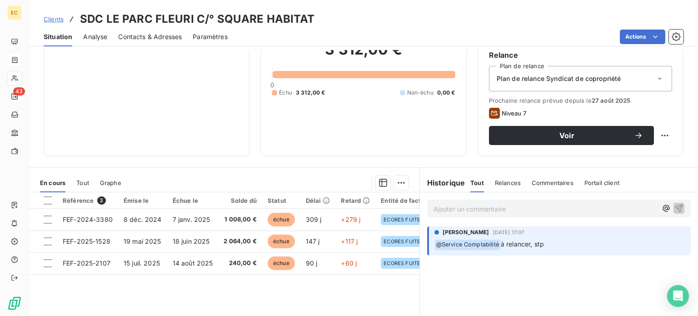
scroll to position [91, 0]
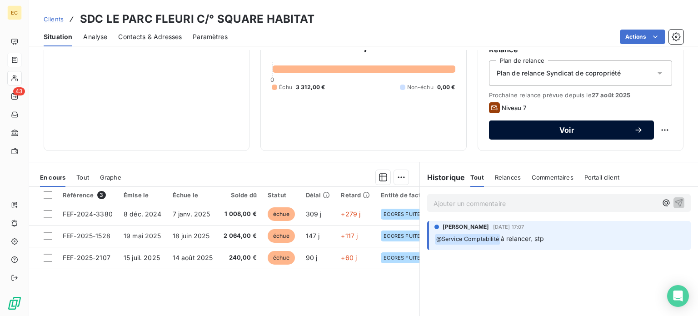
click at [551, 134] on div "Voir" at bounding box center [571, 129] width 143 height 9
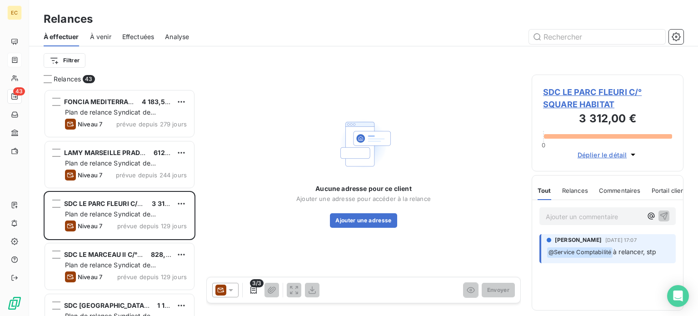
scroll to position [7, 7]
click at [231, 289] on icon at bounding box center [231, 290] width 5 height 2
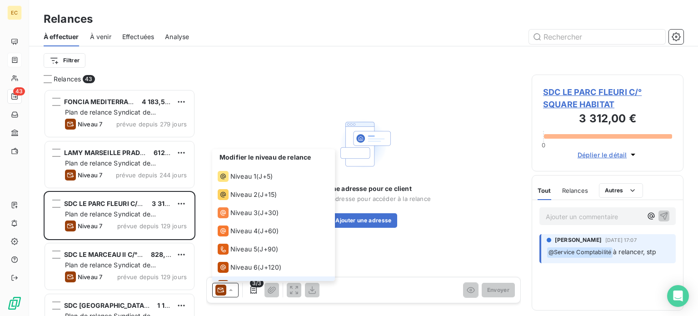
scroll to position [13, 0]
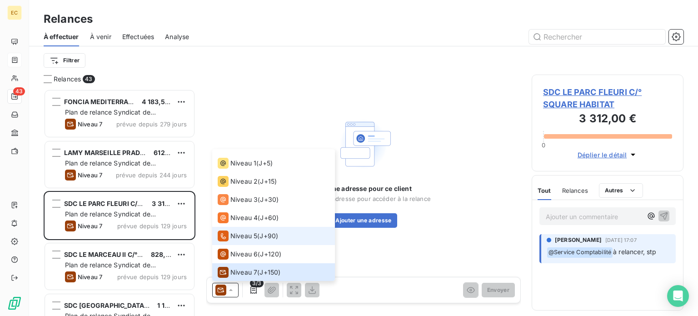
click at [239, 231] on span "Niveau 5" at bounding box center [243, 235] width 27 height 9
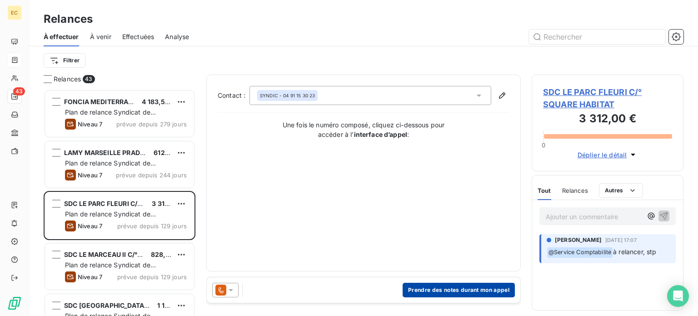
click at [426, 291] on button "Prendre des notes durant mon appel" at bounding box center [459, 290] width 112 height 15
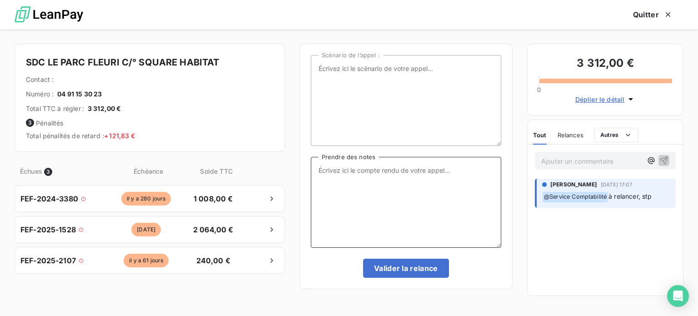
click at [340, 171] on textarea "Prendre des notes" at bounding box center [406, 202] width 190 height 91
click at [358, 167] on textarea "Appel Mme RMANONCE" at bounding box center [406, 202] width 190 height 91
click at [409, 168] on textarea "Appel Mme ROMANONCE" at bounding box center [406, 202] width 190 height 91
click at [457, 171] on textarea "Appel Mme ROMANONCE 20MIN D'attente auucne réponse" at bounding box center [406, 202] width 190 height 91
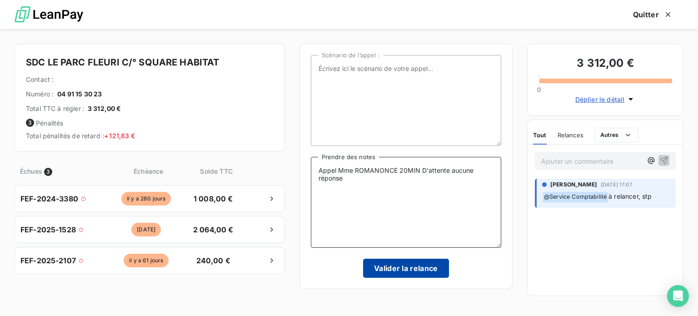
type textarea "Appel Mme ROMANONCE 20MIN D'attente aucune réponse"
click at [413, 269] on button "Valider la relance" at bounding box center [406, 268] width 86 height 19
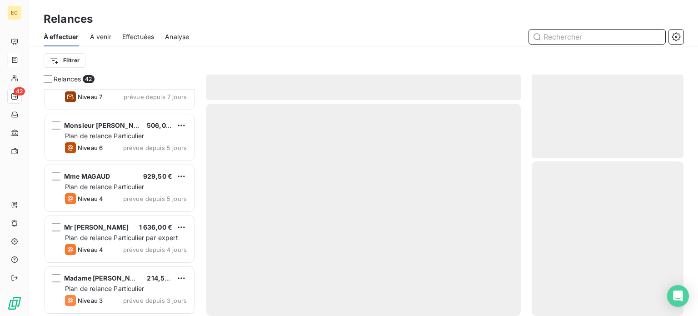
scroll to position [1911, 0]
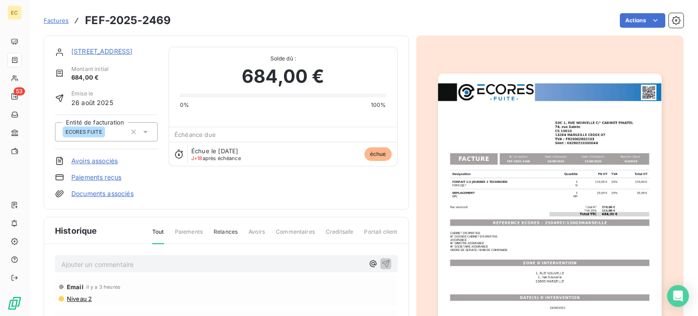
click at [47, 22] on span "Factures" at bounding box center [56, 20] width 25 height 7
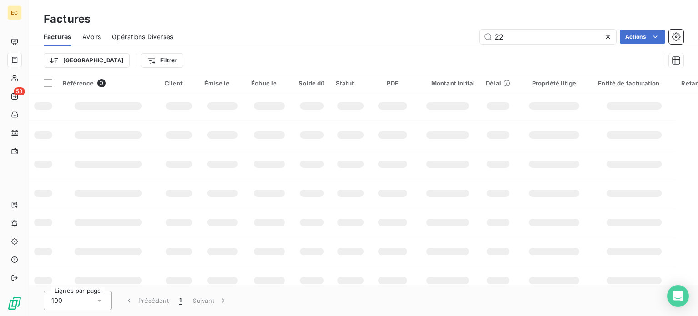
type input "2"
type input "627"
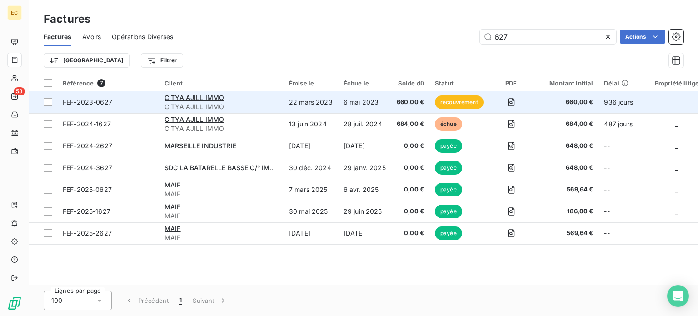
click at [129, 104] on span "FEF-2023-0627" at bounding box center [108, 102] width 91 height 9
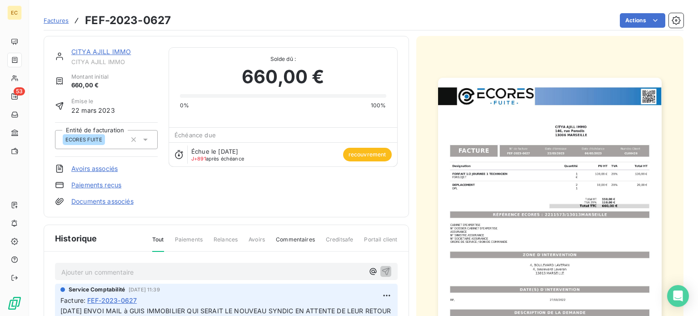
scroll to position [45, 0]
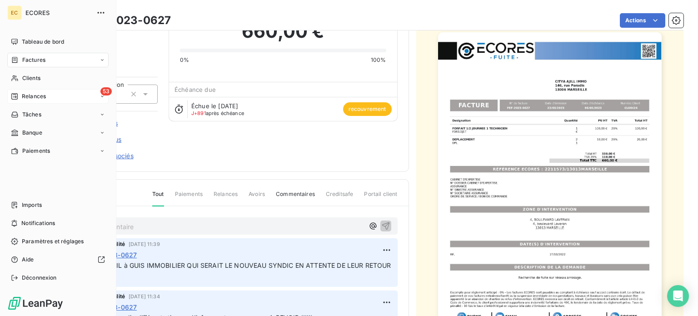
click at [35, 95] on span "Relances" at bounding box center [34, 96] width 24 height 8
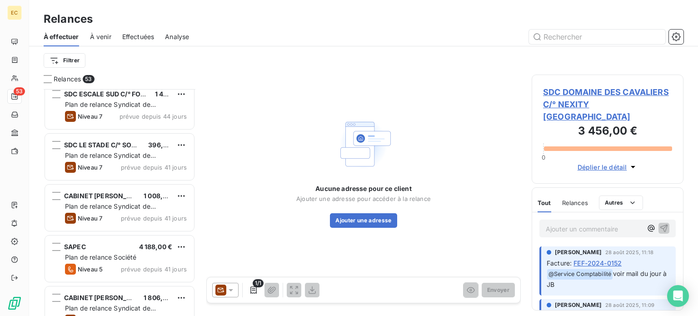
scroll to position [863, 0]
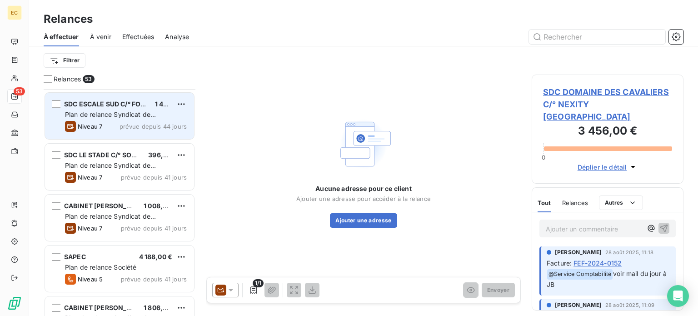
click at [113, 114] on span "Plan de relance Syndicat de copropriété" at bounding box center [110, 118] width 91 height 17
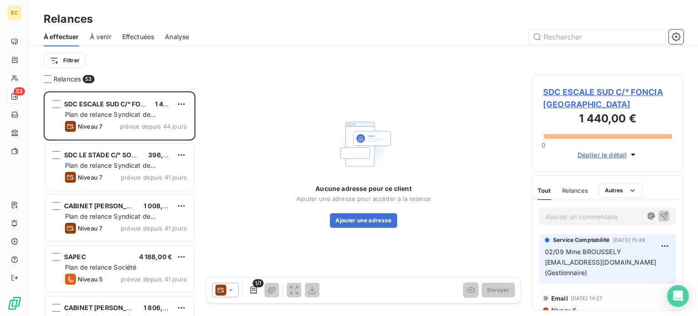
click at [565, 93] on span "SDC ESCALE SUD C/° FONCIA [GEOGRAPHIC_DATA]" at bounding box center [607, 98] width 129 height 25
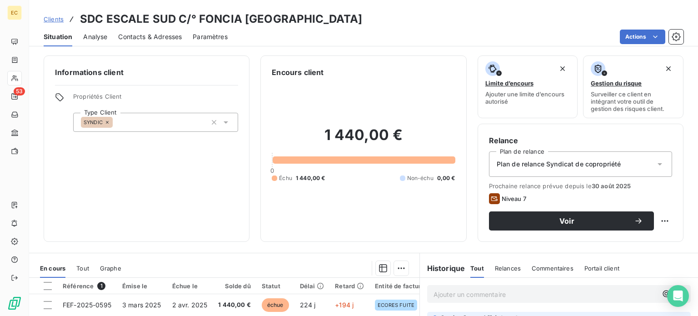
scroll to position [91, 0]
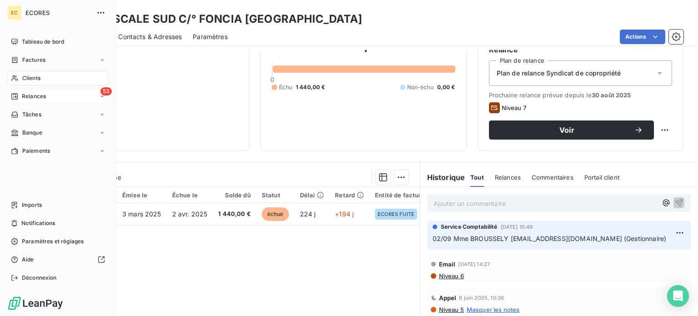
click at [23, 95] on span "Relances" at bounding box center [34, 96] width 24 height 8
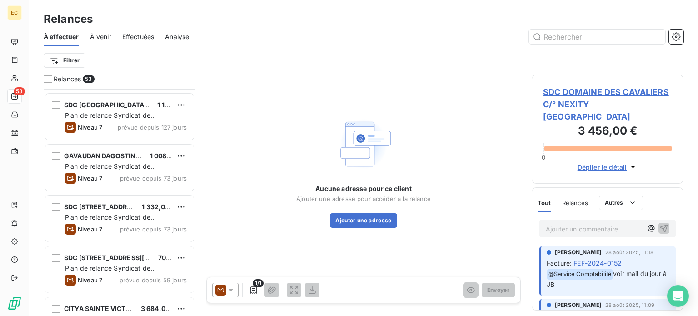
scroll to position [363, 0]
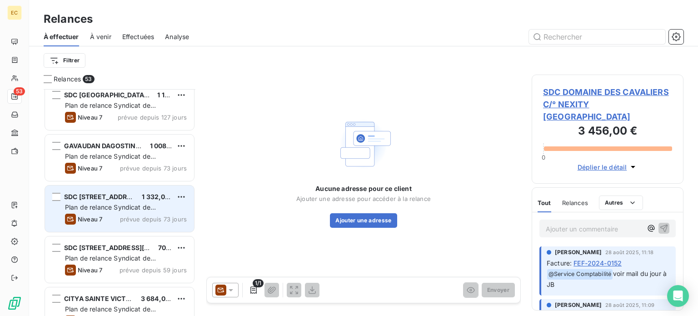
click at [127, 203] on div "Plan de relance Syndicat de copropriété" at bounding box center [126, 207] width 122 height 9
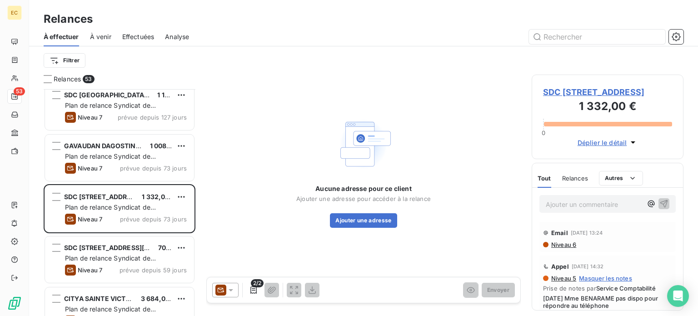
click at [568, 98] on span "SDC [STREET_ADDRESS]" at bounding box center [607, 92] width 129 height 12
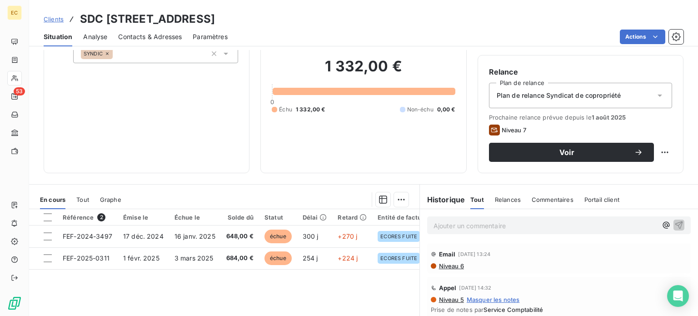
scroll to position [91, 0]
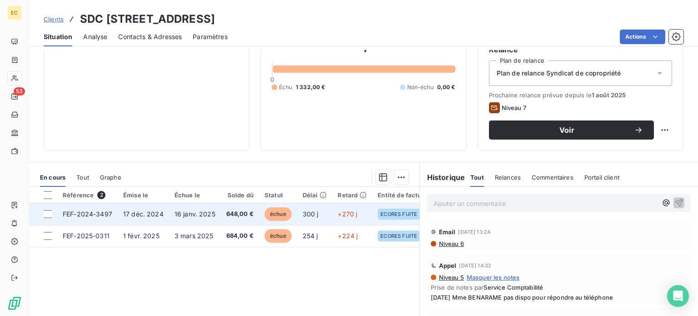
click at [93, 212] on span "FEF-2024-3497" at bounding box center [88, 214] width 50 height 8
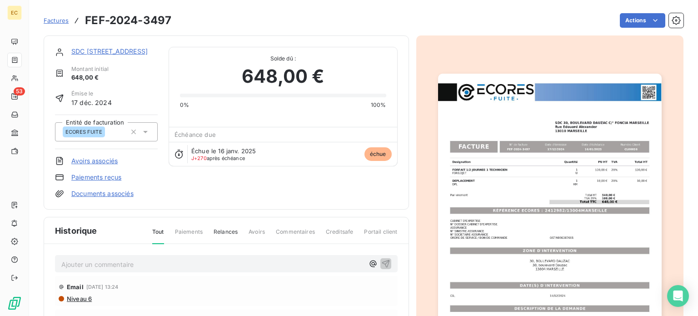
click at [528, 209] on img "button" at bounding box center [550, 232] width 224 height 316
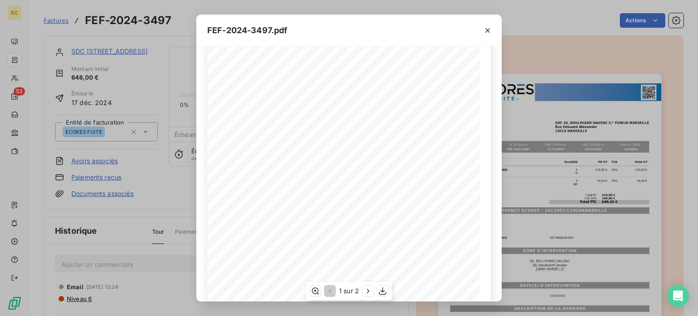
scroll to position [45, 0]
click at [487, 30] on icon "button" at bounding box center [487, 30] width 5 height 5
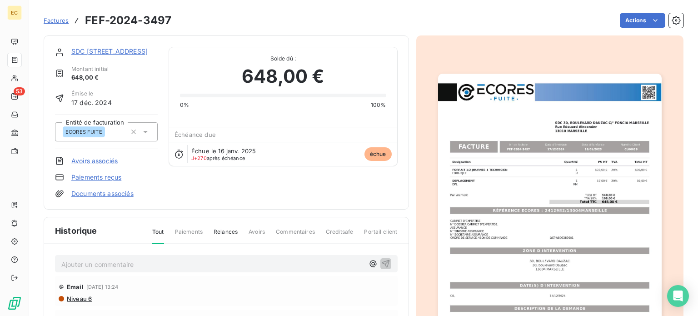
click at [526, 208] on img "button" at bounding box center [550, 232] width 224 height 316
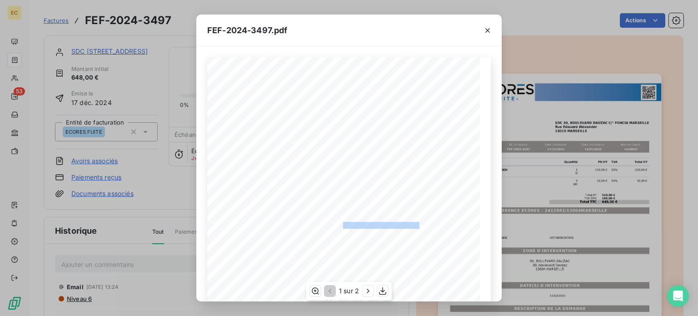
drag, startPoint x: 415, startPoint y: 224, endPoint x: 338, endPoint y: 222, distance: 76.8
click at [338, 222] on span "RÉFÉRENCE ECORES : 2412982/13004MARSEILLE" at bounding box center [349, 224] width 140 height 5
copy span "2412982/13004MARSEILLE"
click at [522, 25] on div "FEF-2024-3497.pdf Designation Quantité PU HT TVA Total HT FORFAIT 1/2 JOURNEE 1…" at bounding box center [349, 158] width 698 height 316
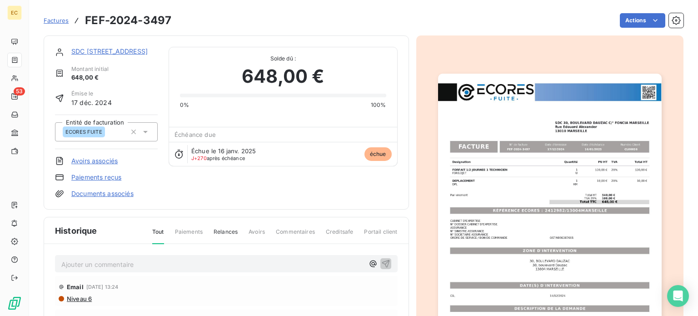
click at [124, 52] on link "SDC [STREET_ADDRESS]" at bounding box center [109, 51] width 76 height 8
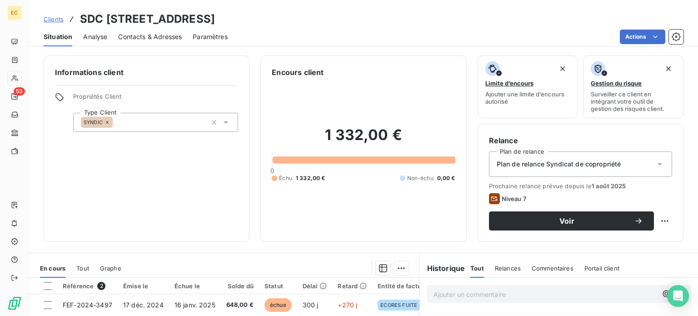
click at [161, 35] on span "Contacts & Adresses" at bounding box center [150, 36] width 64 height 9
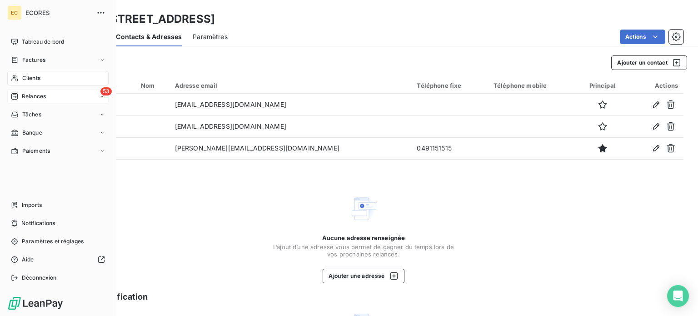
click at [27, 96] on span "Relances" at bounding box center [34, 96] width 24 height 8
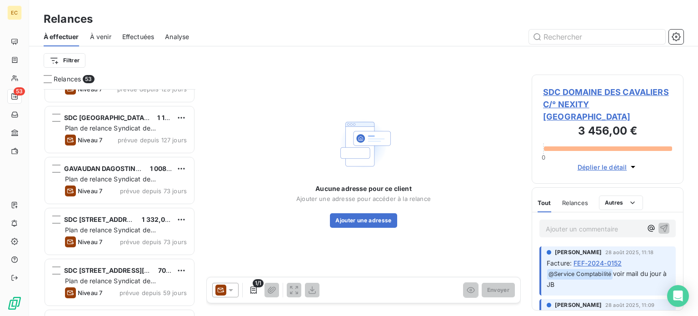
scroll to position [363, 0]
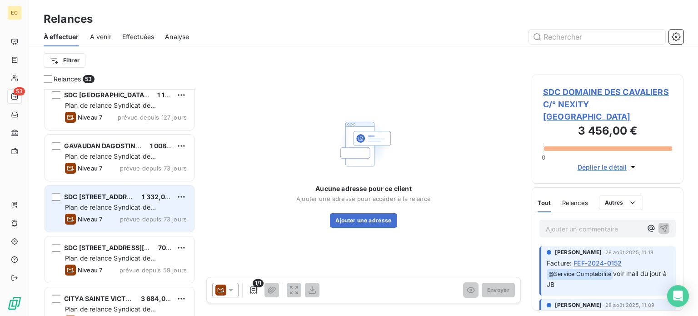
click at [116, 203] on div "Plan de relance Syndicat de copropriété" at bounding box center [126, 207] width 122 height 9
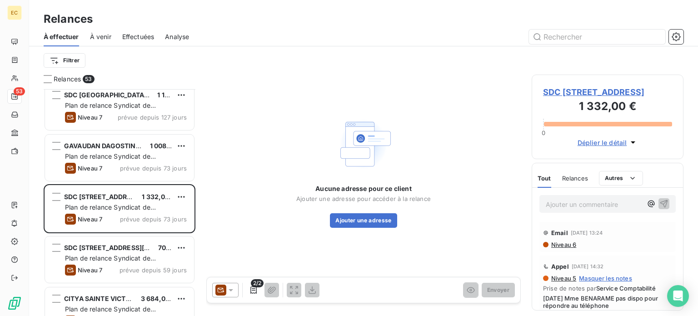
click at [578, 92] on span "SDC [STREET_ADDRESS]" at bounding box center [607, 92] width 129 height 12
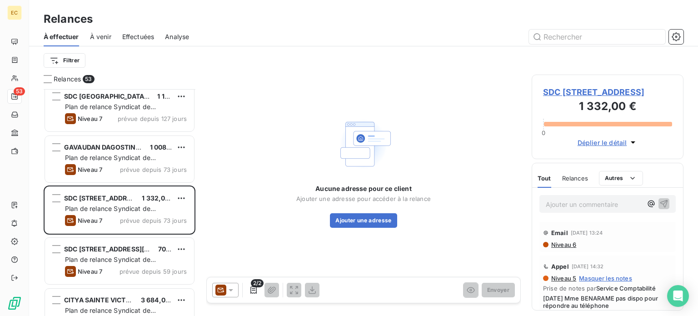
scroll to position [409, 0]
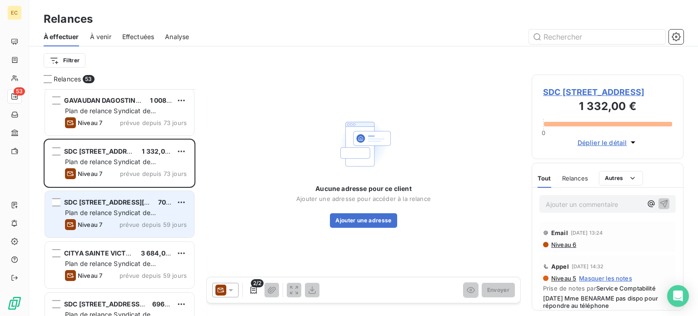
click at [114, 216] on span "Plan de relance Syndicat de copropriété" at bounding box center [110, 217] width 91 height 17
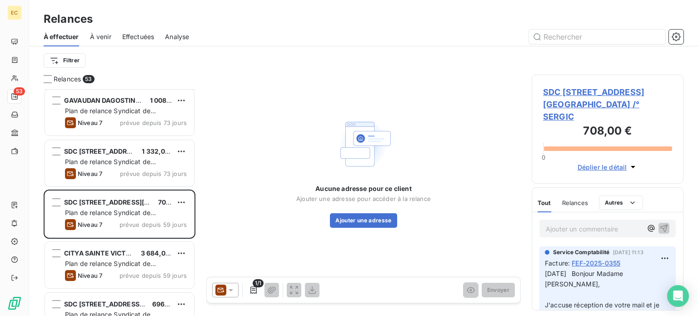
click at [573, 108] on span "SDC [STREET_ADDRESS][GEOGRAPHIC_DATA] /° SERGIC" at bounding box center [607, 104] width 129 height 37
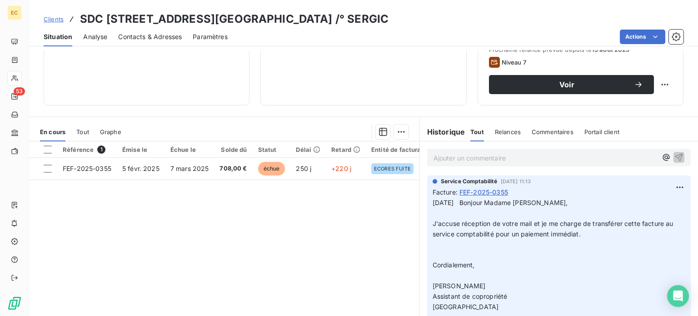
scroll to position [164, 0]
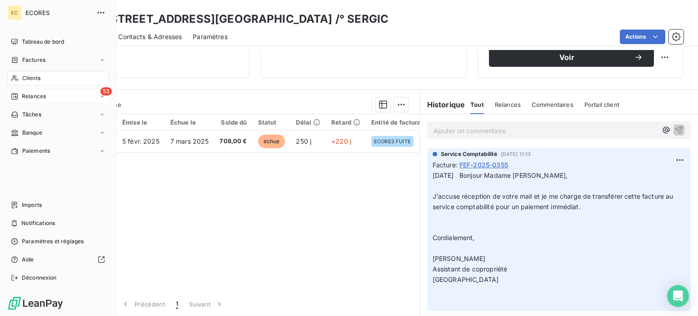
click at [23, 98] on span "Relances" at bounding box center [34, 96] width 24 height 8
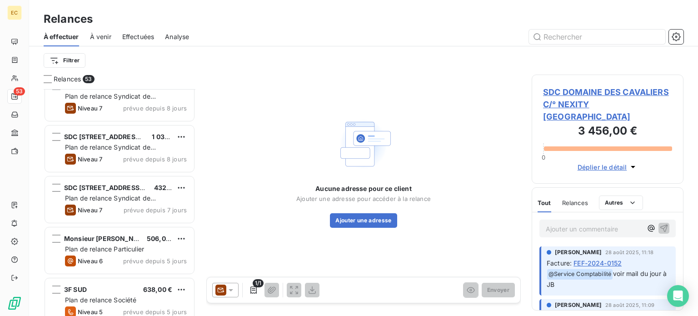
scroll to position [1999, 0]
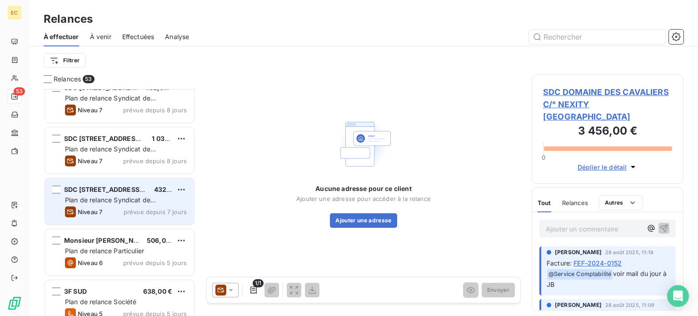
click at [119, 195] on div "Plan de relance Syndicat de copropriété" at bounding box center [126, 199] width 122 height 9
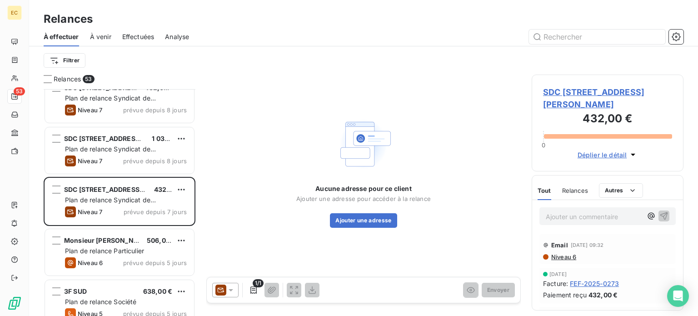
click at [567, 93] on span "SDC [STREET_ADDRESS][PERSON_NAME]" at bounding box center [607, 98] width 129 height 25
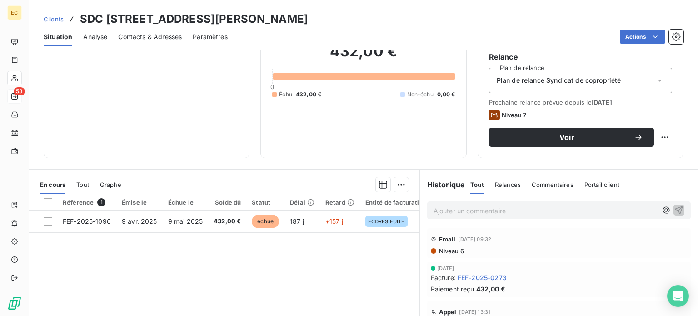
scroll to position [91, 0]
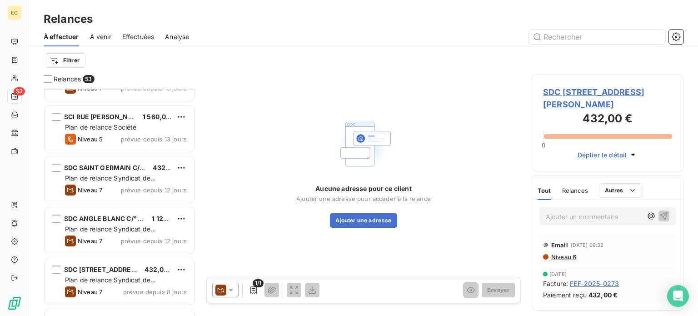
scroll to position [1954, 0]
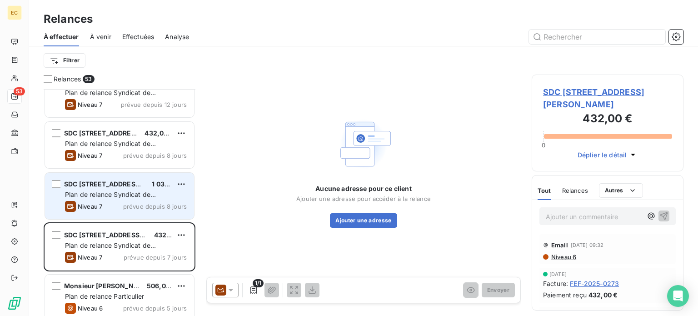
click at [105, 183] on span "SDC [STREET_ADDRESS][PERSON_NAME]" at bounding box center [130, 184] width 132 height 8
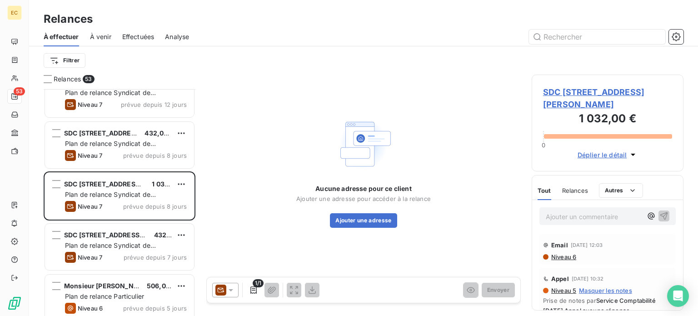
click at [587, 107] on span "SDC [STREET_ADDRESS][PERSON_NAME]" at bounding box center [607, 98] width 129 height 25
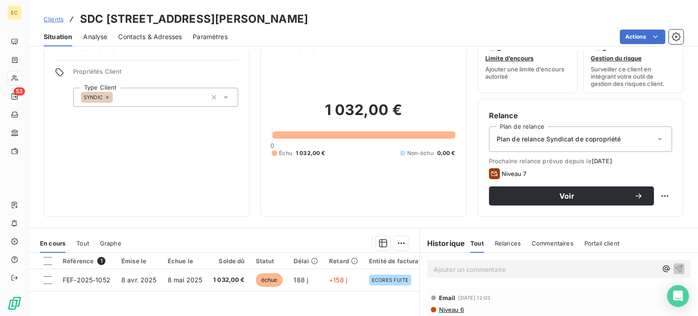
scroll to position [45, 0]
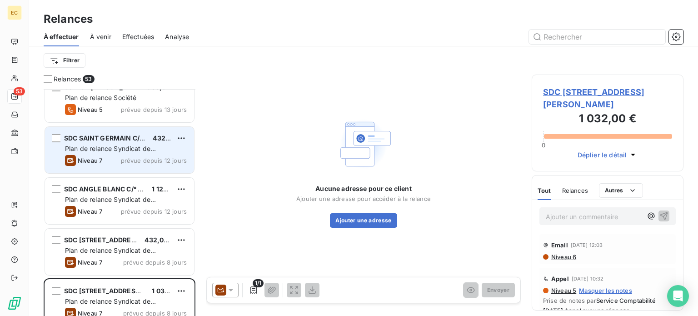
scroll to position [1863, 0]
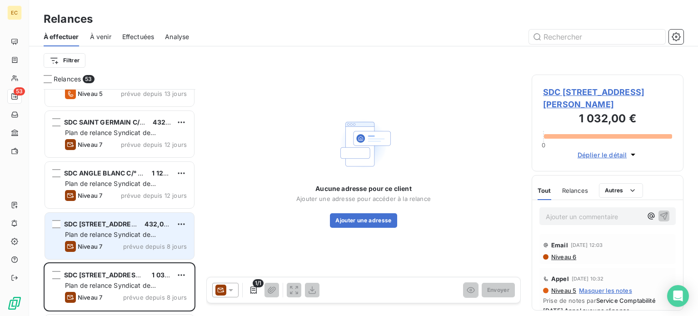
click at [114, 231] on span "Plan de relance Syndicat de copropriété" at bounding box center [110, 238] width 91 height 17
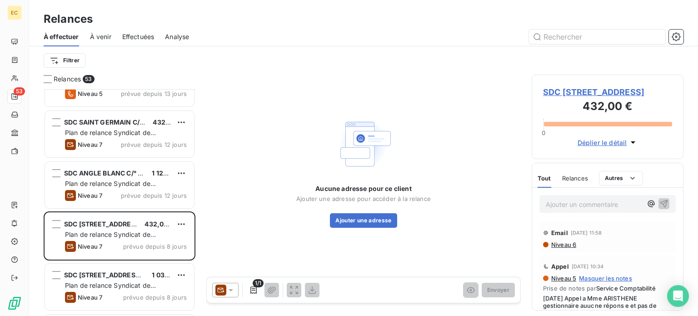
click at [567, 98] on span "SDC [STREET_ADDRESS]" at bounding box center [607, 92] width 129 height 12
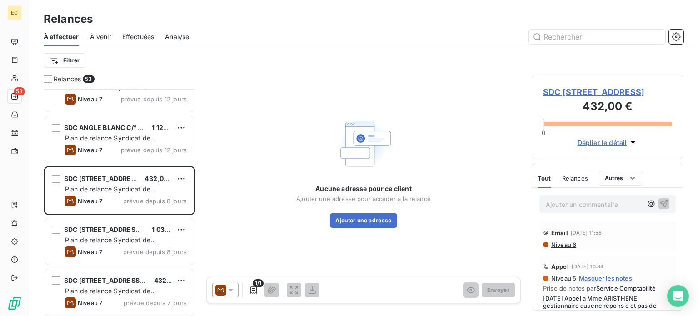
scroll to position [1908, 0]
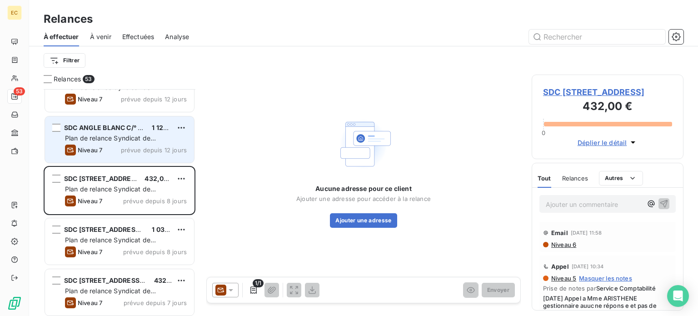
click at [124, 137] on span "Plan de relance Syndicat de copropriété" at bounding box center [110, 142] width 91 height 17
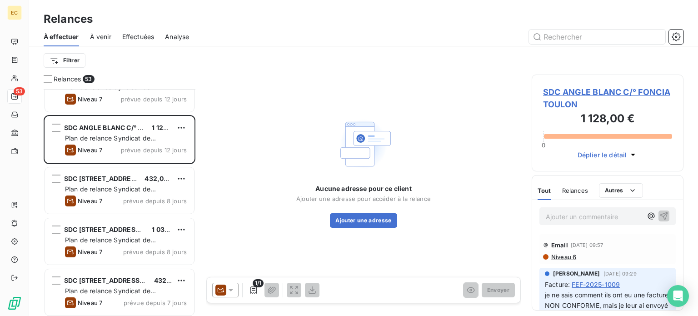
click at [548, 91] on span "SDC ANGLE BLANC C/° FONCIA TOULON" at bounding box center [607, 98] width 129 height 25
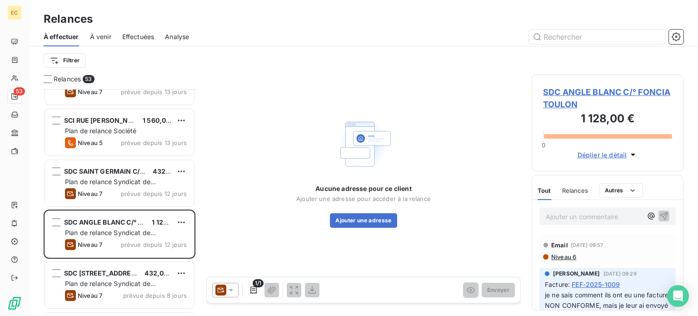
scroll to position [1817, 0]
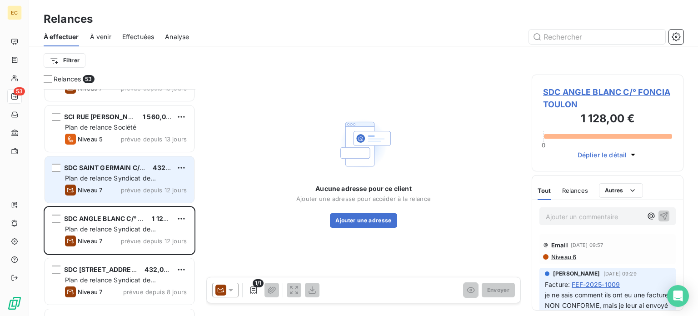
click at [126, 180] on span "Plan de relance Syndicat de copropriété" at bounding box center [110, 182] width 91 height 17
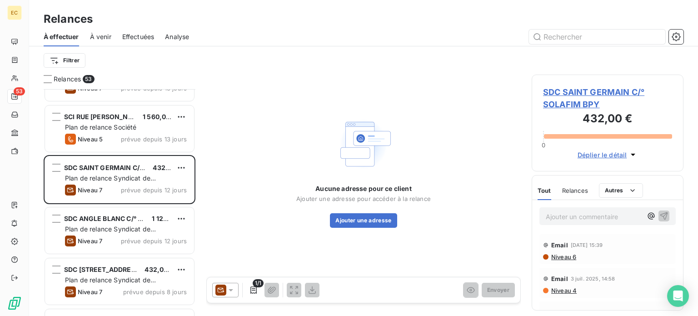
click at [572, 102] on span "SDC SAINT GERMAIN C/° SOLAFIM BPY" at bounding box center [607, 98] width 129 height 25
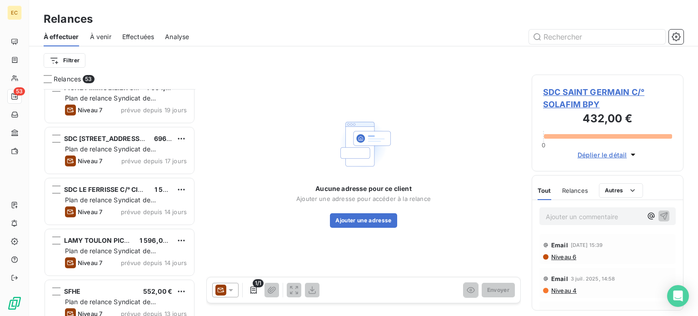
scroll to position [1681, 0]
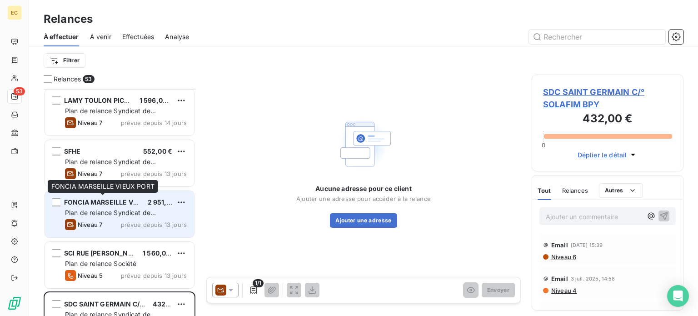
click at [114, 203] on span "FONCIA MARSEILLE VIEUX PORT" at bounding box center [115, 202] width 103 height 8
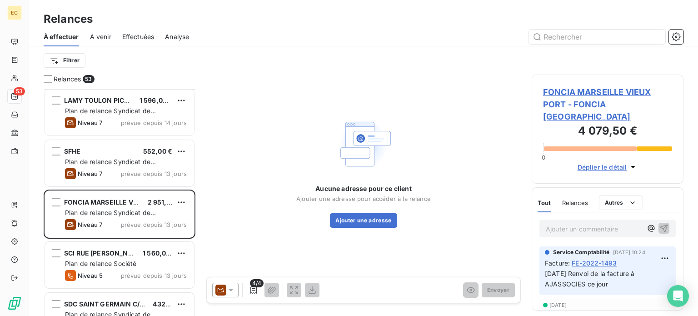
click at [567, 106] on span "FONCIA MARSEILLE VIEUX PORT - FONCIA [GEOGRAPHIC_DATA]" at bounding box center [607, 104] width 129 height 37
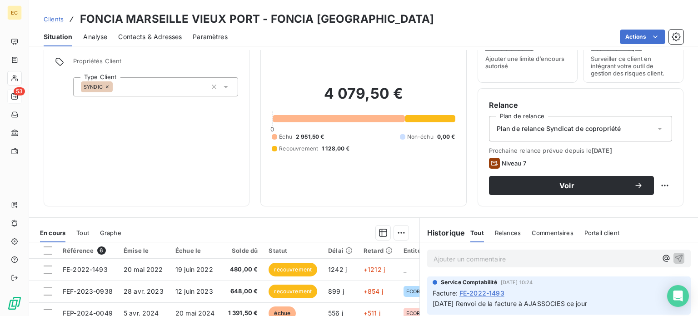
scroll to position [91, 0]
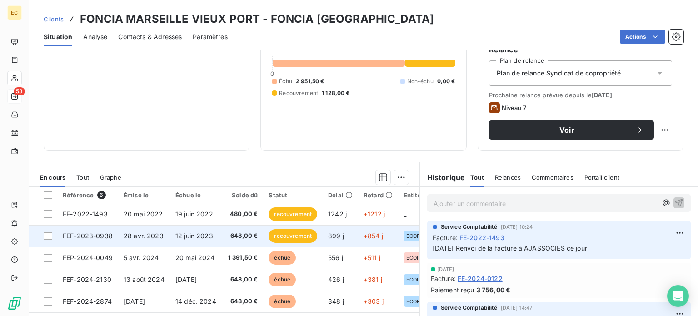
click at [88, 241] on td "FEF-2023-0938" at bounding box center [87, 236] width 61 height 22
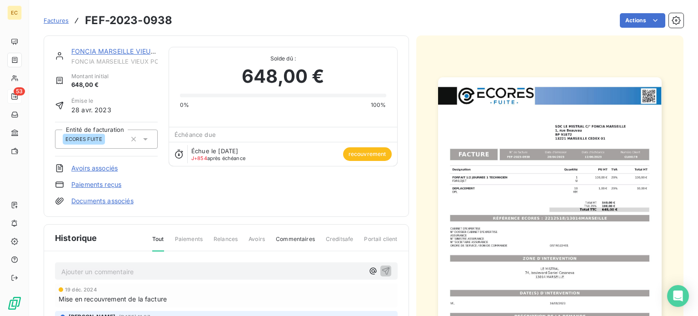
click at [528, 250] on img "button" at bounding box center [550, 235] width 224 height 316
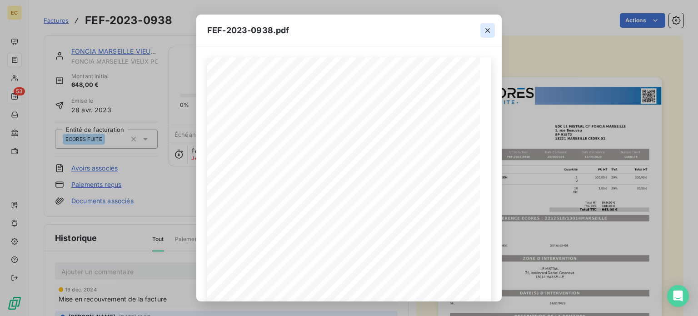
click at [488, 29] on icon "button" at bounding box center [487, 30] width 9 height 9
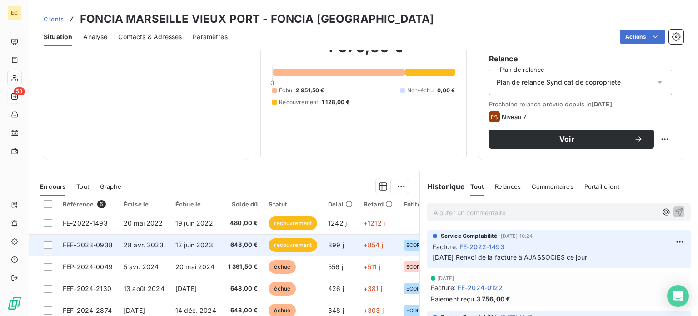
scroll to position [91, 0]
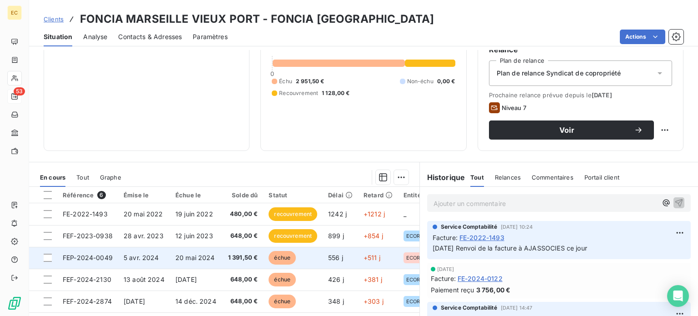
click at [87, 260] on span "FEP-2024-0049" at bounding box center [88, 258] width 50 height 8
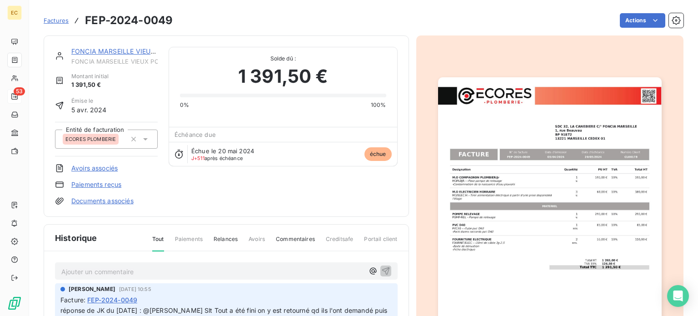
click at [530, 207] on img "button" at bounding box center [550, 235] width 224 height 316
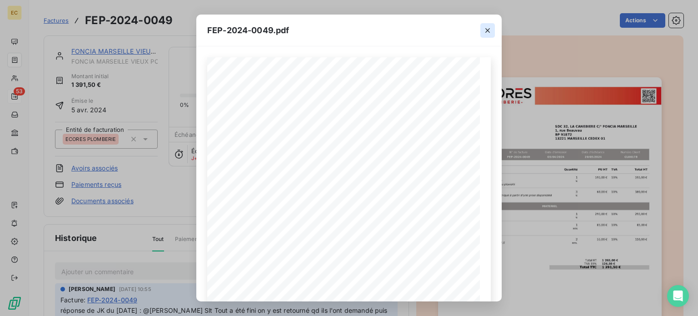
click at [488, 29] on icon "button" at bounding box center [487, 30] width 5 height 5
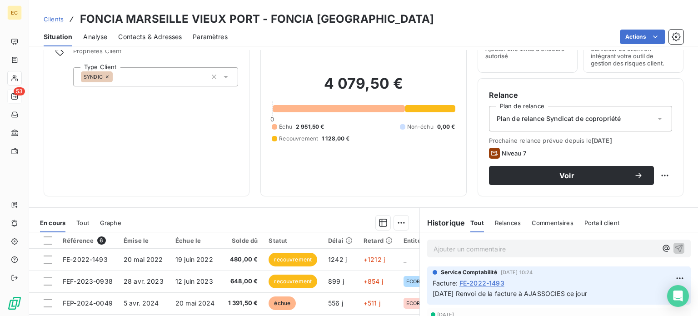
scroll to position [136, 0]
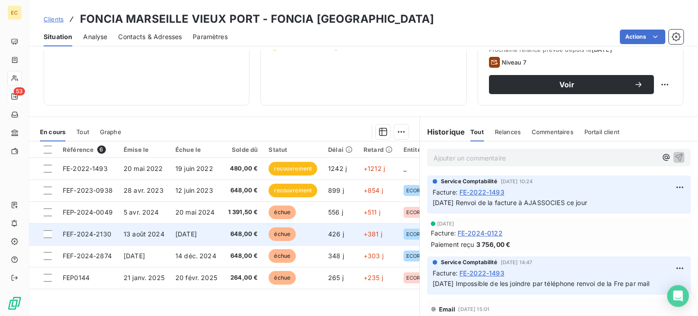
click at [88, 235] on span "FEF-2024-2130" at bounding box center [87, 234] width 49 height 8
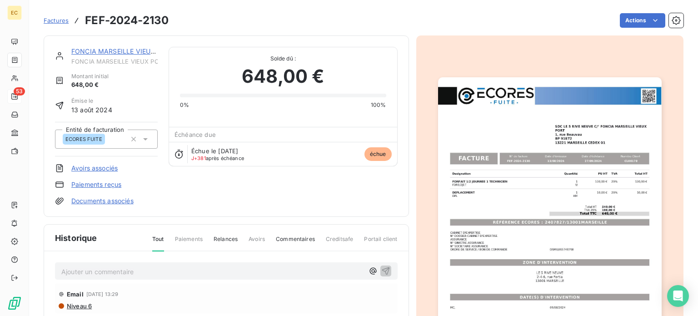
click at [523, 228] on img "button" at bounding box center [550, 235] width 224 height 316
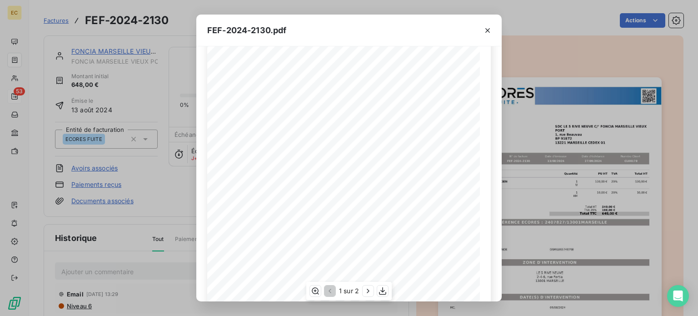
scroll to position [136, 0]
click at [489, 32] on icon "button" at bounding box center [487, 30] width 5 height 5
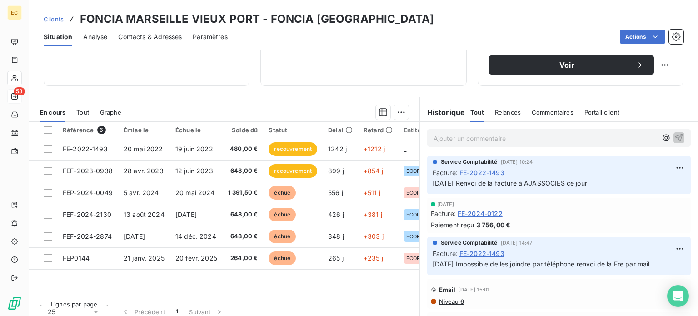
scroll to position [164, 0]
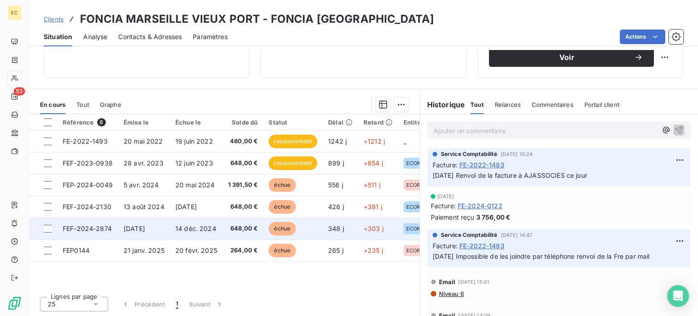
click at [78, 228] on span "FEF-2024-2874" at bounding box center [87, 228] width 49 height 8
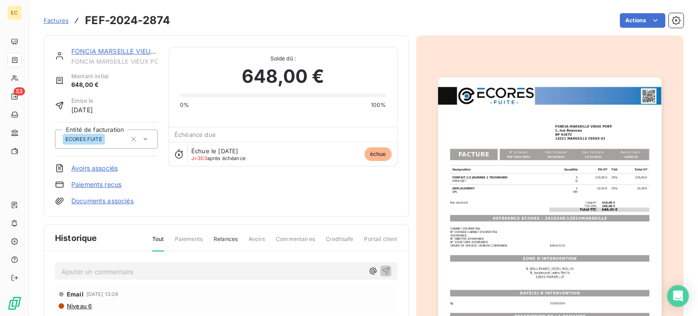
click at [541, 234] on img "button" at bounding box center [550, 235] width 224 height 316
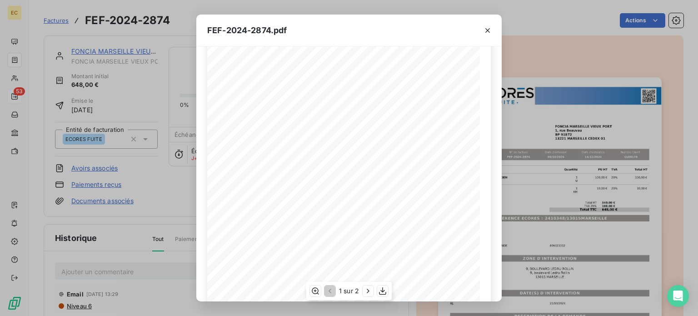
scroll to position [91, 0]
click at [488, 29] on icon "button" at bounding box center [487, 30] width 9 height 9
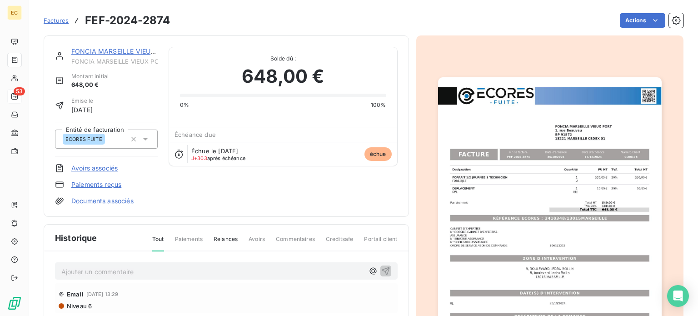
click at [110, 51] on link "FONCIA MARSEILLE VIEUX PORT" at bounding box center [122, 51] width 103 height 8
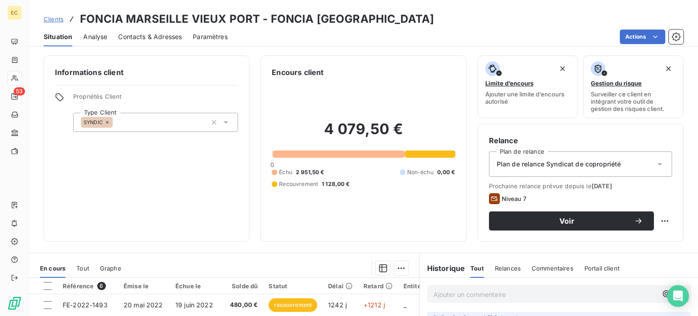
click at [140, 38] on span "Contacts & Adresses" at bounding box center [150, 36] width 64 height 9
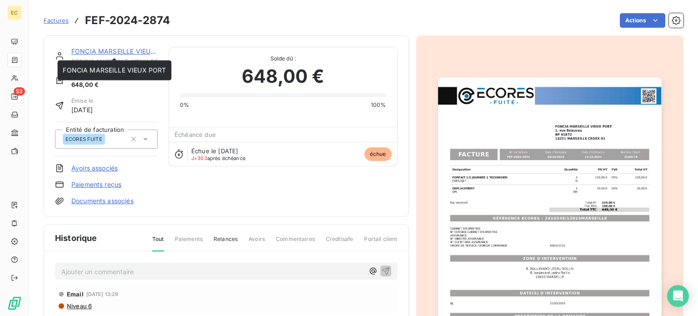
click at [100, 50] on link "FONCIA MARSEILLE VIEUX PORT" at bounding box center [122, 51] width 103 height 8
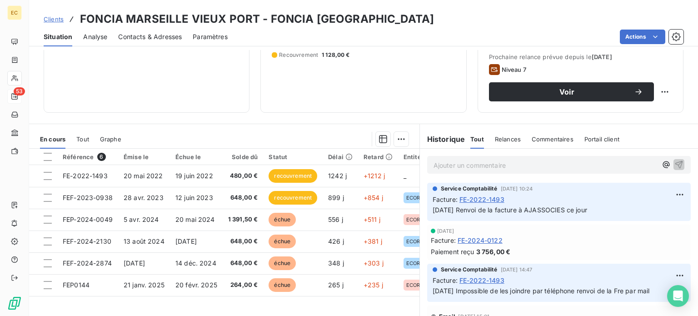
scroll to position [136, 0]
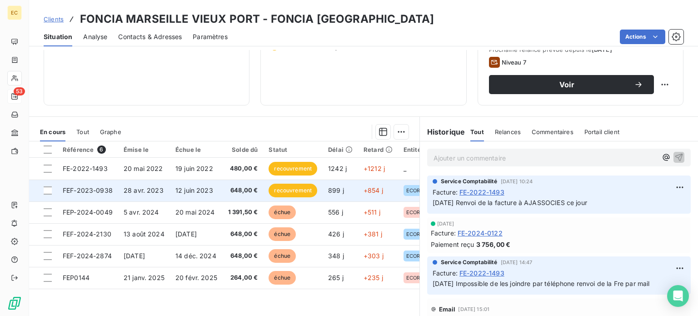
click at [83, 190] on span "FEF-2023-0938" at bounding box center [88, 190] width 50 height 8
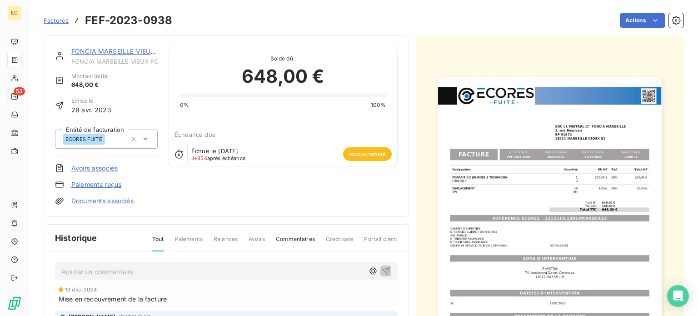
click at [537, 218] on img "button" at bounding box center [550, 235] width 224 height 316
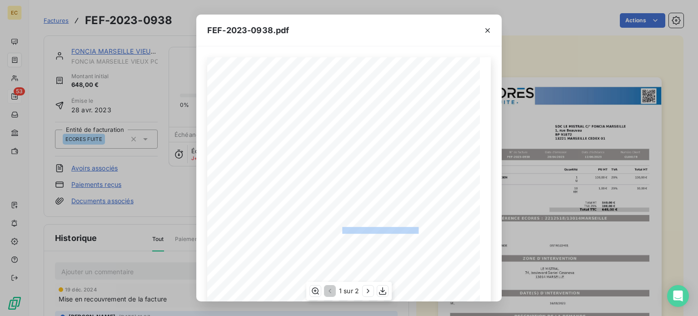
drag, startPoint x: 414, startPoint y: 229, endPoint x: 338, endPoint y: 231, distance: 76.4
click at [338, 231] on span "RÉFÉRENCE ECORES : 2212518/13014MARSEILLE" at bounding box center [348, 229] width 139 height 5
copy span ": 2212518/13014MARSEILLE"
click at [487, 29] on icon "button" at bounding box center [487, 30] width 9 height 9
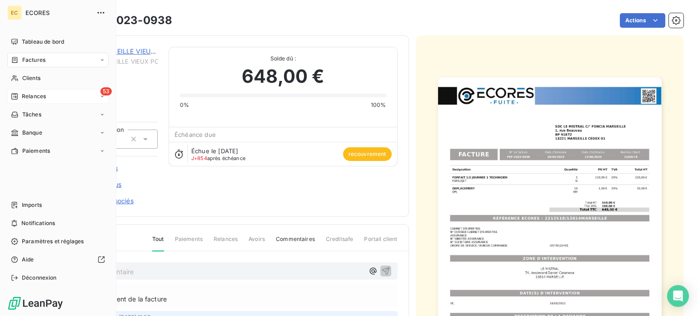
click at [27, 96] on span "Relances" at bounding box center [34, 96] width 24 height 8
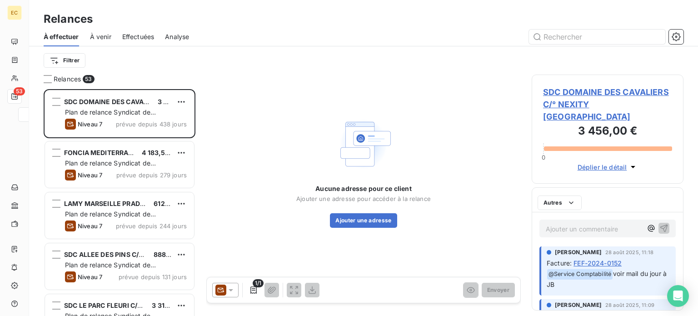
scroll to position [220, 144]
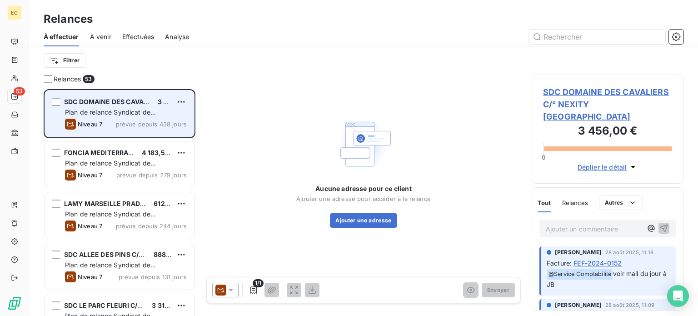
click at [93, 109] on span "Plan de relance Syndicat de copropriété" at bounding box center [110, 116] width 91 height 17
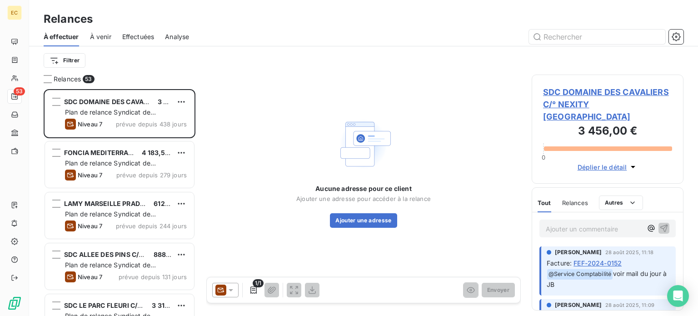
click at [567, 107] on span "SDC DOMAINE DES CAVALIERS C/° NEXITY [GEOGRAPHIC_DATA]" at bounding box center [607, 104] width 129 height 37
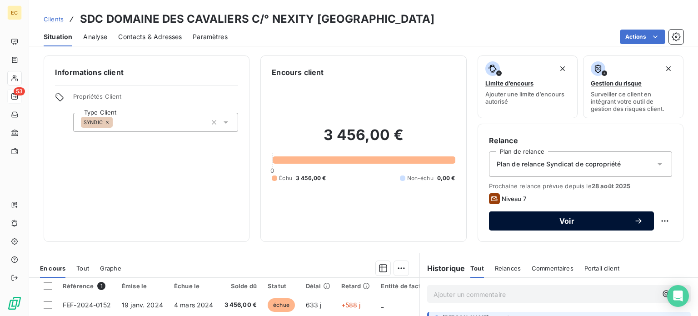
click at [534, 223] on span "Voir" at bounding box center [567, 220] width 134 height 7
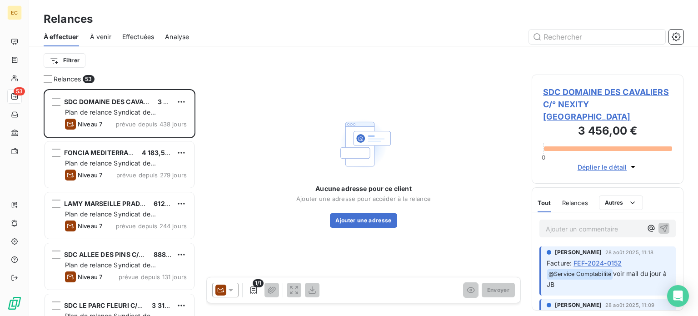
scroll to position [220, 144]
drag, startPoint x: 229, startPoint y: 289, endPoint x: 232, endPoint y: 284, distance: 6.7
click at [229, 289] on icon at bounding box center [230, 289] width 9 height 9
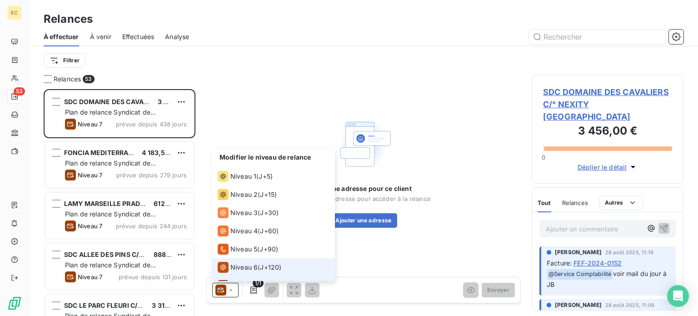
scroll to position [13, 0]
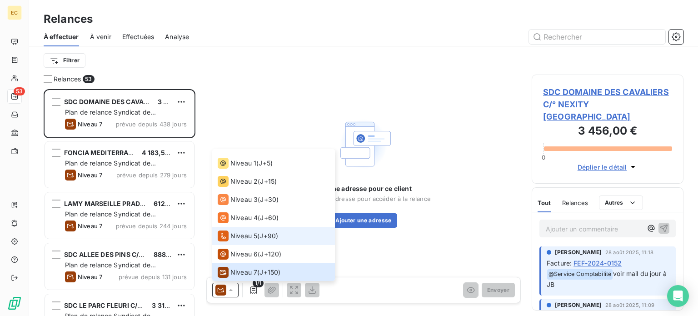
click at [232, 237] on span "Niveau 5" at bounding box center [243, 235] width 27 height 9
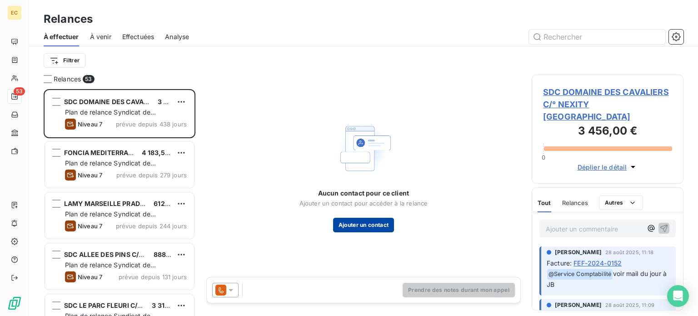
click at [360, 227] on button "Ajouter un contact" at bounding box center [363, 225] width 61 height 15
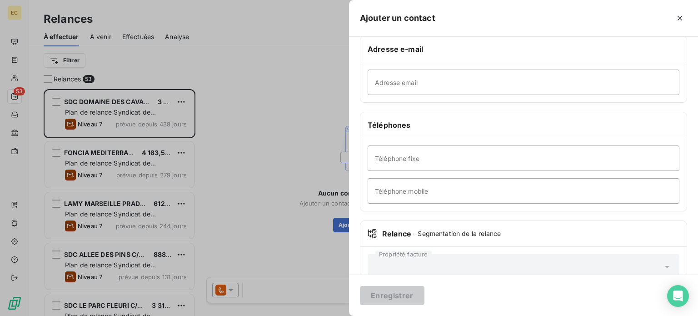
scroll to position [175, 0]
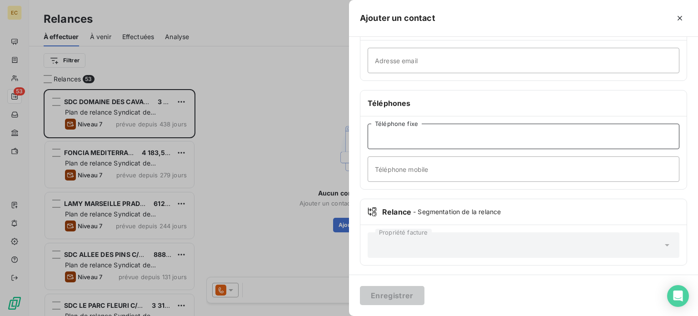
click at [397, 138] on input "Téléphone fixe" at bounding box center [524, 136] width 312 height 25
type input "0442934750"
click at [378, 297] on button "Enregistrer" at bounding box center [392, 295] width 65 height 19
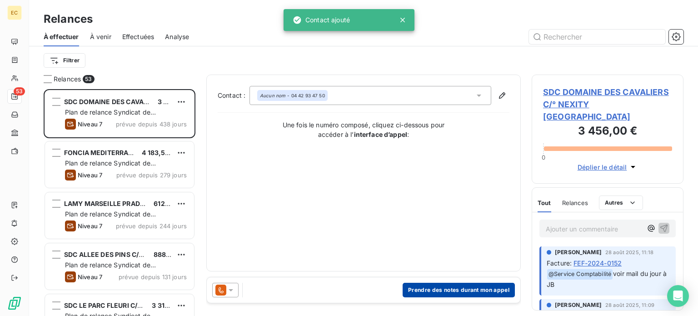
click at [445, 291] on button "Prendre des notes durant mon appel" at bounding box center [459, 290] width 112 height 15
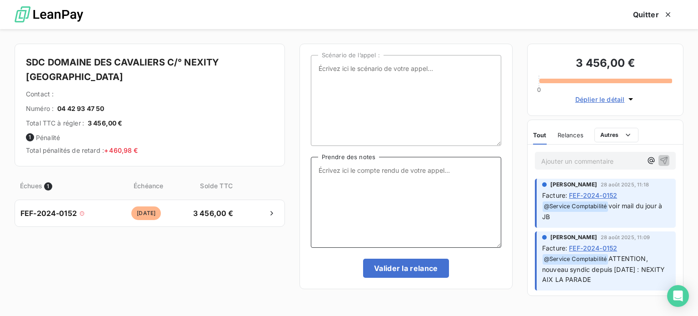
click at [339, 170] on textarea "Prendre des notes" at bounding box center [406, 202] width 190 height 91
type textarea "[DATE] Appel"
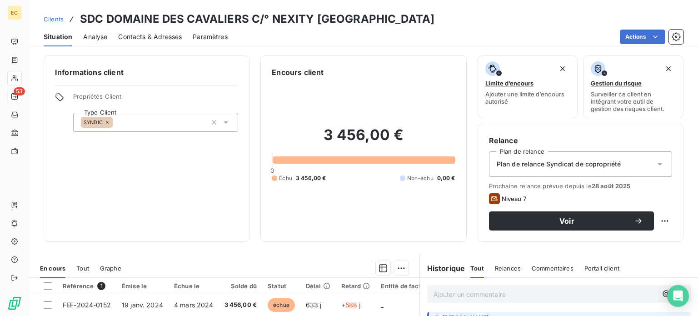
scroll to position [45, 0]
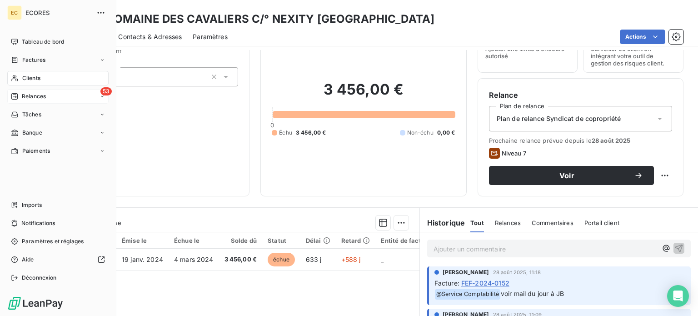
click at [34, 97] on span "Relances" at bounding box center [34, 96] width 24 height 8
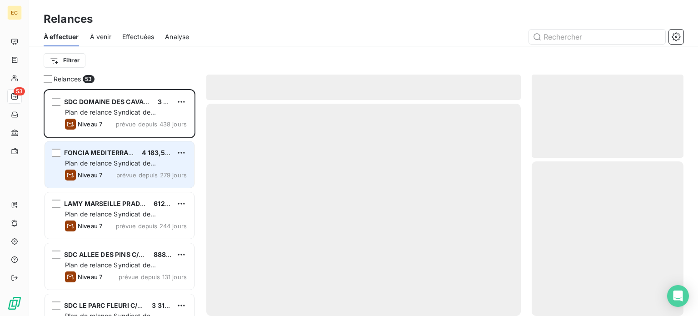
scroll to position [220, 144]
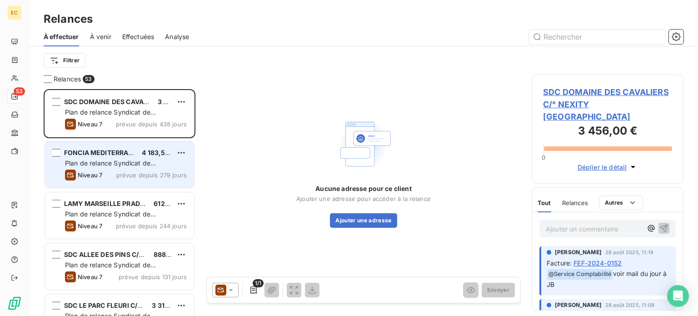
click at [145, 170] on div "Niveau 7 prévue depuis 279 jours" at bounding box center [126, 174] width 122 height 11
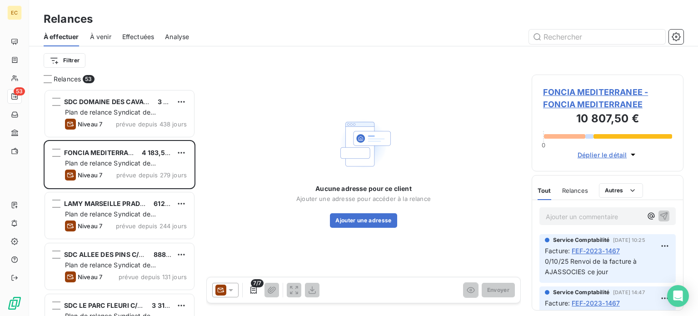
click at [560, 106] on span "FONCIA MEDITERRANEE - FONCIA MEDITERRANEE" at bounding box center [607, 98] width 129 height 25
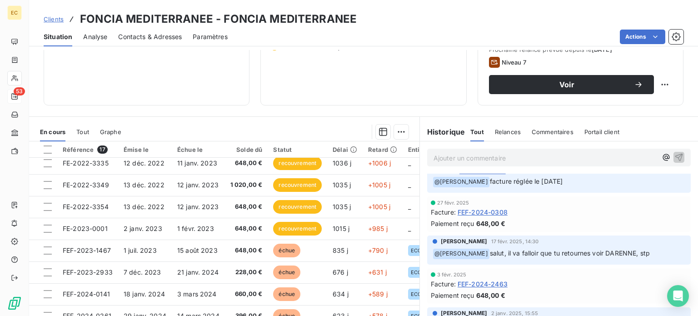
scroll to position [363, 0]
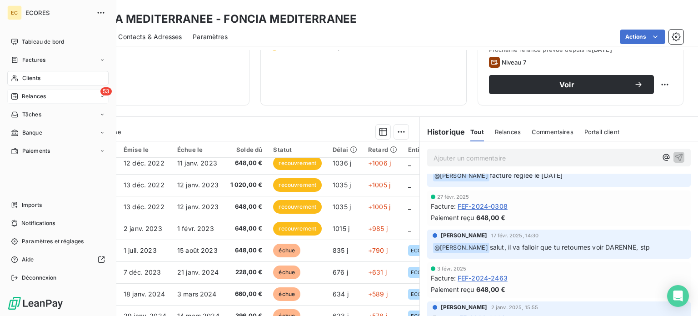
click at [28, 98] on span "Relances" at bounding box center [34, 96] width 24 height 8
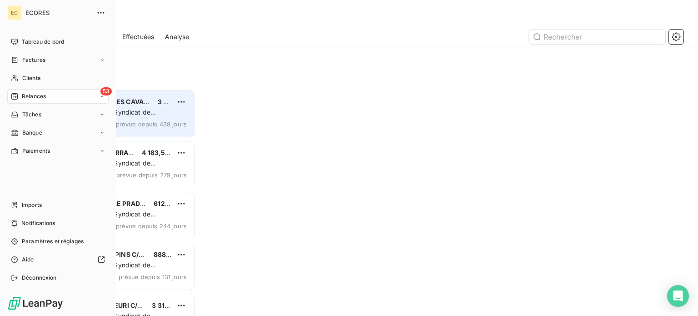
scroll to position [220, 144]
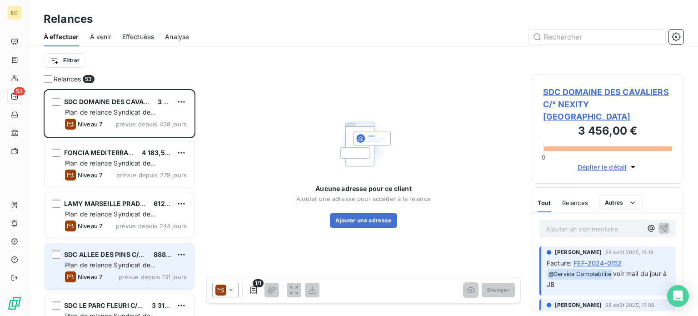
click at [107, 255] on span "SDC ALLEE DES PINS C/° CITYA PARADIS" at bounding box center [127, 254] width 127 height 8
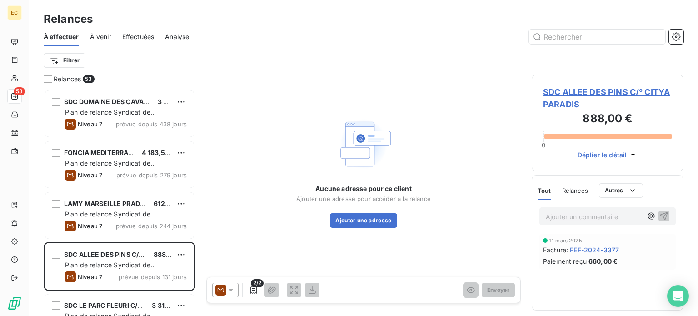
click at [563, 93] on span "SDC ALLEE DES PINS C/° CITYA PARADIS" at bounding box center [607, 98] width 129 height 25
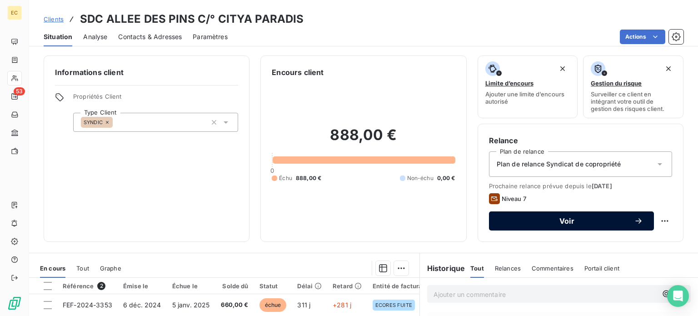
click at [576, 226] on button "Voir" at bounding box center [571, 220] width 165 height 19
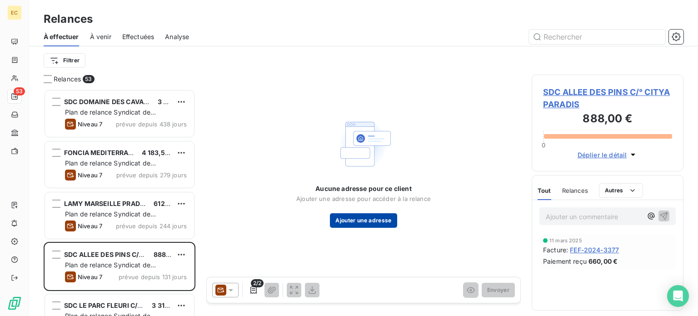
scroll to position [220, 144]
click at [231, 289] on icon at bounding box center [231, 290] width 5 height 2
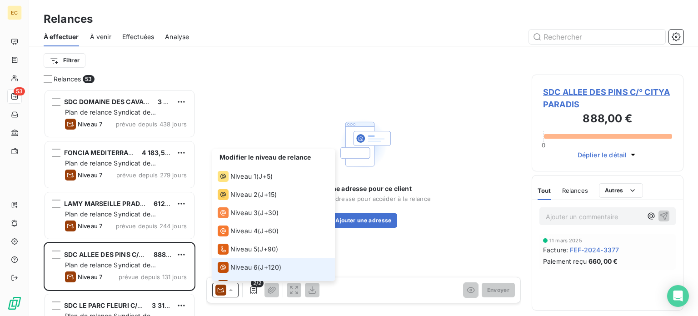
scroll to position [13, 0]
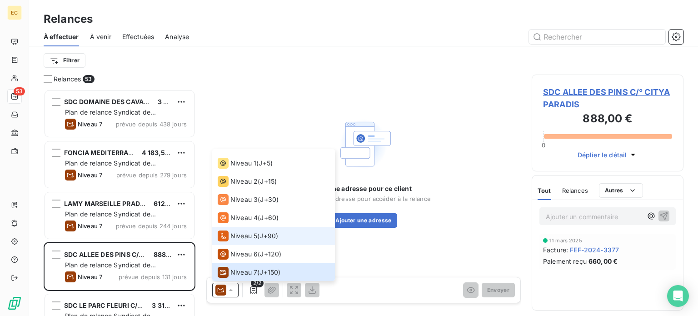
click at [244, 236] on span "Niveau 5" at bounding box center [243, 235] width 27 height 9
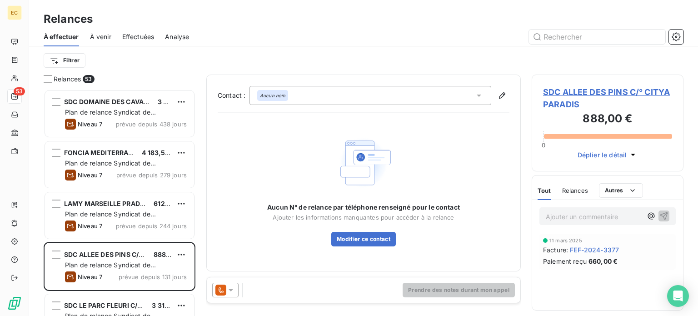
click at [561, 92] on span "SDC ALLEE DES PINS C/° CITYA PARADIS" at bounding box center [607, 98] width 129 height 25
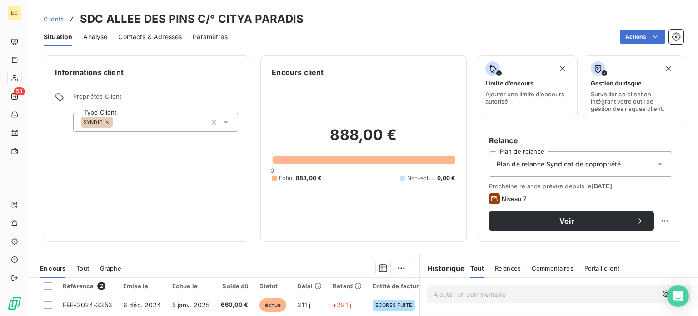
click at [140, 37] on span "Contacts & Adresses" at bounding box center [150, 36] width 64 height 9
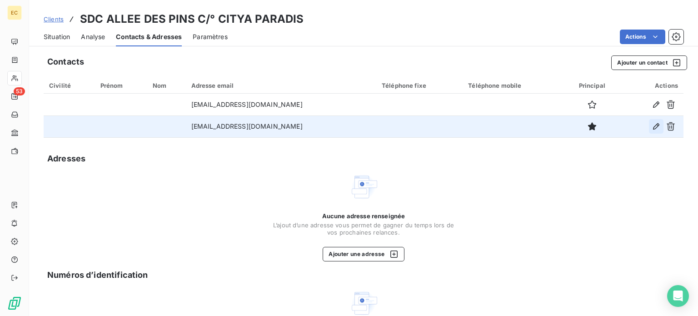
click at [652, 128] on icon "button" at bounding box center [656, 126] width 9 height 9
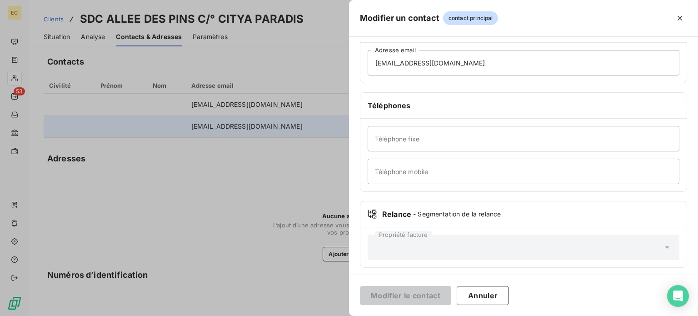
scroll to position [175, 0]
click at [390, 140] on input "Téléphone fixe" at bounding box center [524, 136] width 312 height 25
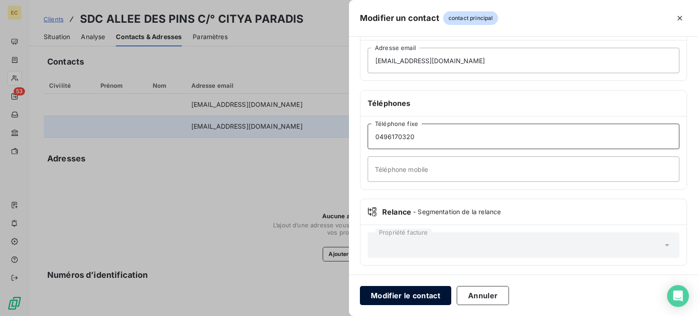
type input "0496170320"
click at [426, 296] on button "Modifier le contact" at bounding box center [405, 295] width 91 height 19
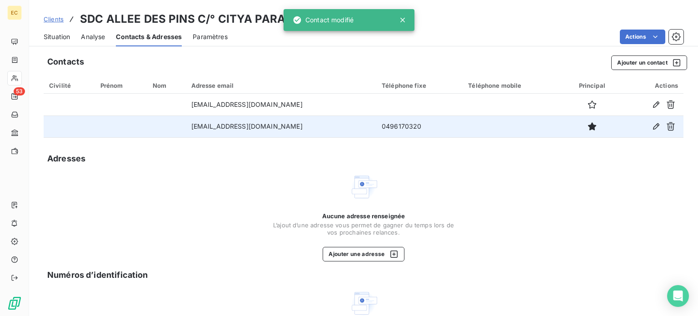
click at [61, 41] on span "Situation" at bounding box center [57, 36] width 26 height 9
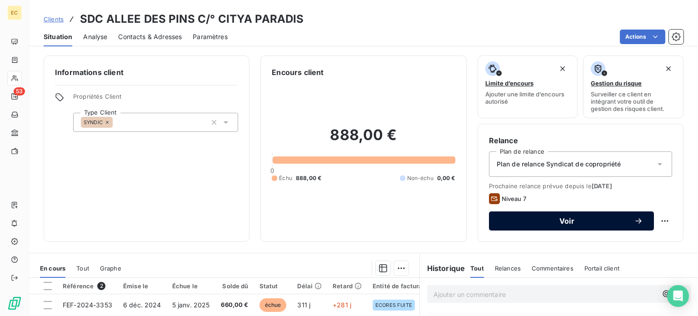
click at [566, 225] on div "Voir" at bounding box center [571, 220] width 143 height 9
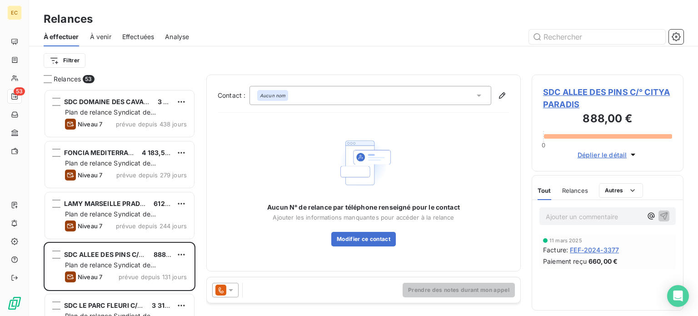
scroll to position [220, 144]
click at [476, 94] on icon at bounding box center [478, 95] width 9 height 9
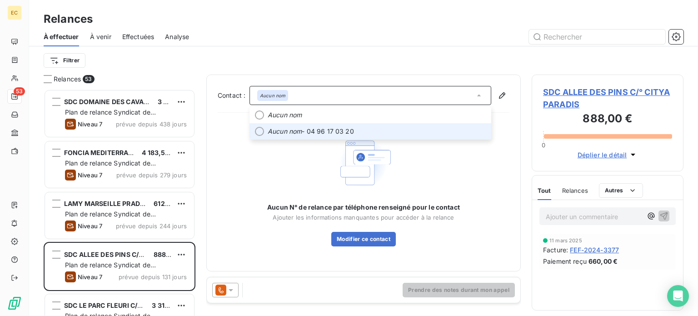
click at [370, 130] on span "Aucun nom - 04 96 17 03 20" at bounding box center [377, 131] width 218 height 9
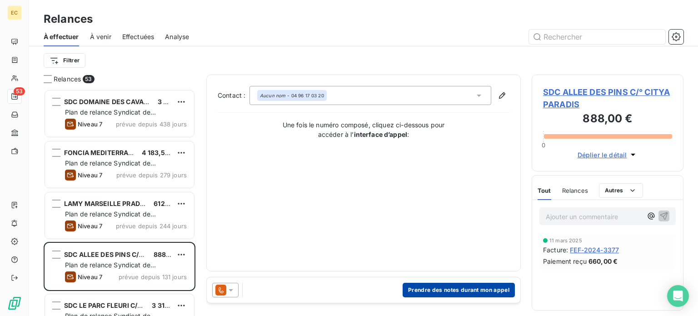
click at [453, 292] on button "Prendre des notes durant mon appel" at bounding box center [459, 290] width 112 height 15
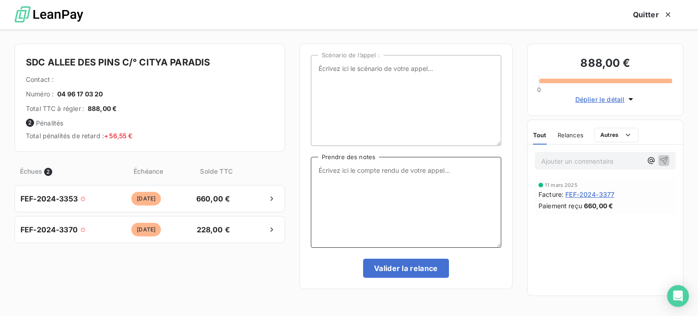
click at [329, 171] on textarea "Prendre des notes" at bounding box center [406, 202] width 190 height 91
type textarea "[DATE] Appel"
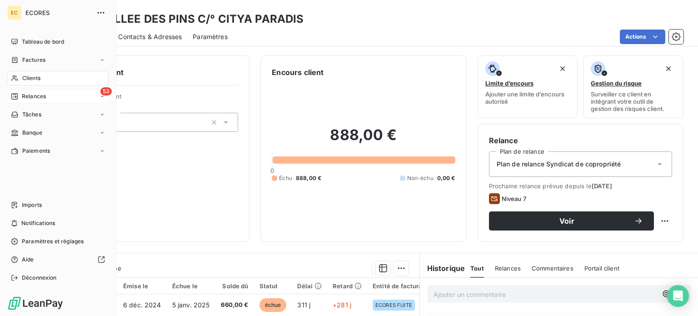
click at [27, 95] on span "Relances" at bounding box center [34, 96] width 24 height 8
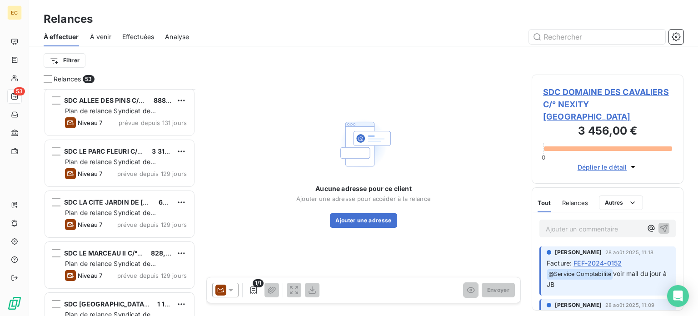
scroll to position [182, 0]
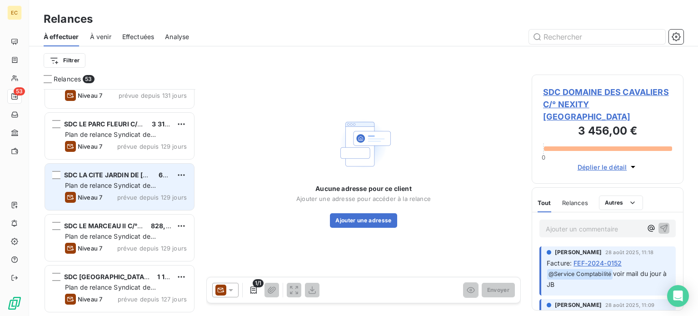
click at [125, 183] on span "Plan de relance Syndicat de copropriété" at bounding box center [110, 189] width 91 height 17
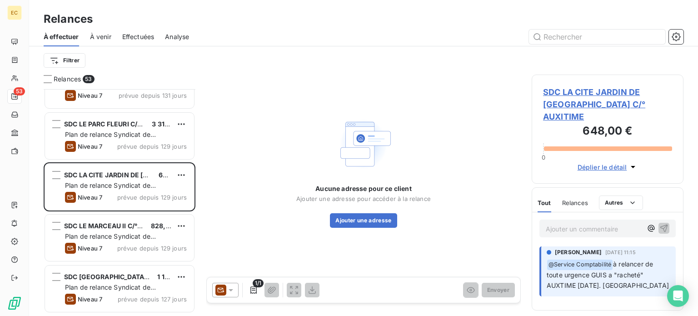
click at [593, 94] on span "SDC LA CITE JARDIN DE [GEOGRAPHIC_DATA] C/° AUXITIME" at bounding box center [607, 104] width 129 height 37
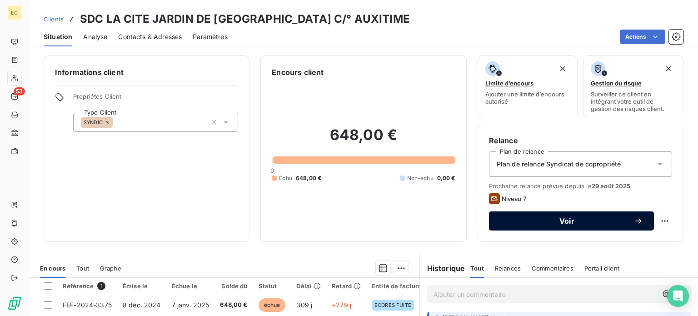
click at [525, 224] on span "Voir" at bounding box center [567, 220] width 134 height 7
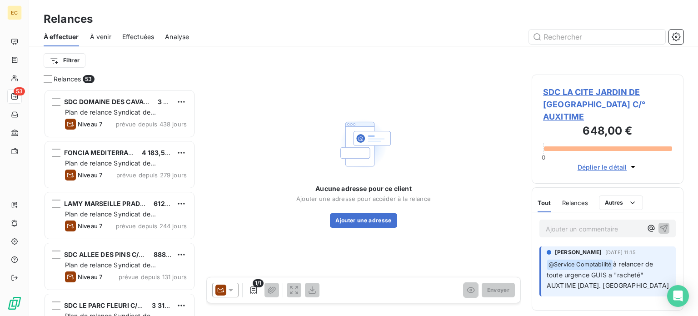
scroll to position [220, 144]
click at [230, 291] on icon at bounding box center [230, 289] width 9 height 9
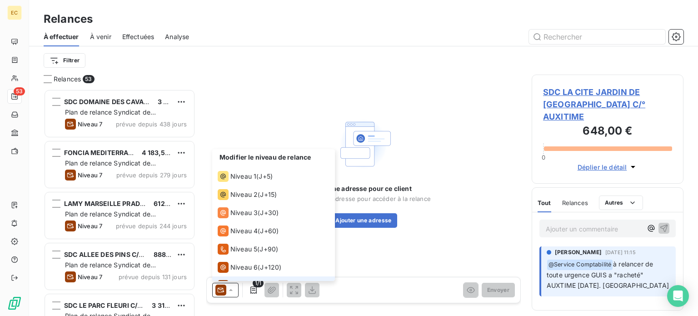
scroll to position [13, 0]
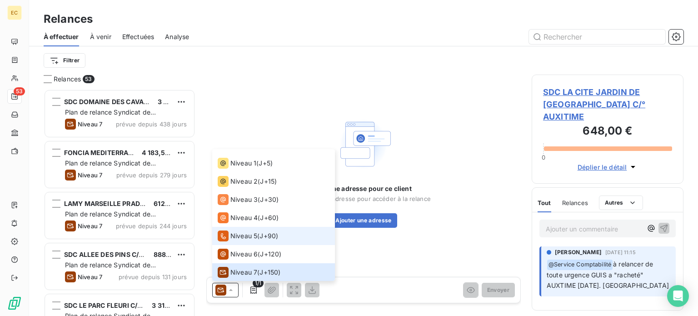
click at [238, 237] on span "Niveau 5" at bounding box center [243, 235] width 27 height 9
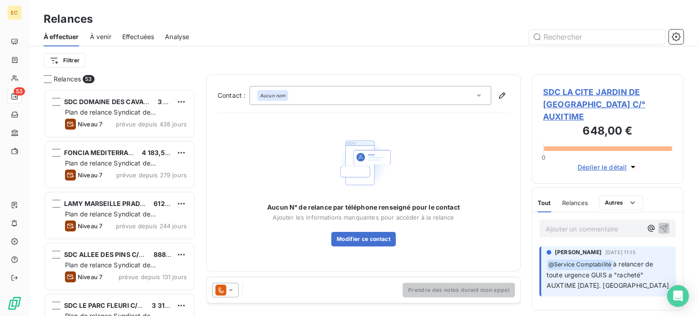
click at [476, 95] on icon at bounding box center [478, 95] width 9 height 9
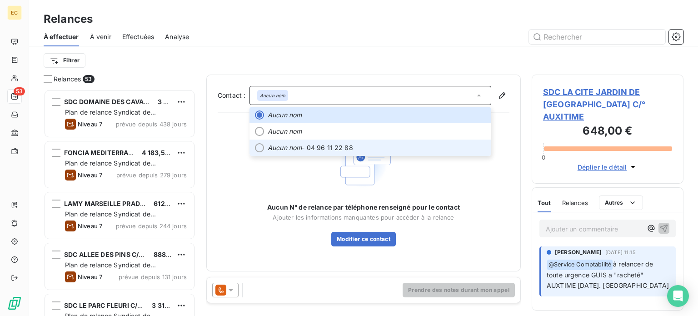
click at [415, 143] on span "Aucun nom - 04 96 11 22 88" at bounding box center [377, 147] width 218 height 9
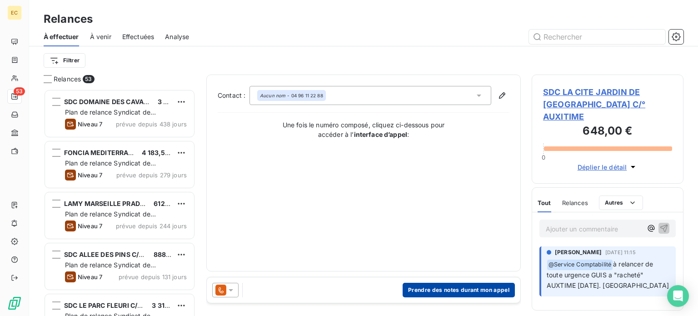
click at [443, 289] on button "Prendre des notes durant mon appel" at bounding box center [459, 290] width 112 height 15
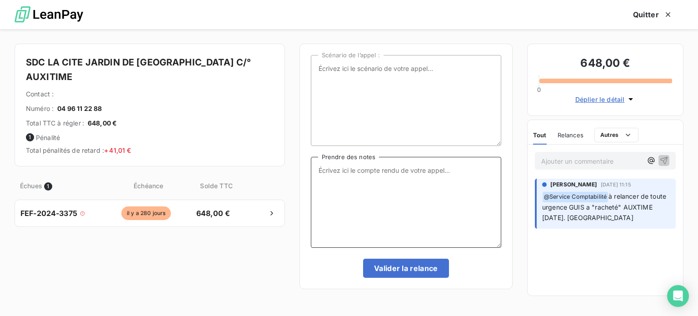
click at [341, 170] on textarea "Prendre des notes" at bounding box center [406, 202] width 190 height 91
drag, startPoint x: 403, startPoint y: 176, endPoint x: 319, endPoint y: 167, distance: 85.0
click at [319, 167] on textarea "[DATE] Appel [PERSON_NAME] (comptable) règle la facture [DATE]" at bounding box center [406, 202] width 190 height 91
type textarea "[DATE] Appel [PERSON_NAME] (comptable) règle la facture [DATE]"
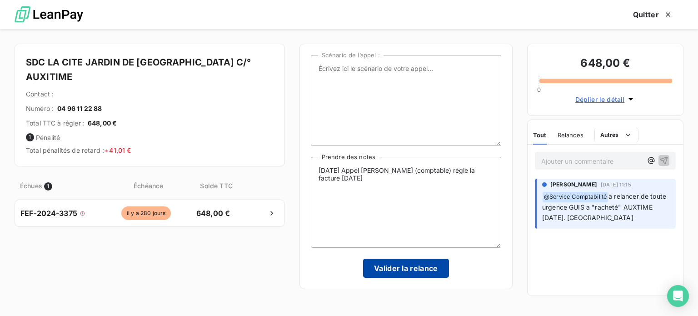
click at [405, 274] on button "Valider la relance" at bounding box center [406, 268] width 86 height 19
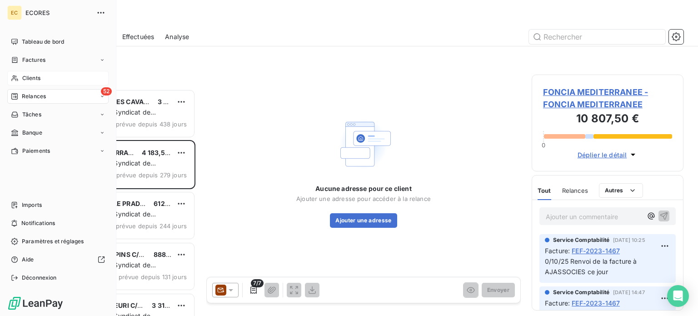
click at [27, 76] on span "Clients" at bounding box center [31, 78] width 18 height 8
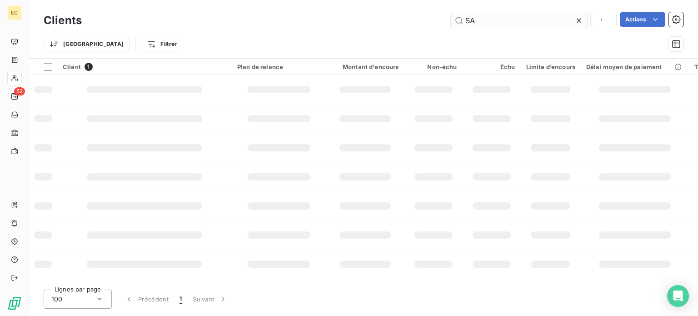
type input "S"
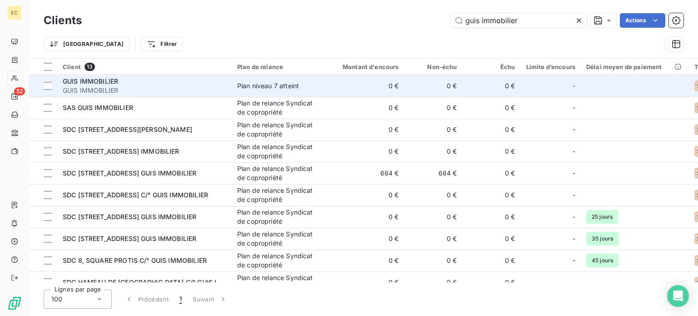
type input "guis immobilier"
click at [112, 89] on span "GUIS IMMOBILIER" at bounding box center [145, 90] width 164 height 9
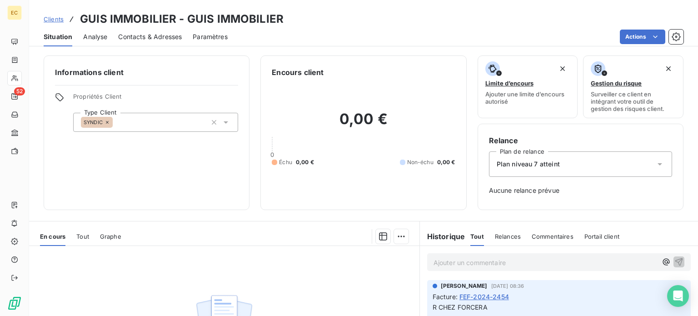
click at [165, 35] on span "Contacts & Adresses" at bounding box center [150, 36] width 64 height 9
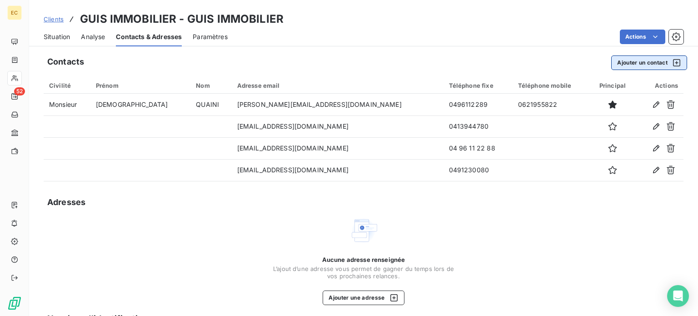
click at [627, 65] on button "Ajouter un contact" at bounding box center [649, 62] width 76 height 15
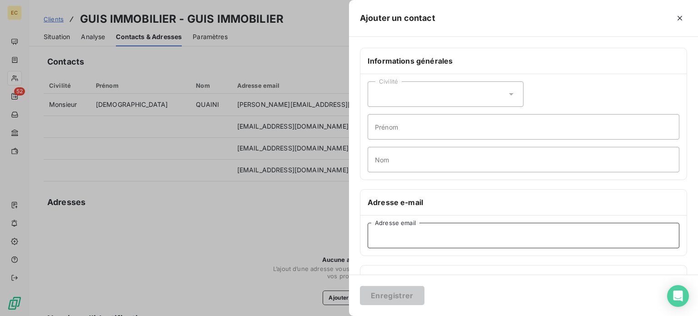
click at [384, 238] on input "Adresse email" at bounding box center [524, 235] width 312 height 25
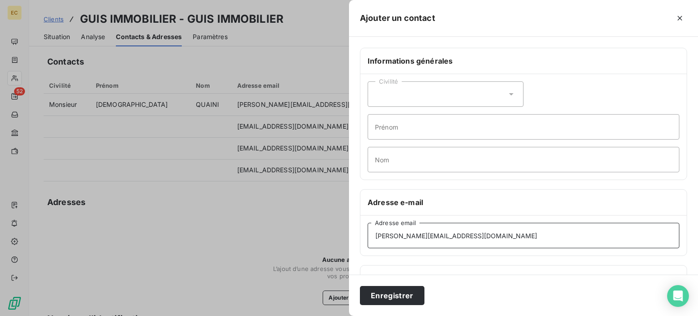
type input "[PERSON_NAME][EMAIL_ADDRESS][DOMAIN_NAME]"
click at [391, 163] on input "Nom" at bounding box center [524, 159] width 312 height 25
type input "COMPTABLE"
click at [407, 294] on button "Enregistrer" at bounding box center [392, 295] width 65 height 19
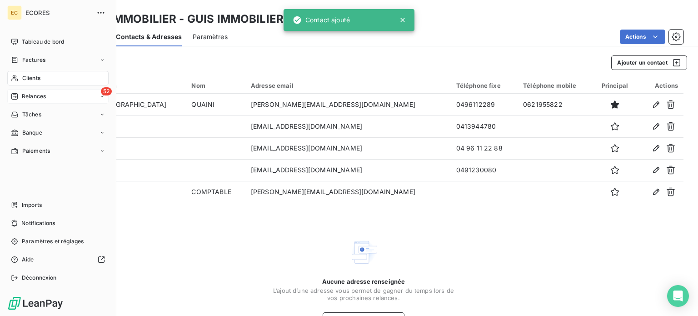
click at [31, 96] on span "Relances" at bounding box center [34, 96] width 24 height 8
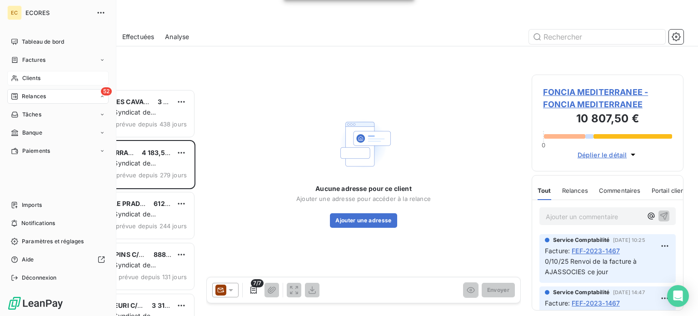
scroll to position [7, 7]
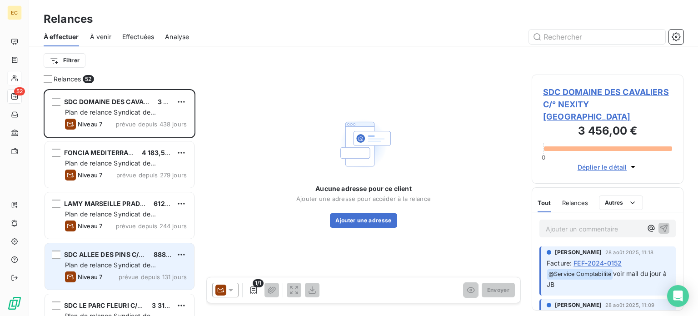
click at [124, 259] on div "SDC ALLEE DES PINS C/° CITYA PARADIS" at bounding box center [105, 254] width 82 height 9
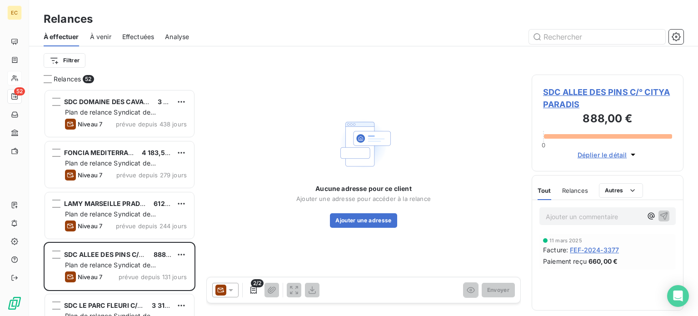
click at [569, 93] on span "SDC ALLEE DES PINS C/° CITYA PARADIS" at bounding box center [607, 98] width 129 height 25
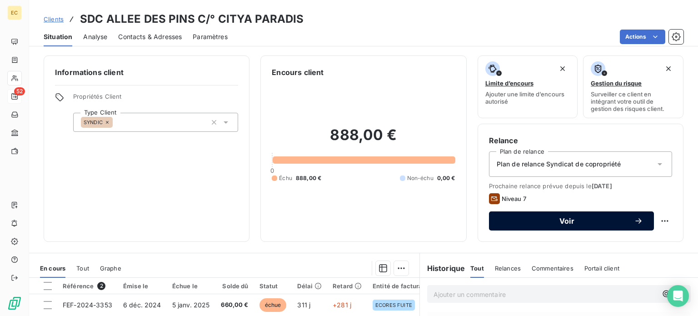
click at [565, 223] on span "Voir" at bounding box center [567, 220] width 134 height 7
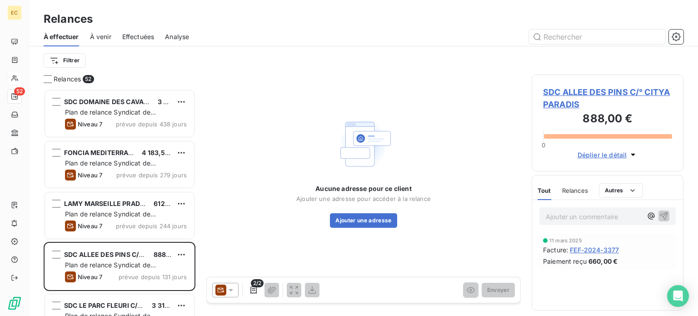
scroll to position [220, 144]
click at [229, 290] on icon at bounding box center [230, 289] width 9 height 9
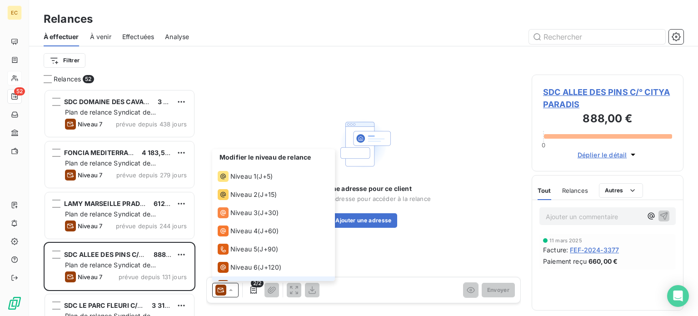
scroll to position [13, 0]
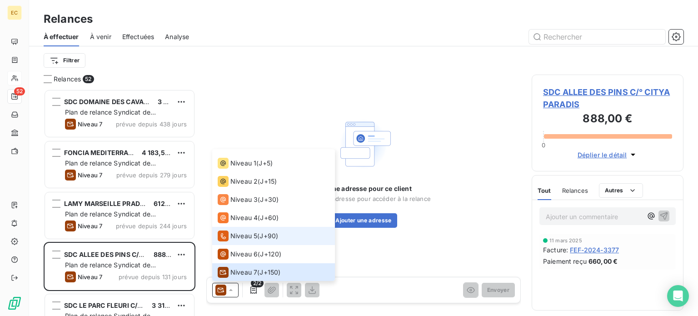
click at [257, 236] on div "Niveau 5 ( J+90 )" at bounding box center [248, 235] width 60 height 11
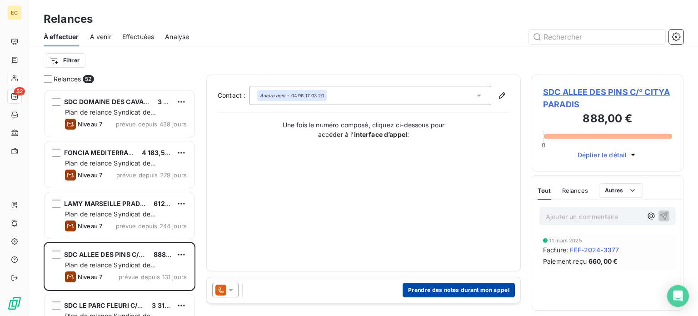
click at [455, 289] on button "Prendre des notes durant mon appel" at bounding box center [459, 290] width 112 height 15
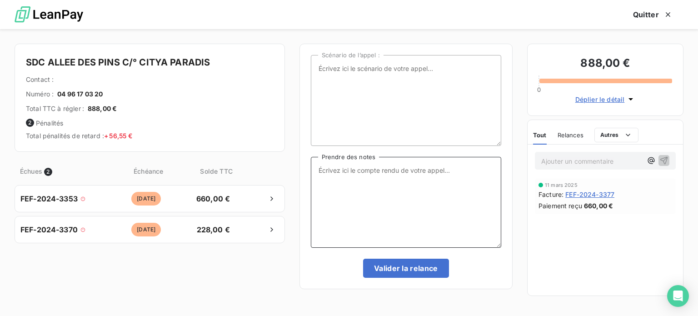
click at [344, 171] on textarea "Prendre des notes" at bounding box center [406, 202] width 190 height 91
click at [397, 167] on textarea "[DATE] Appel" at bounding box center [406, 202] width 190 height 91
type textarea "[DATE] Appel aucune réponse ni répondeur"
click at [407, 263] on button "Valider la relance" at bounding box center [406, 268] width 86 height 19
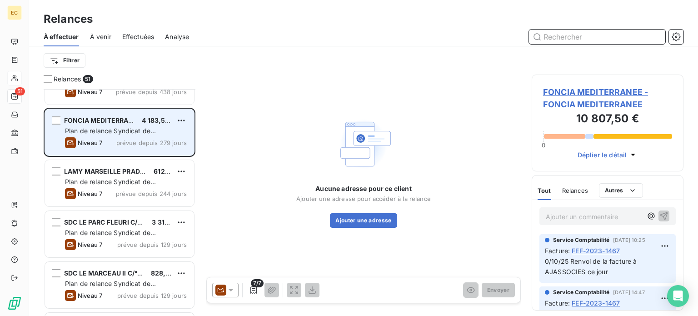
scroll to position [91, 0]
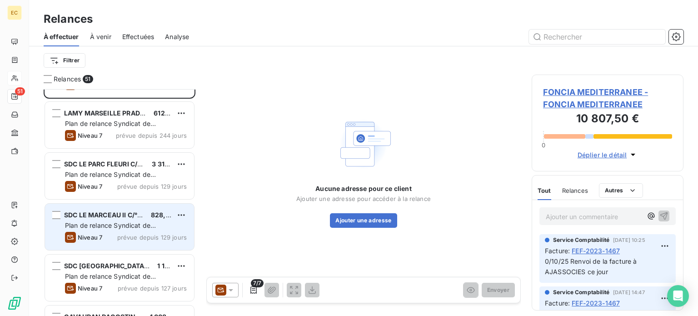
click at [93, 224] on span "Plan de relance Syndicat de copropriété" at bounding box center [110, 229] width 91 height 17
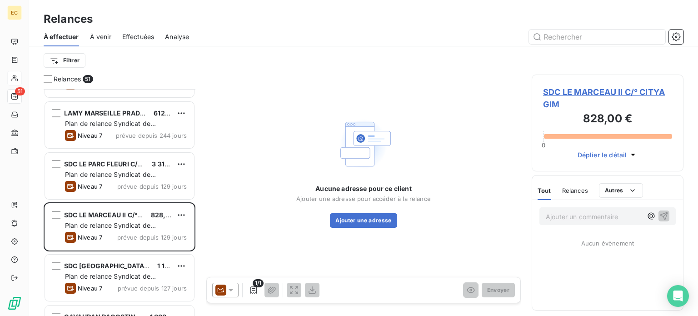
click at [585, 93] on span "SDC LE MARCEAU II C/° CITYA GIM" at bounding box center [607, 98] width 129 height 25
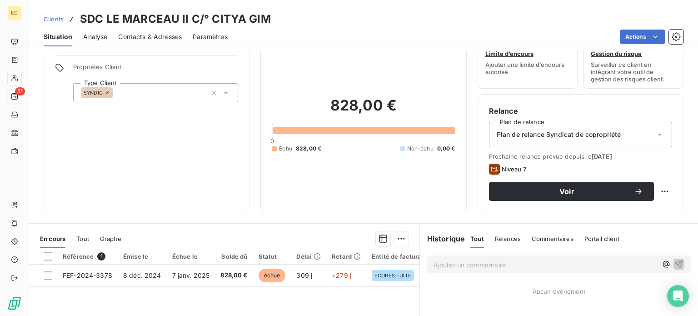
scroll to position [45, 0]
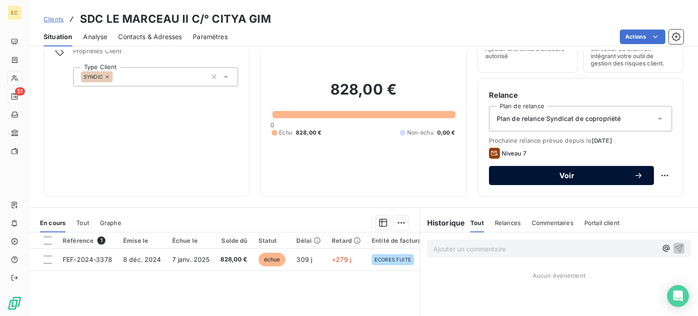
click at [552, 175] on span "Voir" at bounding box center [567, 175] width 134 height 7
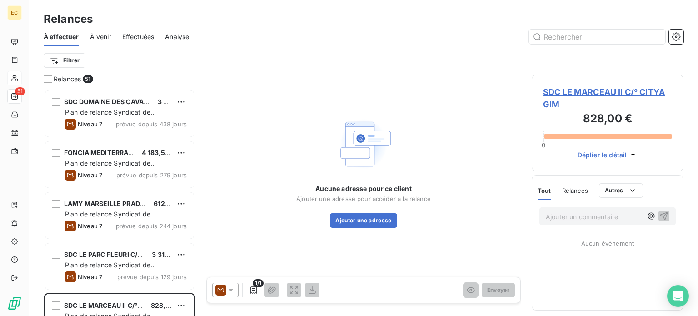
scroll to position [220, 144]
click at [230, 289] on icon at bounding box center [231, 290] width 5 height 2
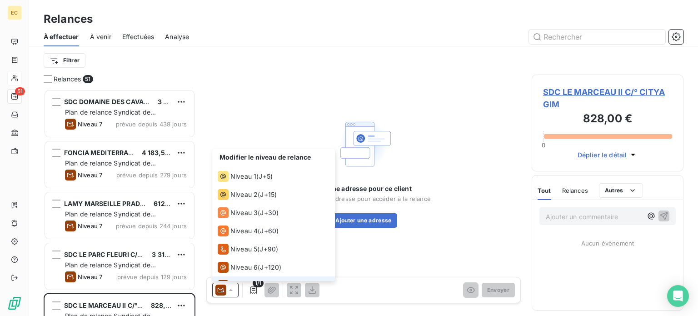
scroll to position [13, 0]
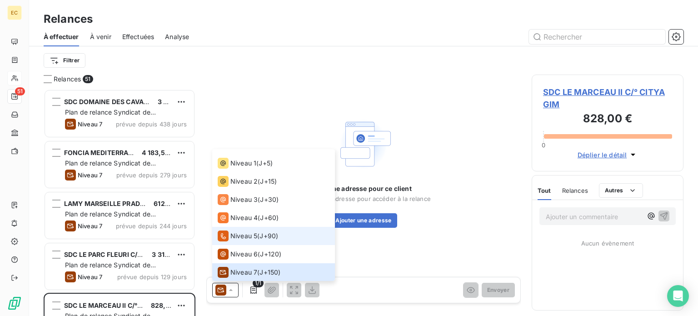
click at [244, 235] on span "Niveau 5" at bounding box center [243, 235] width 27 height 9
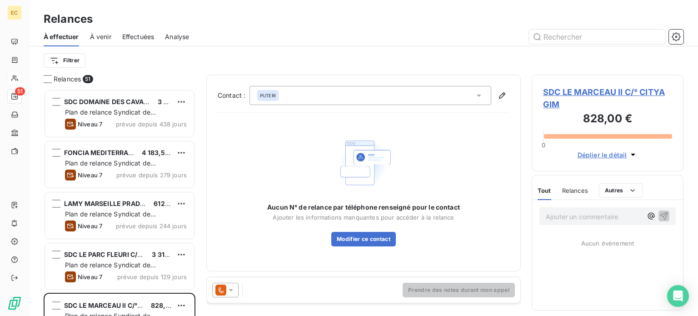
click at [572, 91] on span "SDC LE MARCEAU II C/° CITYA GIM" at bounding box center [607, 98] width 129 height 25
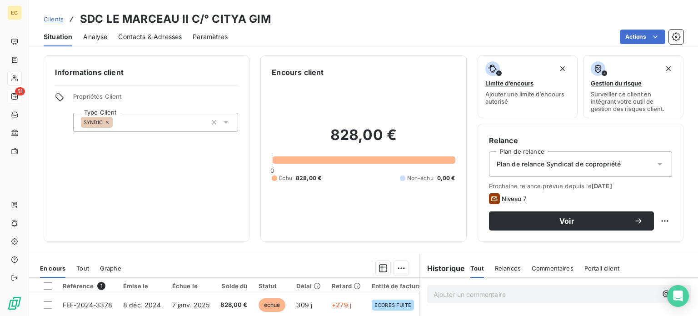
click at [168, 36] on span "Contacts & Adresses" at bounding box center [150, 36] width 64 height 9
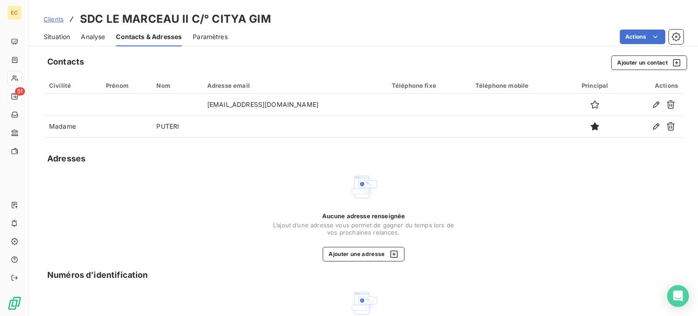
click at [65, 35] on span "Situation" at bounding box center [57, 36] width 26 height 9
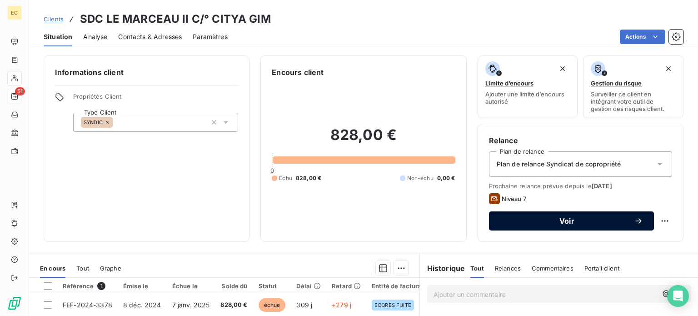
click at [547, 225] on button "Voir" at bounding box center [571, 220] width 165 height 19
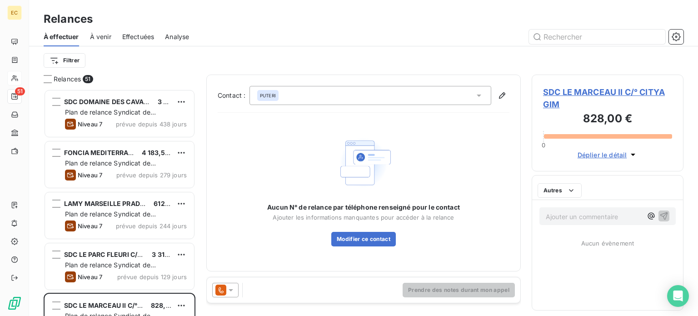
scroll to position [220, 144]
click at [565, 92] on span "SDC LE MARCEAU II C/° CITYA GIM" at bounding box center [607, 98] width 129 height 25
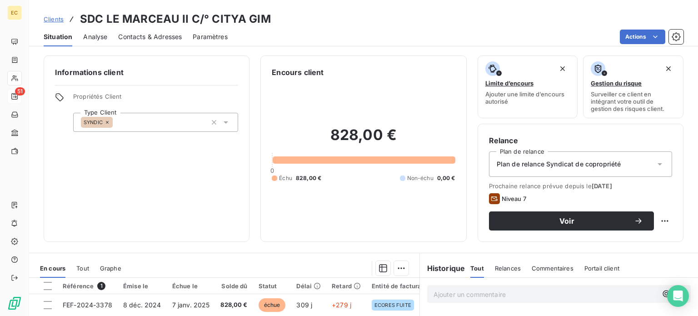
click at [151, 35] on span "Contacts & Adresses" at bounding box center [150, 36] width 64 height 9
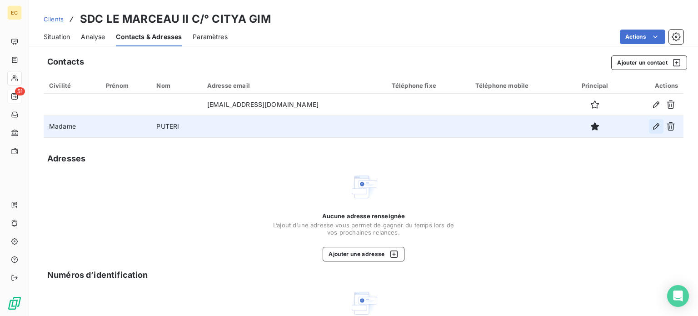
click at [653, 127] on icon "button" at bounding box center [656, 126] width 6 height 6
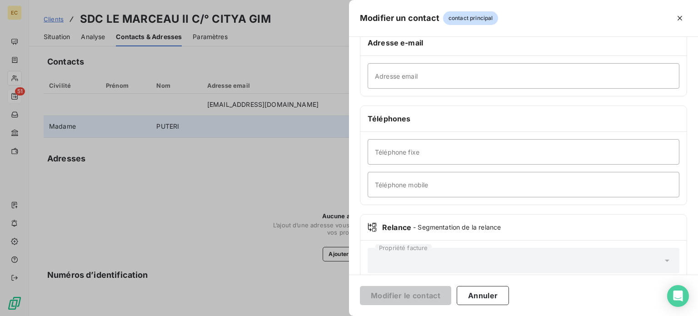
scroll to position [175, 0]
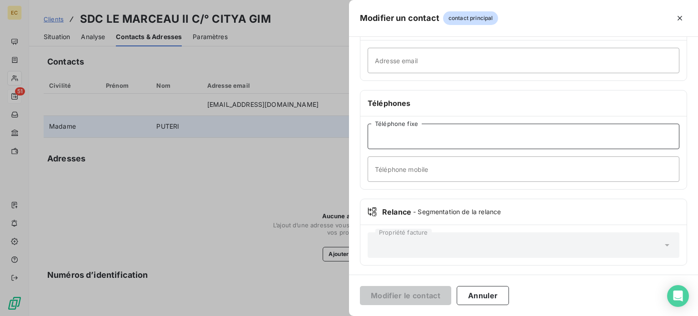
click at [404, 135] on input "Téléphone fixe" at bounding box center [524, 136] width 312 height 25
type input "0496100440"
click at [408, 292] on button "Modifier le contact" at bounding box center [405, 295] width 91 height 19
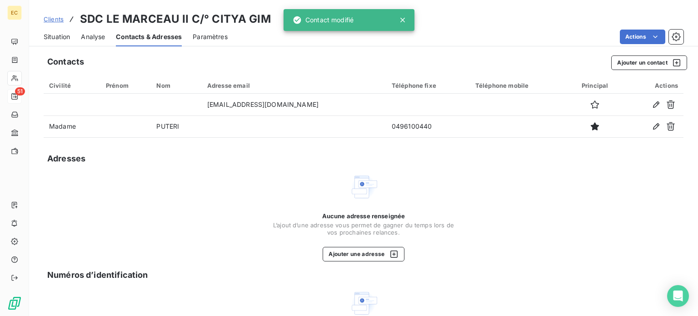
click at [55, 38] on span "Situation" at bounding box center [57, 36] width 26 height 9
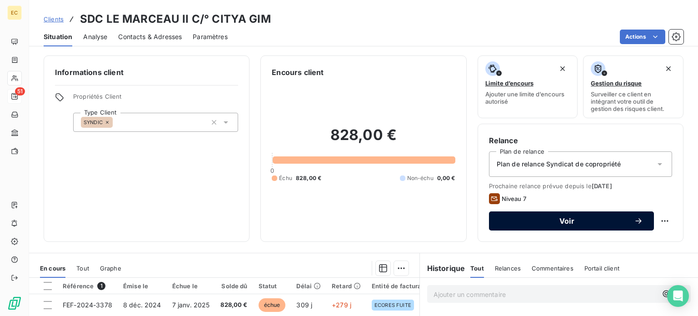
click at [549, 223] on span "Voir" at bounding box center [567, 220] width 134 height 7
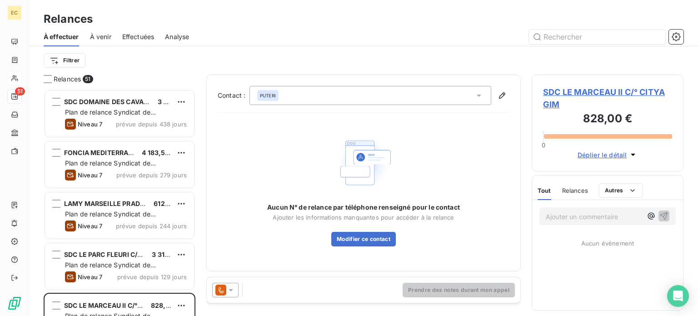
scroll to position [220, 144]
click at [478, 96] on icon at bounding box center [478, 95] width 9 height 9
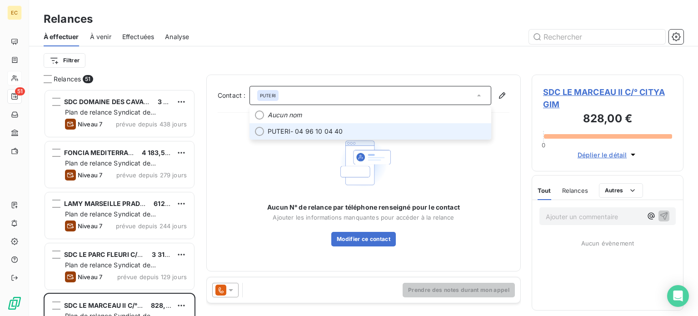
click at [370, 132] on span "PUTERI - 04 96 10 04 40" at bounding box center [377, 131] width 218 height 9
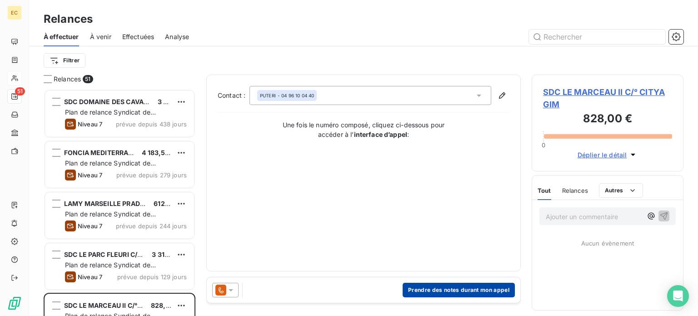
click at [455, 293] on button "Prendre des notes durant mon appel" at bounding box center [459, 290] width 112 height 15
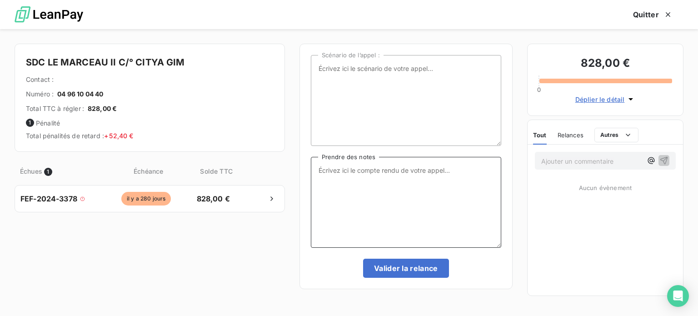
click at [343, 167] on textarea "Prendre des notes" at bounding box center [406, 202] width 190 height 91
type textarea "[DATE] Appel"
click at [670, 15] on icon "button" at bounding box center [667, 14] width 9 height 9
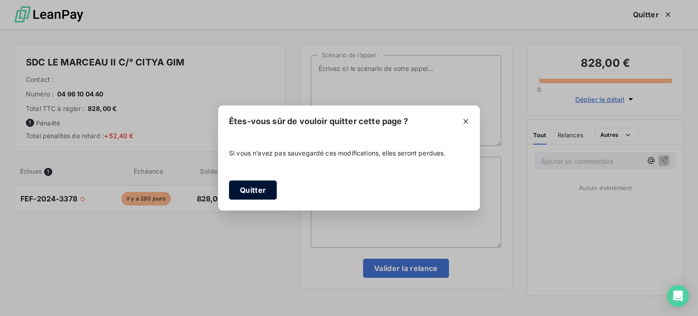
click at [243, 194] on button "Quitter" at bounding box center [253, 189] width 48 height 19
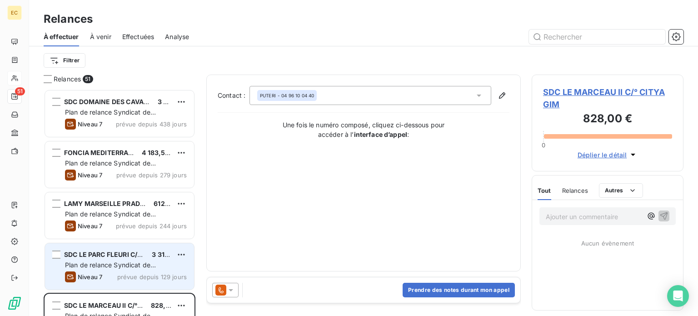
click at [136, 271] on div "Niveau 7 prévue depuis 129 jours" at bounding box center [126, 276] width 122 height 11
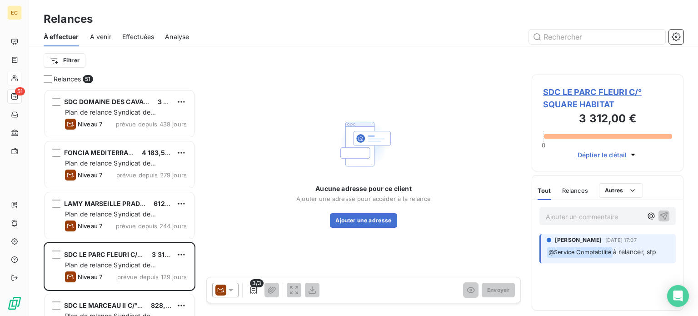
click at [572, 107] on span "SDC LE PARC FLEURI C/° SQUARE HABITAT" at bounding box center [607, 98] width 129 height 25
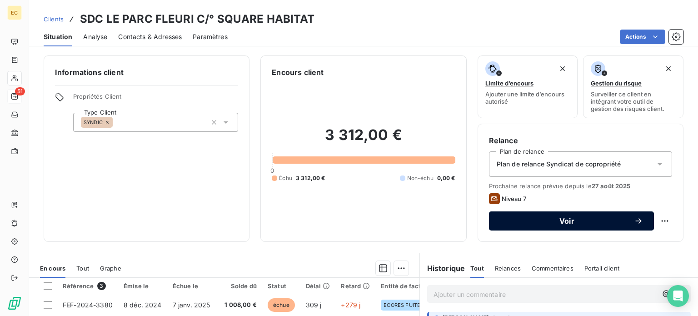
click at [534, 225] on button "Voir" at bounding box center [571, 220] width 165 height 19
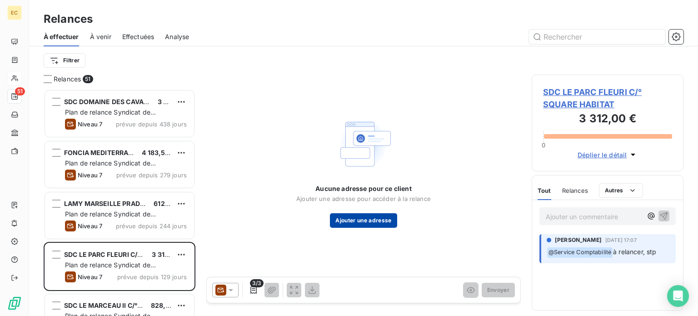
scroll to position [220, 144]
click at [566, 96] on span "SDC LE PARC FLEURI C/° SQUARE HABITAT" at bounding box center [607, 98] width 129 height 25
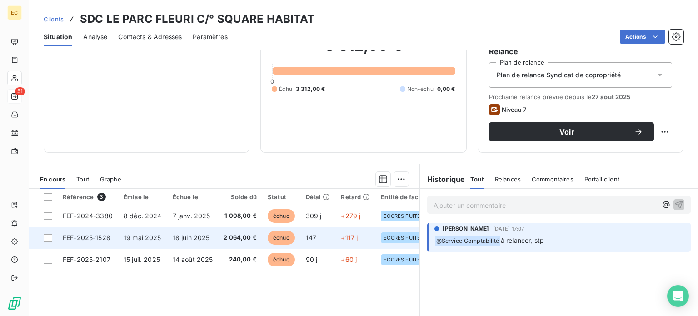
scroll to position [91, 0]
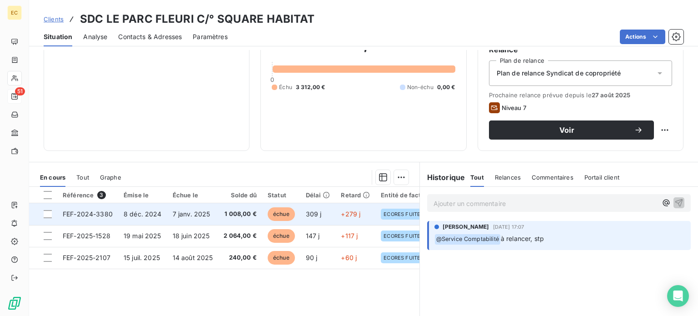
click at [102, 214] on span "FEF-2024-3380" at bounding box center [88, 214] width 50 height 8
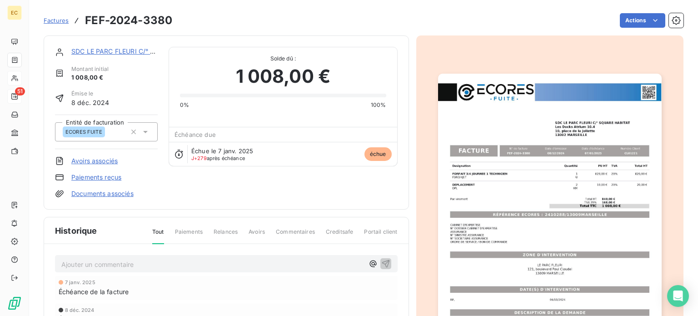
click at [126, 53] on link "SDC LE PARC FLEURI C/° SQUARE HABITAT" at bounding box center [138, 51] width 134 height 8
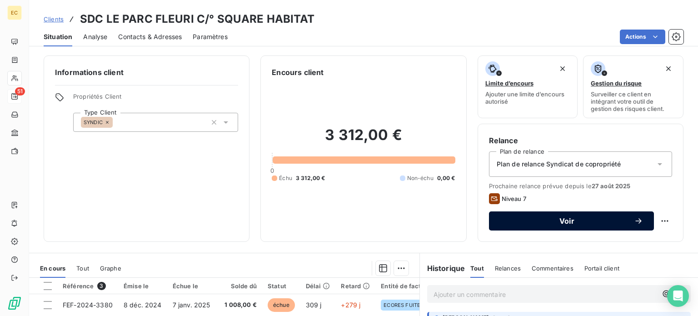
click at [542, 221] on span "Voir" at bounding box center [567, 220] width 134 height 7
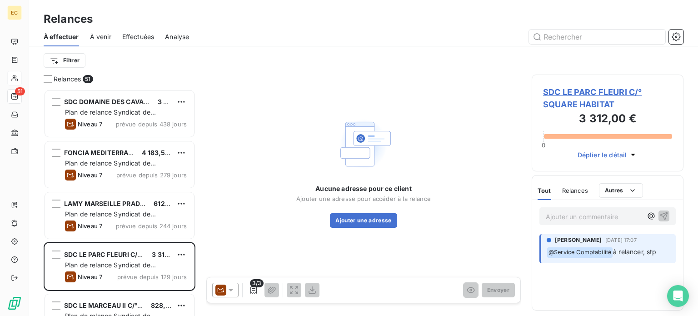
scroll to position [220, 144]
click at [231, 290] on icon at bounding box center [231, 290] width 5 height 2
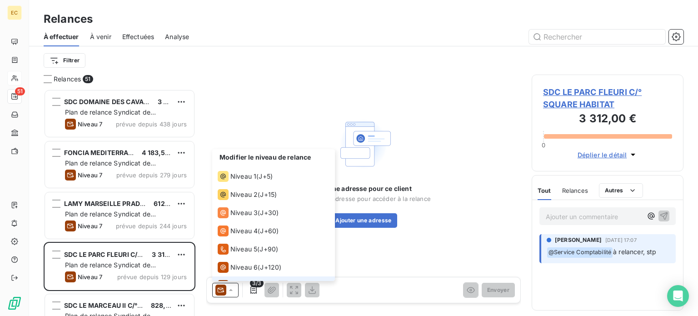
scroll to position [13, 0]
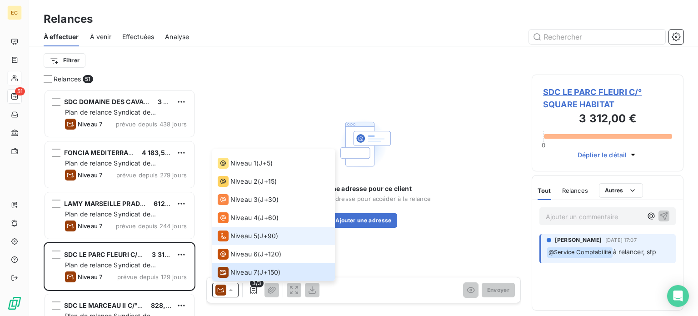
click at [241, 236] on span "Niveau 5" at bounding box center [243, 235] width 27 height 9
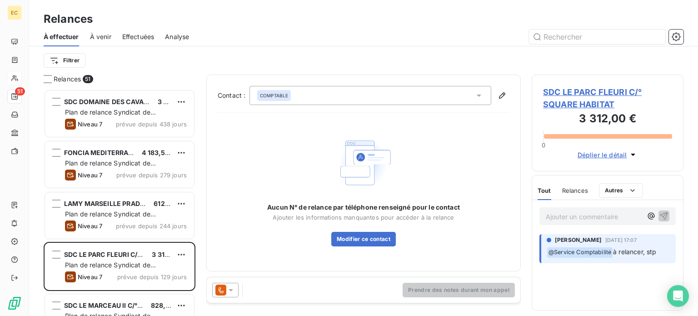
click at [478, 97] on icon at bounding box center [478, 95] width 9 height 9
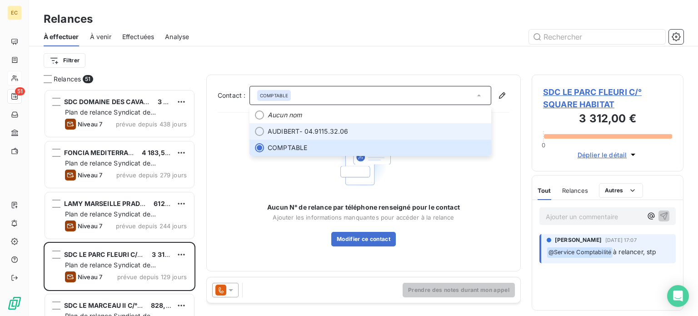
click at [423, 130] on span "AUDIBERT - 04.9115.32.06" at bounding box center [377, 131] width 218 height 9
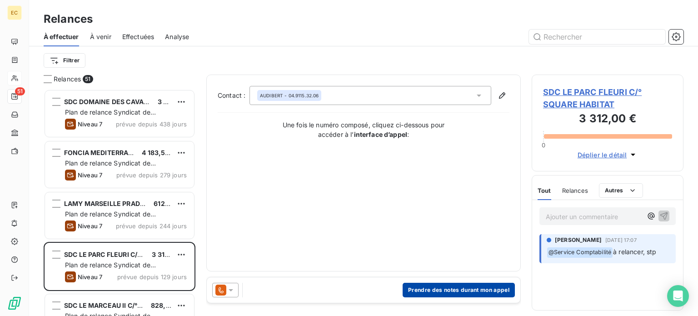
click at [446, 291] on button "Prendre des notes durant mon appel" at bounding box center [459, 290] width 112 height 15
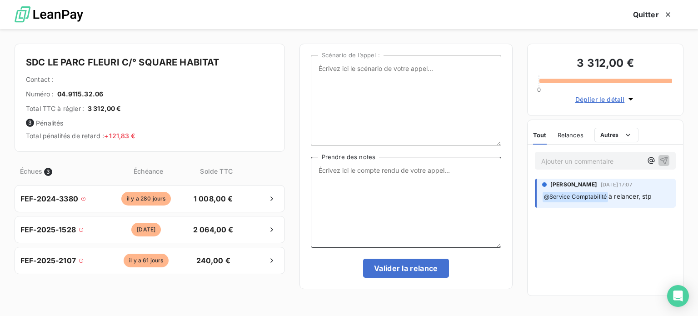
click at [354, 176] on textarea "Prendre des notes" at bounding box center [406, 202] width 190 height 91
type textarea "[DATE] Appel"
click at [670, 13] on icon "button" at bounding box center [667, 14] width 9 height 9
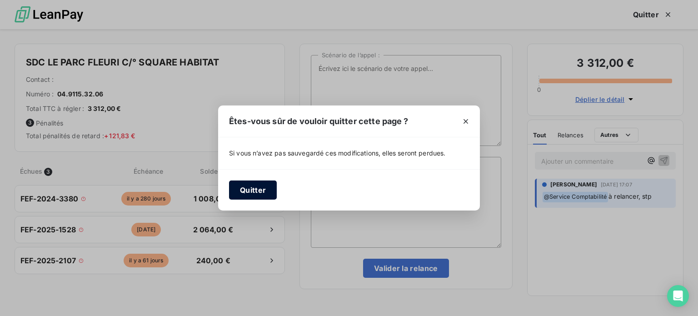
click at [256, 185] on button "Quitter" at bounding box center [253, 189] width 48 height 19
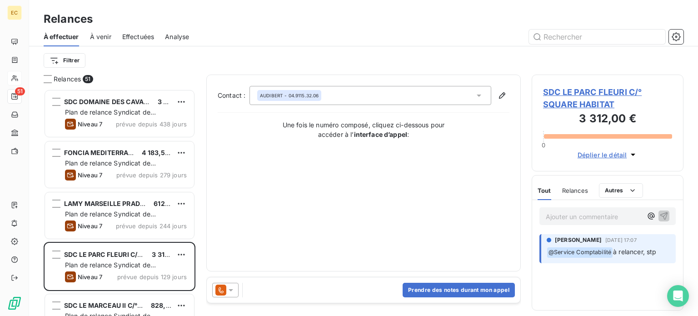
click at [559, 96] on span "SDC LE PARC FLEURI C/° SQUARE HABITAT" at bounding box center [607, 98] width 129 height 25
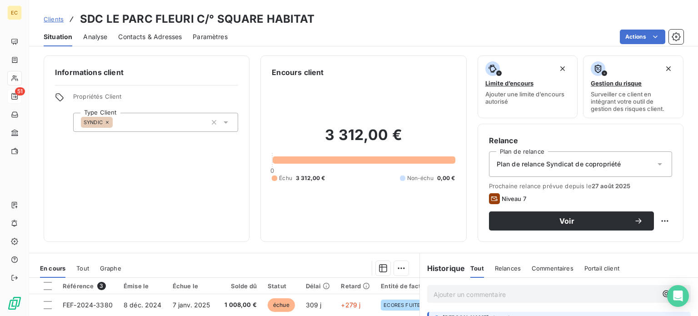
click at [165, 36] on span "Contacts & Adresses" at bounding box center [150, 36] width 64 height 9
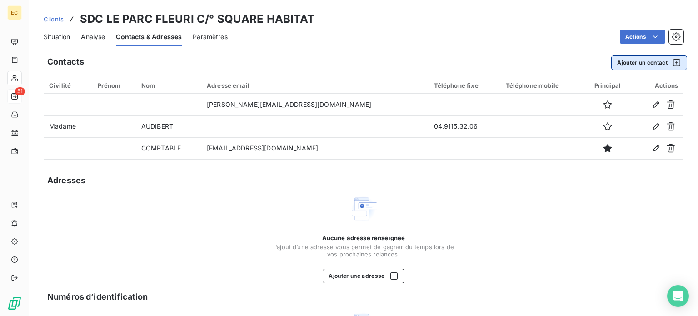
click at [634, 64] on button "Ajouter un contact" at bounding box center [649, 62] width 76 height 15
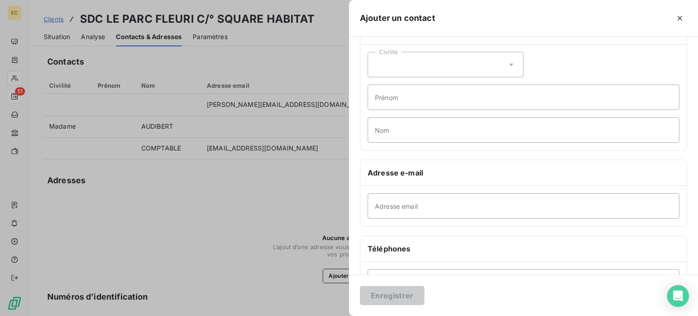
scroll to position [45, 0]
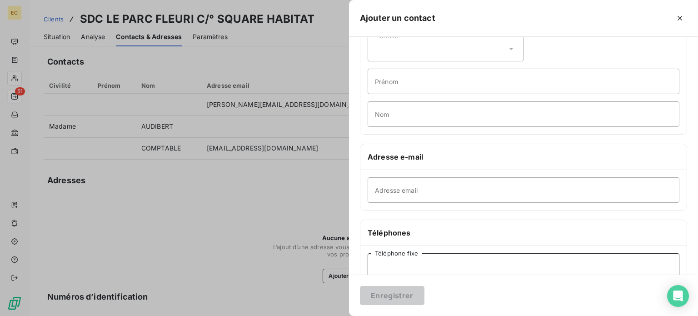
click at [411, 266] on input "Téléphone fixe" at bounding box center [524, 265] width 312 height 25
type input "0491153023"
click at [393, 294] on button "Enregistrer" at bounding box center [392, 295] width 65 height 19
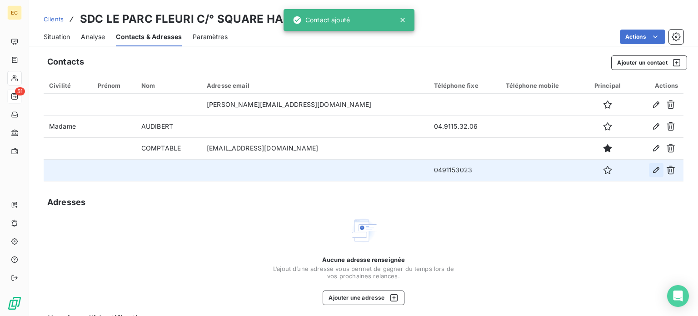
click at [652, 174] on icon "button" at bounding box center [656, 169] width 9 height 9
type input "0491153023"
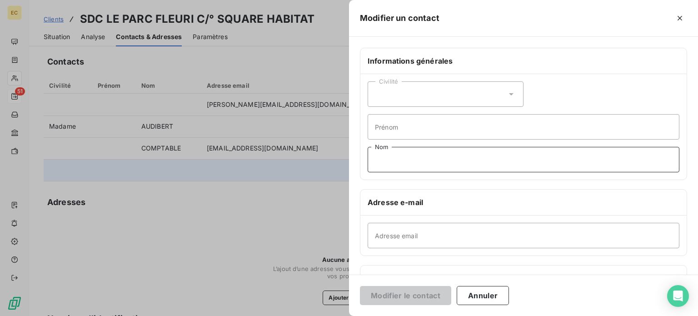
click at [396, 158] on input "Nom" at bounding box center [524, 159] width 312 height 25
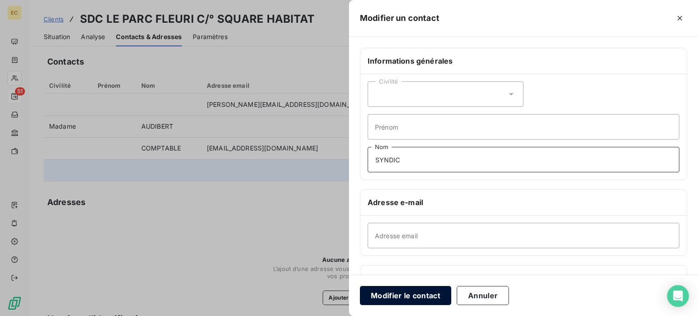
type input "SYNDIC"
click at [400, 294] on button "Modifier le contact" at bounding box center [405, 295] width 91 height 19
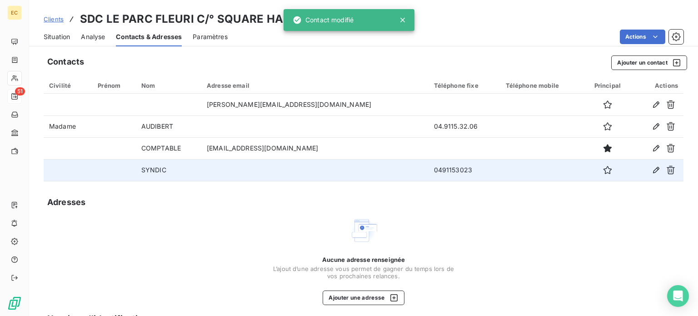
click at [603, 171] on icon "button" at bounding box center [607, 169] width 9 height 9
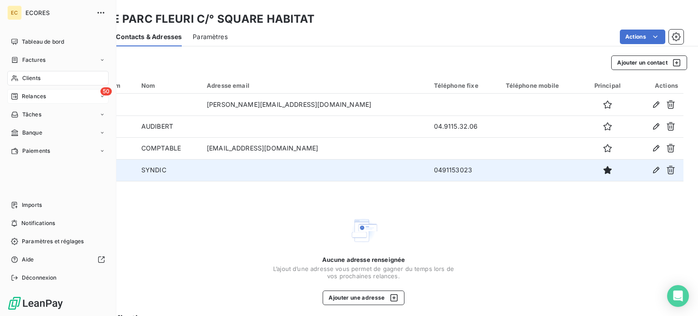
click at [27, 94] on span "Relances" at bounding box center [34, 96] width 24 height 8
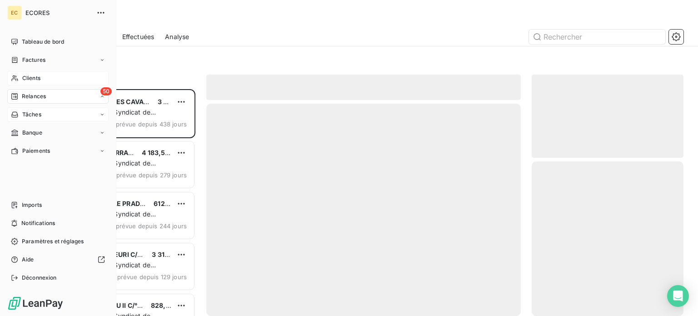
scroll to position [220, 144]
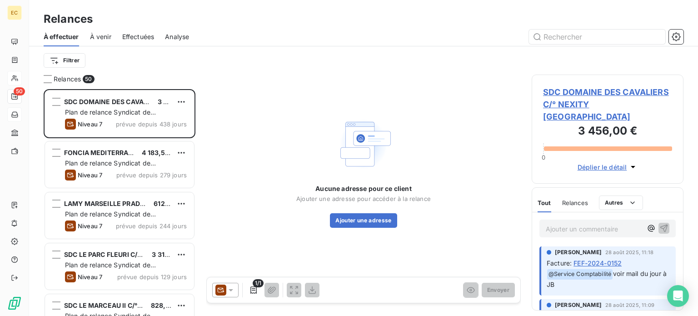
click at [576, 109] on span "SDC DOMAINE DES CAVALIERS C/° NEXITY [GEOGRAPHIC_DATA]" at bounding box center [607, 104] width 129 height 37
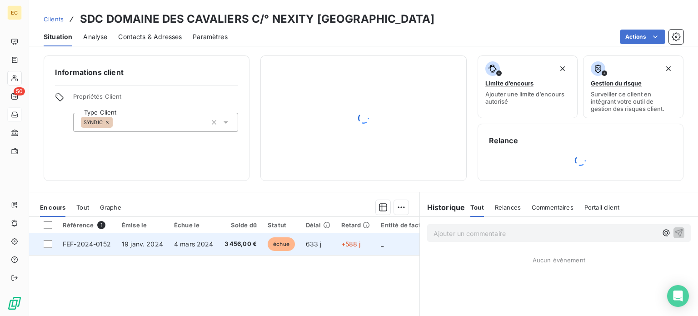
click at [82, 244] on span "FEF-2024-0152" at bounding box center [87, 244] width 48 height 8
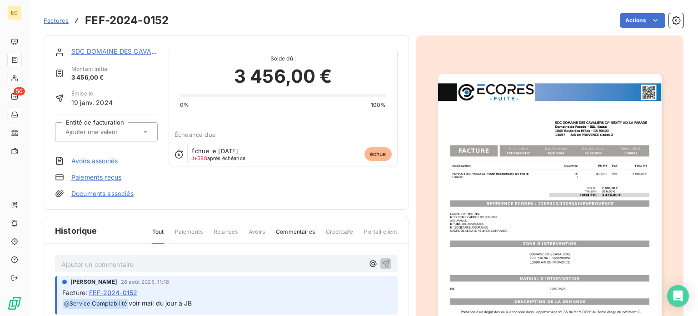
click at [536, 202] on img "button" at bounding box center [550, 232] width 224 height 316
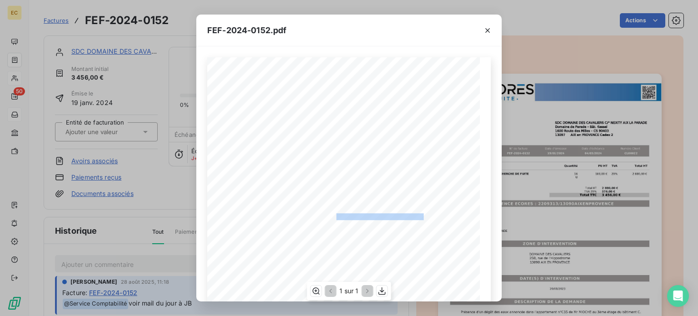
drag, startPoint x: 420, startPoint y: 216, endPoint x: 331, endPoint y: 217, distance: 89.1
click at [331, 217] on span "RÉFÉRENCE ECORES : 2209313/13090AIXENPROVENCE" at bounding box center [349, 215] width 155 height 5
copy span "2209313/13090AIXENPROVENC"
click at [54, 16] on div "FEF-2024-0152.pdf Designation Quantité PU HT TVA Total HT FORFAIT AU PASSAGE PO…" at bounding box center [349, 158] width 698 height 316
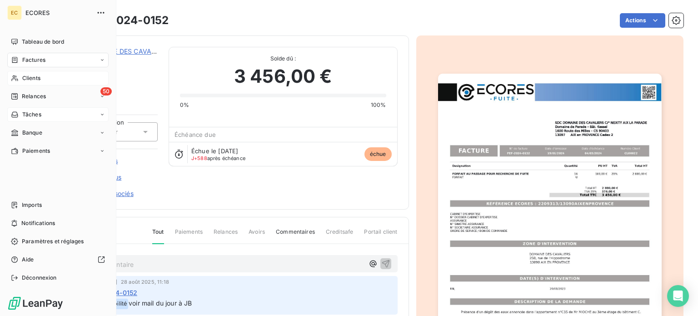
click at [31, 76] on span "Clients" at bounding box center [31, 78] width 18 height 8
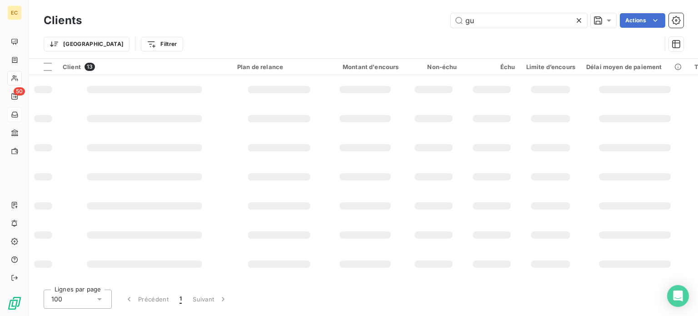
type input "g"
type input "p"
type input "b"
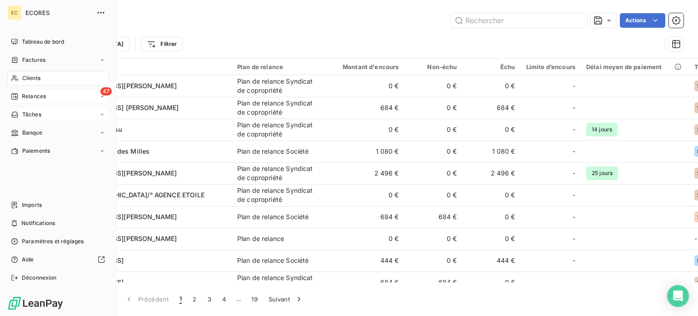
click at [30, 98] on span "Relances" at bounding box center [34, 96] width 24 height 8
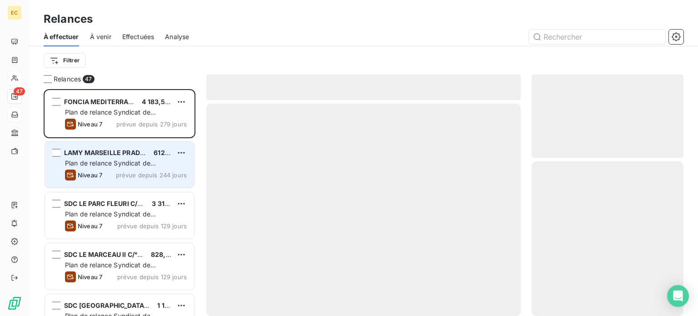
scroll to position [220, 144]
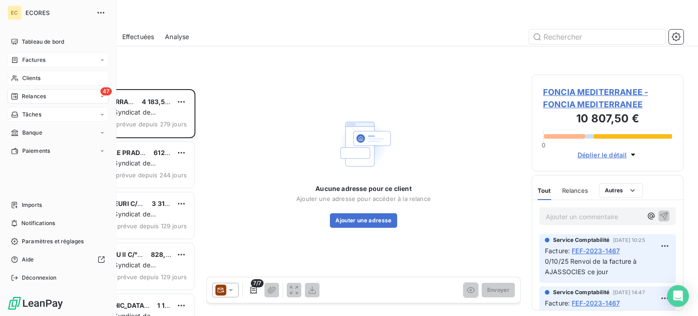
click at [35, 60] on span "Factures" at bounding box center [33, 60] width 23 height 8
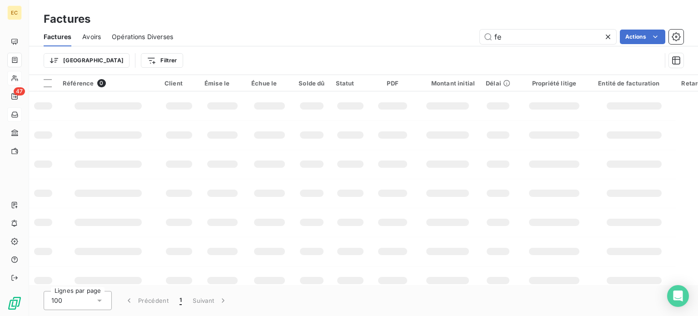
type input "f"
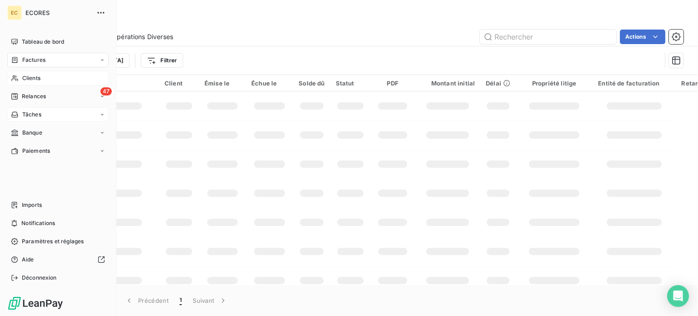
click at [29, 80] on span "Clients" at bounding box center [31, 78] width 18 height 8
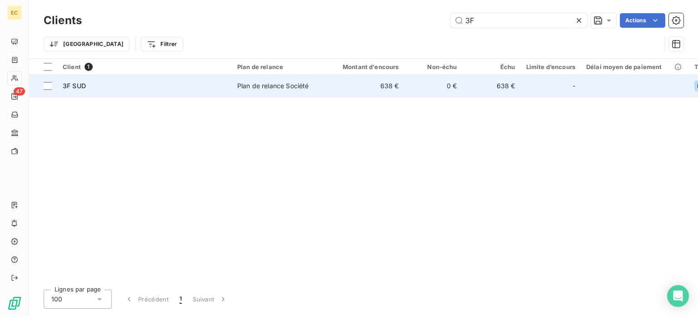
type input "3F"
click at [159, 86] on div "3F SUD" at bounding box center [145, 85] width 164 height 9
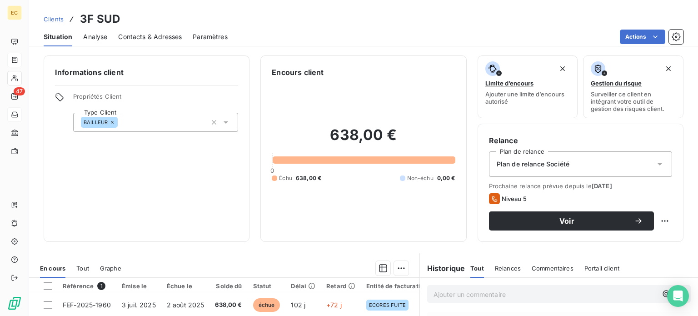
click at [141, 36] on span "Contacts & Adresses" at bounding box center [150, 36] width 64 height 9
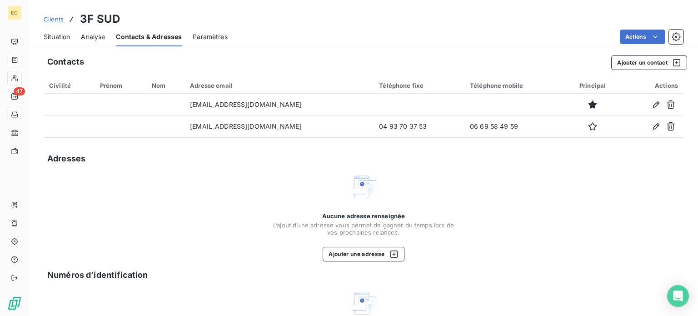
click at [64, 39] on span "Situation" at bounding box center [57, 36] width 26 height 9
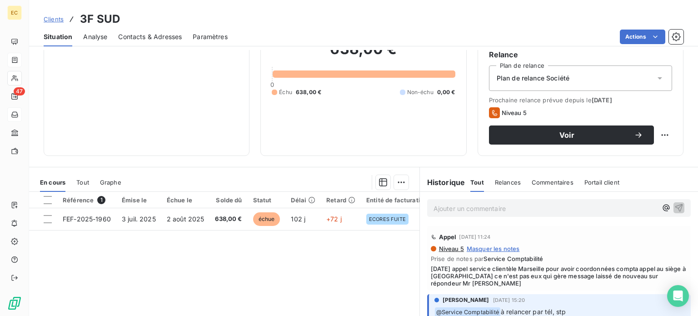
scroll to position [91, 0]
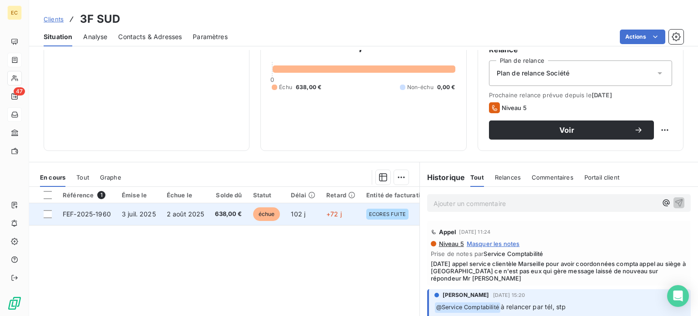
click at [107, 214] on span "FEF-2025-1960" at bounding box center [87, 214] width 48 height 8
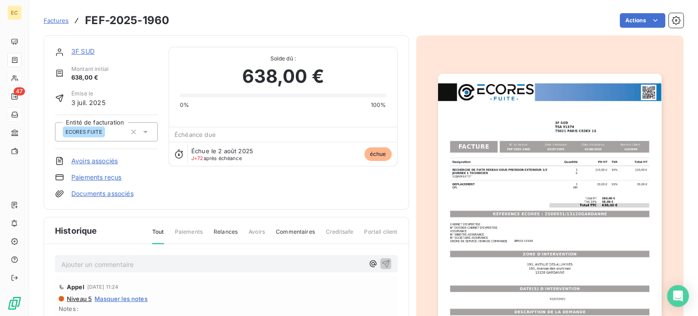
click at [512, 214] on img "button" at bounding box center [550, 232] width 224 height 316
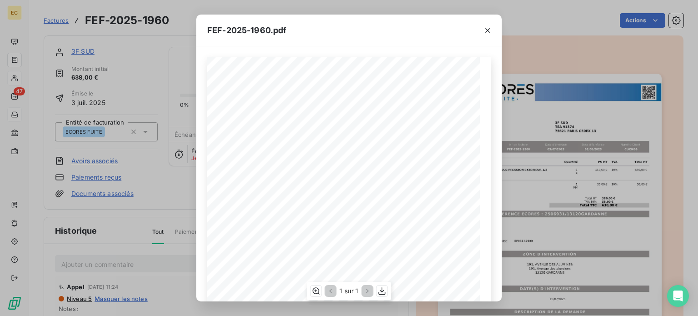
scroll to position [91, 0]
drag, startPoint x: 488, startPoint y: 27, endPoint x: 469, endPoint y: 41, distance: 23.7
click at [489, 27] on icon "button" at bounding box center [487, 30] width 9 height 9
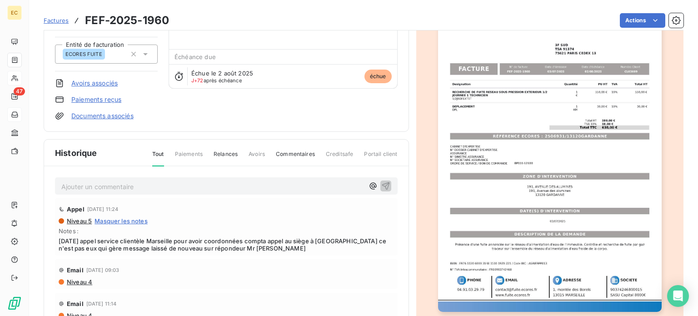
scroll to position [0, 0]
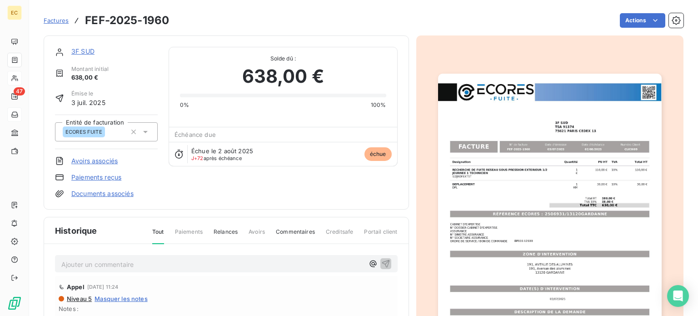
drag, startPoint x: 144, startPoint y: 261, endPoint x: 151, endPoint y: 260, distance: 7.7
click at [144, 261] on p "Ajouter un commentaire ﻿" at bounding box center [212, 264] width 303 height 11
click at [169, 262] on span "[DATE] Appel Mme VIGNAL [PHONE_NUMBER]" at bounding box center [133, 263] width 144 height 8
click at [211, 262] on p "[DATE] Appel Mme VIGNAL 04.42. 65.73.37" at bounding box center [212, 264] width 303 height 10
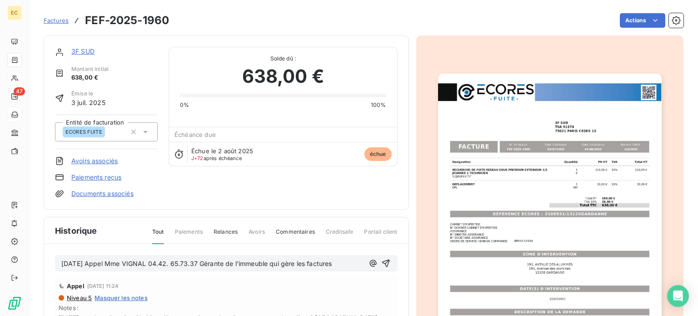
click at [176, 263] on span "[DATE] Appel Mme VIGNAL 04.42. 65.73.37 Gérante de l'immeuble qui gère les fact…" at bounding box center [196, 263] width 270 height 8
click at [381, 261] on icon "button" at bounding box center [385, 263] width 9 height 9
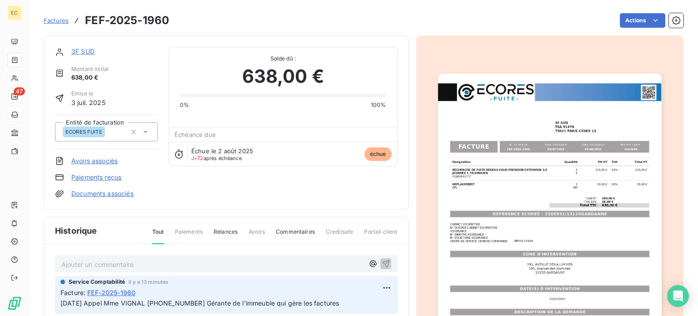
click at [83, 52] on link "3F SUD" at bounding box center [82, 51] width 23 height 8
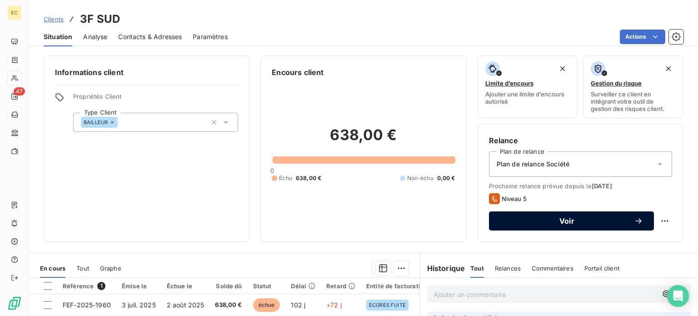
click at [541, 221] on span "Voir" at bounding box center [567, 220] width 134 height 7
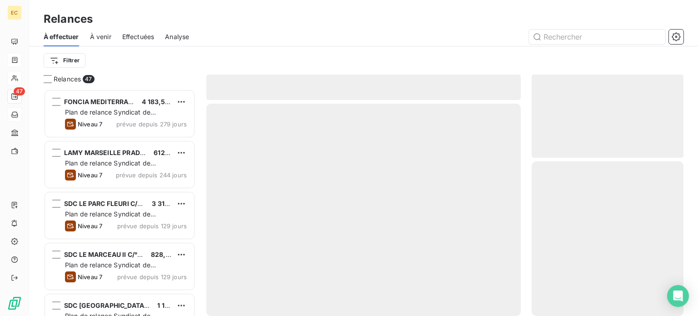
scroll to position [220, 144]
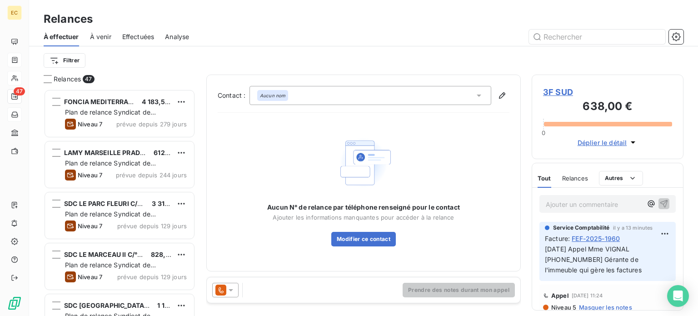
click at [476, 94] on icon at bounding box center [478, 95] width 9 height 9
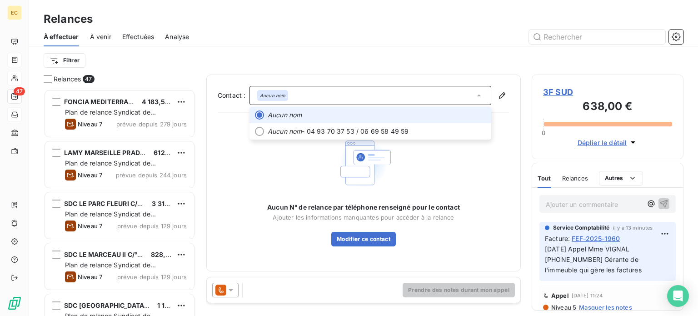
click at [553, 88] on span "3F SUD" at bounding box center [607, 92] width 129 height 12
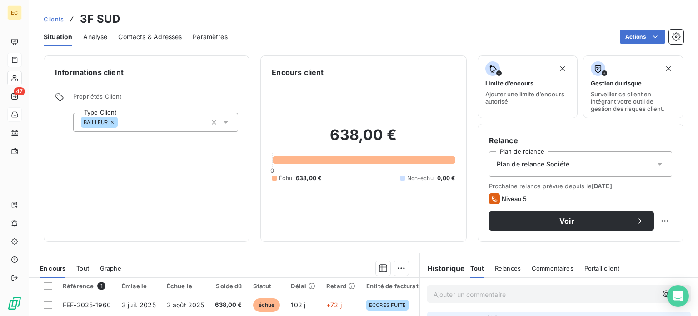
click at [140, 36] on span "Contacts & Adresses" at bounding box center [150, 36] width 64 height 9
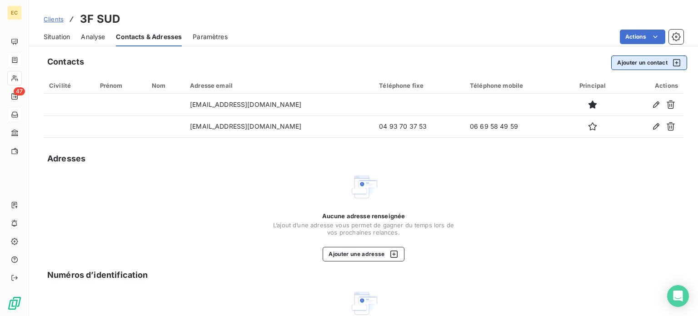
click at [620, 65] on button "Ajouter un contact" at bounding box center [649, 62] width 76 height 15
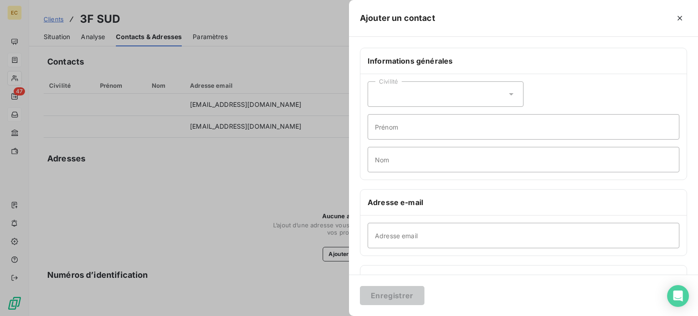
click at [437, 96] on div "Civilité" at bounding box center [446, 93] width 156 height 25
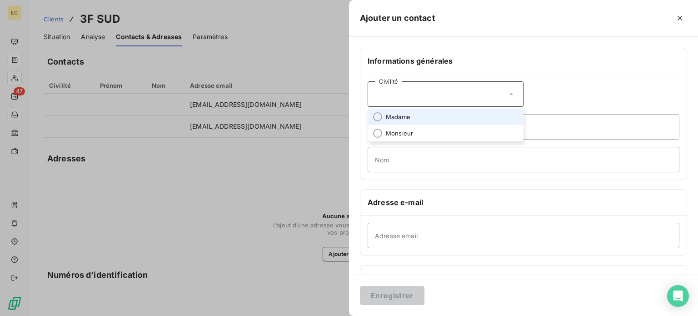
click at [432, 118] on li "Madame" at bounding box center [446, 117] width 156 height 16
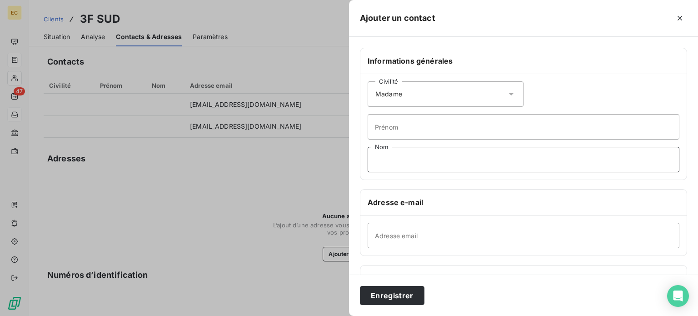
click at [408, 164] on input "Nom" at bounding box center [524, 159] width 312 height 25
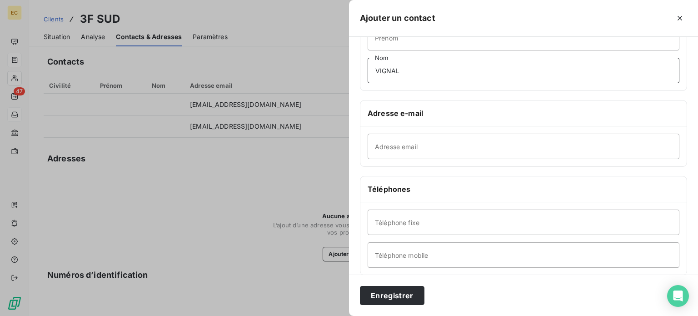
scroll to position [91, 0]
type input "VIGNAL"
click at [404, 224] on input "Téléphone fixe" at bounding box center [524, 220] width 312 height 25
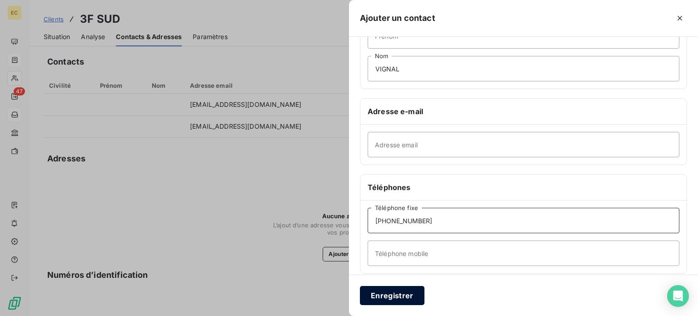
type input "[PHONE_NUMBER]"
click at [400, 296] on button "Enregistrer" at bounding box center [392, 295] width 65 height 19
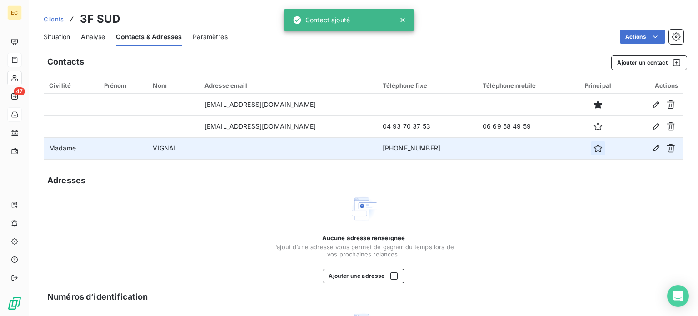
click at [593, 149] on icon "button" at bounding box center [597, 148] width 9 height 9
click at [61, 37] on span "Situation" at bounding box center [57, 36] width 26 height 9
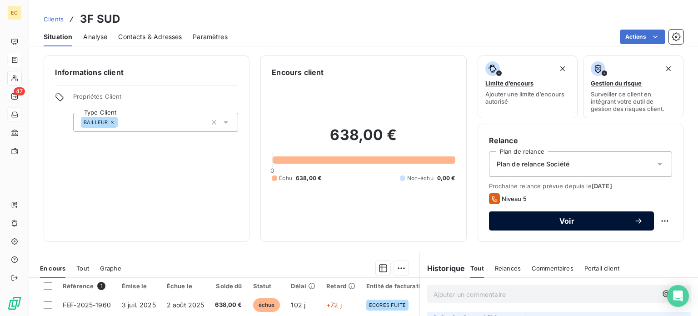
click at [539, 221] on span "Voir" at bounding box center [567, 220] width 134 height 7
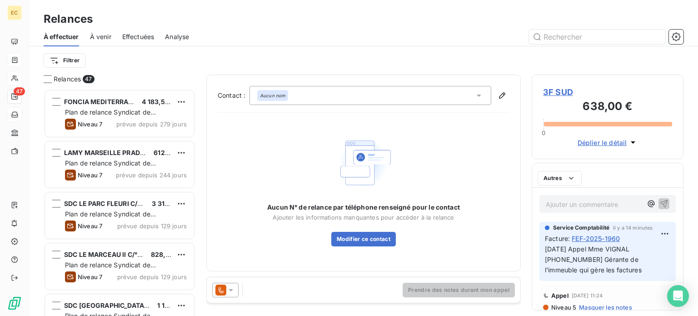
scroll to position [220, 144]
click at [478, 97] on icon at bounding box center [478, 95] width 9 height 9
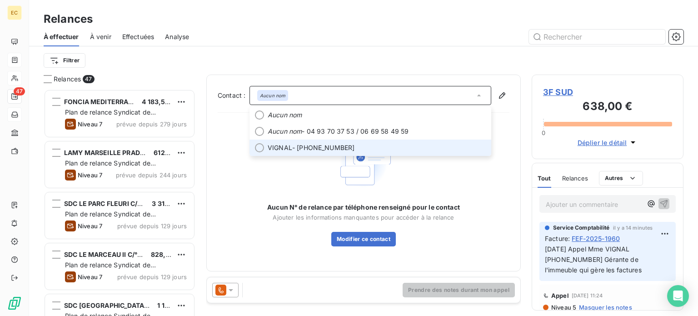
click at [370, 143] on span "VIGNAL - [PHONE_NUMBER]" at bounding box center [377, 147] width 218 height 9
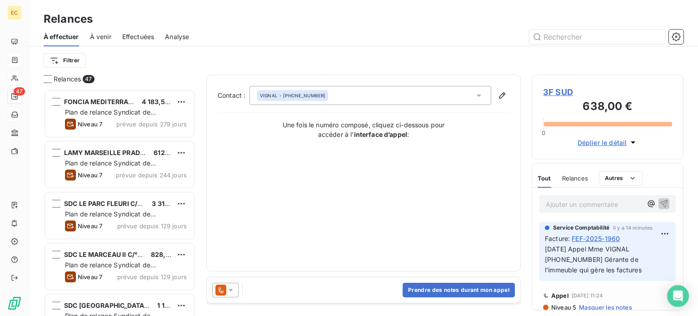
drag, startPoint x: 545, startPoint y: 247, endPoint x: 600, endPoint y: 261, distance: 57.2
click at [627, 270] on p "[DATE] Appel Mme VIGNAL [PHONE_NUMBER] Gérante de l'immeuble qui gère les factu…" at bounding box center [607, 259] width 125 height 31
copy span "[DATE] Appel Mme VIGNAL [PHONE_NUMBER] Gérante de l'immeuble qui gère les factu…"
click at [453, 289] on button "Prendre des notes durant mon appel" at bounding box center [459, 290] width 112 height 15
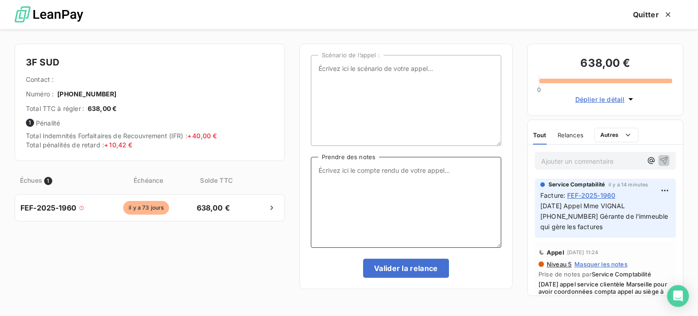
click at [371, 173] on textarea "Prendre des notes" at bounding box center [406, 202] width 190 height 91
paste textarea "[DATE] Appel Mme VIGNAL [PHONE_NUMBER] Gérante de l'immeuble qui gère les factu…"
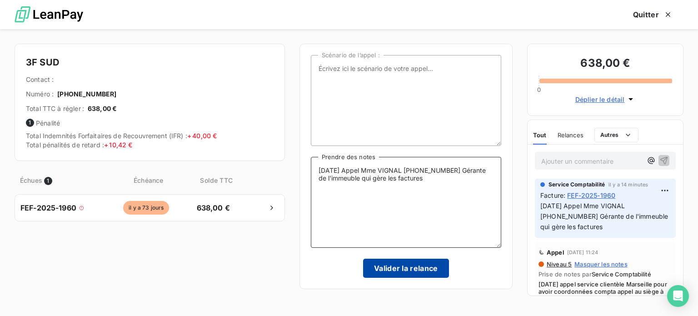
type textarea "[DATE] Appel Mme VIGNAL [PHONE_NUMBER] Gérante de l'immeuble qui gère les factu…"
click at [407, 270] on button "Valider la relance" at bounding box center [406, 268] width 86 height 19
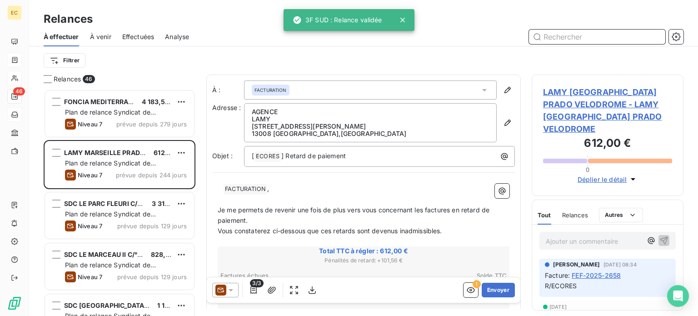
click at [137, 37] on span "Effectuées" at bounding box center [138, 36] width 32 height 9
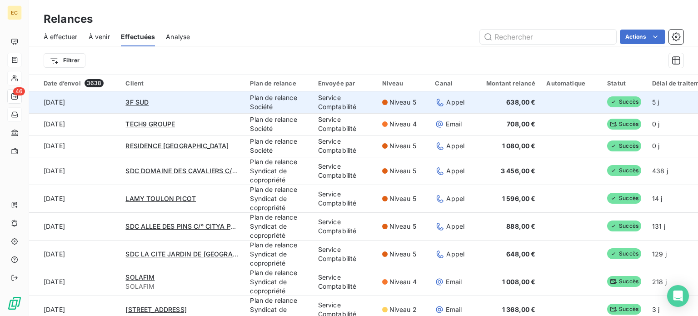
click at [162, 105] on div "3F SUD" at bounding box center [182, 102] width 114 height 9
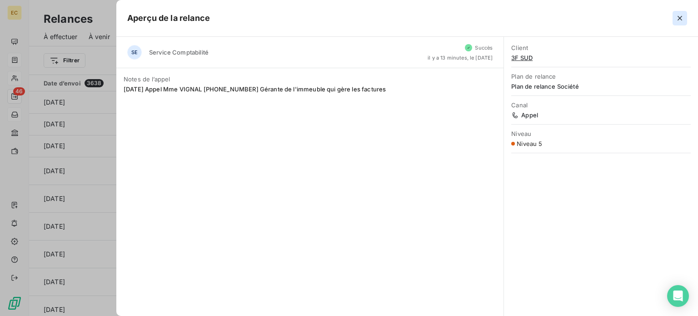
click at [678, 20] on icon "button" at bounding box center [679, 18] width 5 height 5
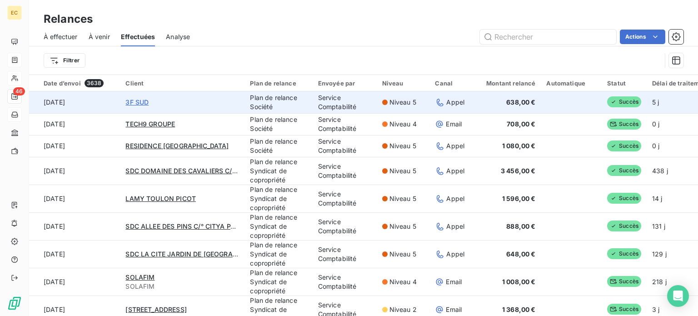
click at [131, 103] on span "3F SUD" at bounding box center [136, 102] width 23 height 8
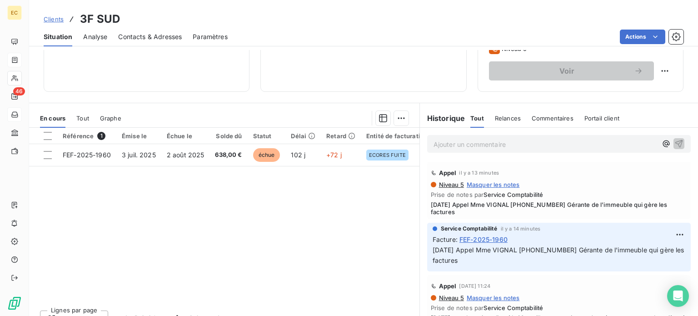
scroll to position [164, 0]
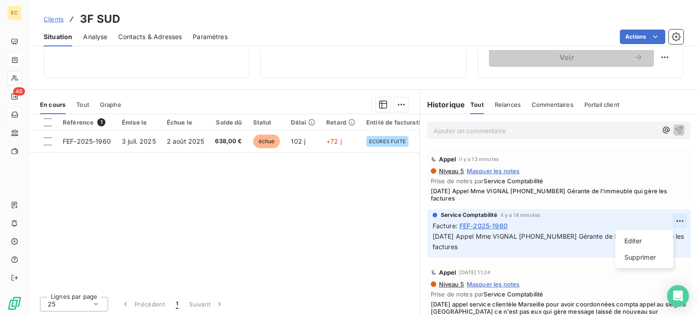
click at [665, 220] on html "EC 46 Clients 3F SUD Situation Analyse Contacts & Adresses Paramètres Actions I…" at bounding box center [349, 158] width 698 height 316
click at [647, 261] on div "Supprimer" at bounding box center [644, 257] width 51 height 15
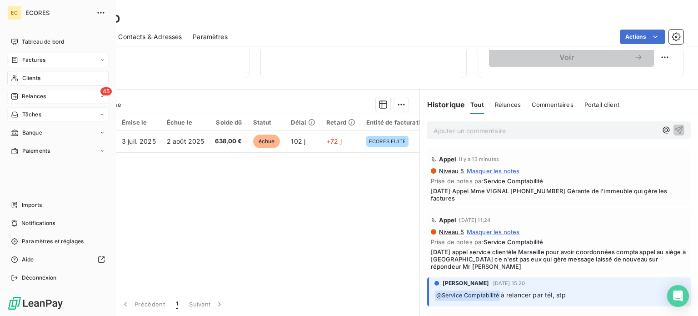
click at [25, 94] on span "Relances" at bounding box center [34, 96] width 24 height 8
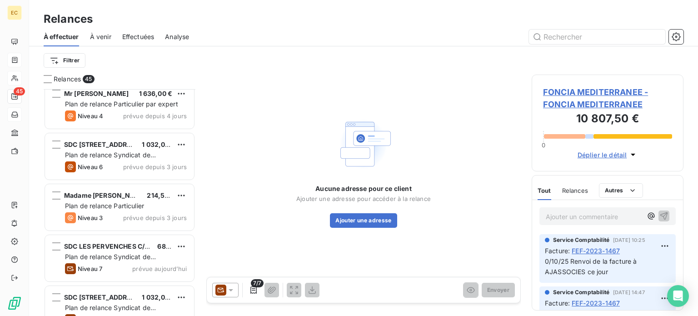
scroll to position [2045, 0]
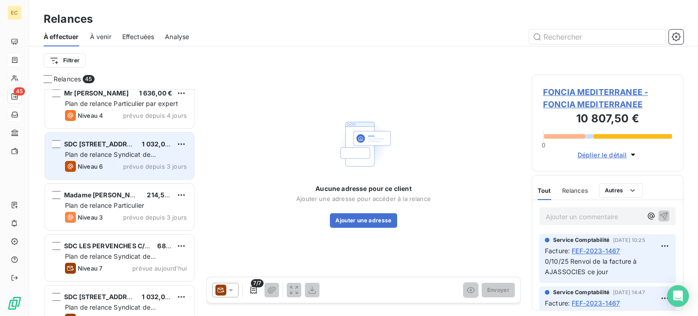
click at [118, 154] on span "Plan de relance Syndicat de copropriété" at bounding box center [110, 158] width 91 height 17
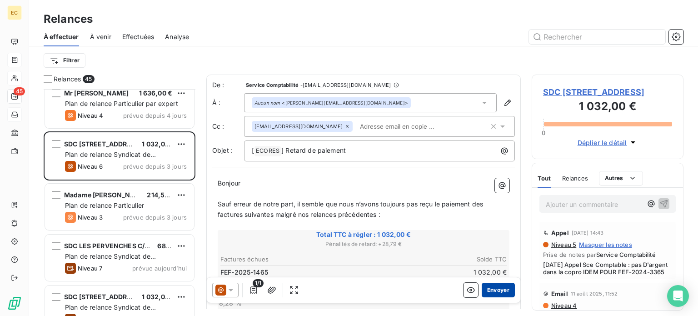
click at [492, 292] on button "Envoyer" at bounding box center [498, 290] width 33 height 15
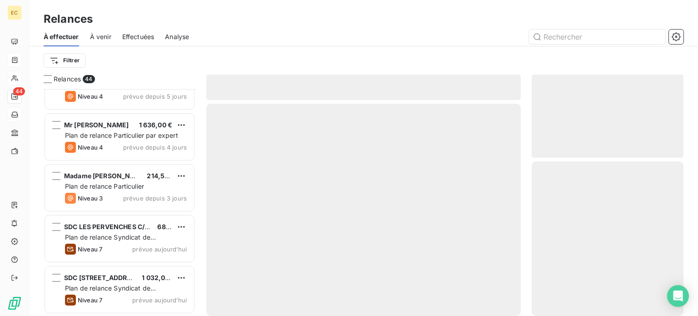
scroll to position [2012, 0]
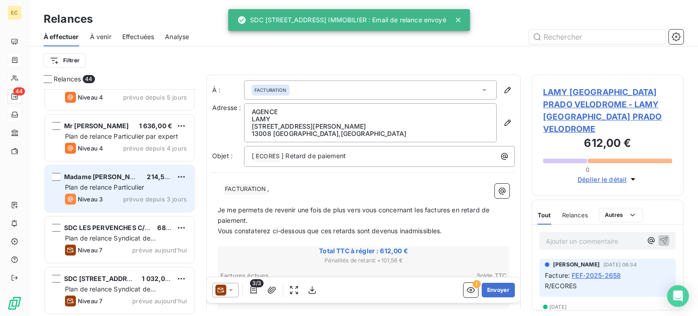
scroll to position [2012, 0]
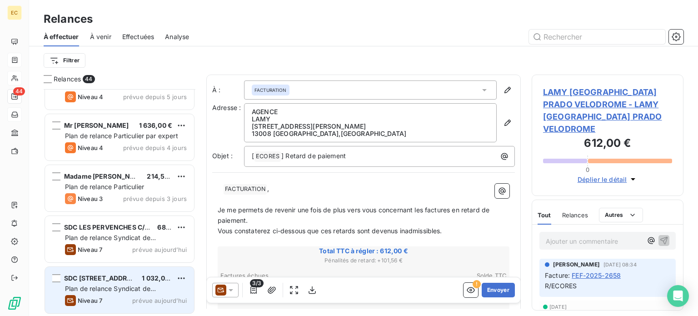
click at [112, 283] on div "SDC [STREET_ADDRESS] 1 032,00 € Plan de relance Syndicat de copropriété Niveau …" at bounding box center [119, 290] width 149 height 46
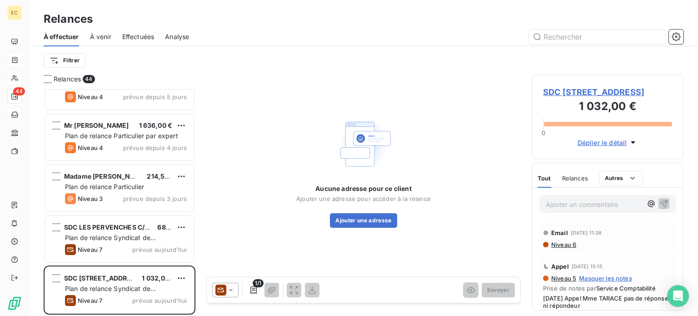
click at [583, 92] on span "SDC [STREET_ADDRESS]" at bounding box center [607, 92] width 129 height 12
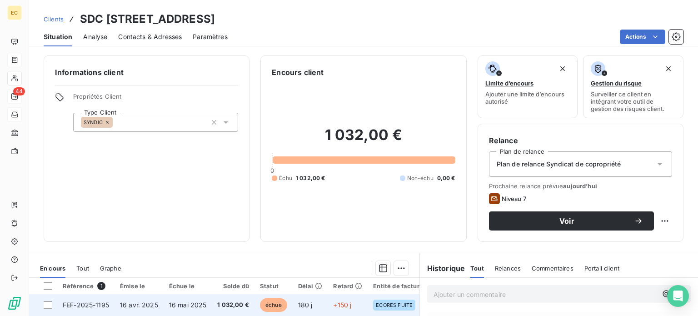
click at [88, 308] on span "FEF-2025-1195" at bounding box center [86, 305] width 46 height 8
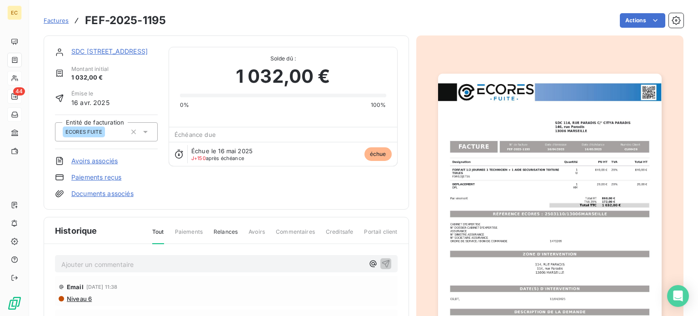
click at [510, 213] on img "button" at bounding box center [550, 232] width 224 height 316
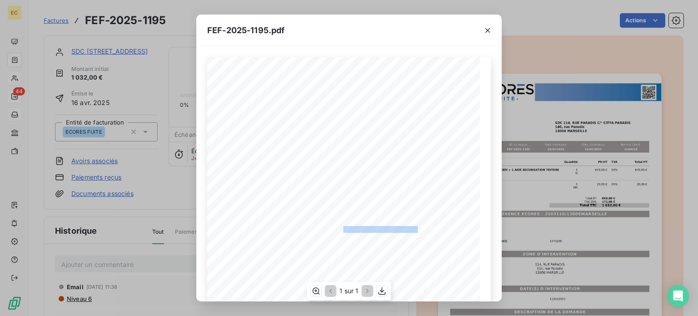
drag, startPoint x: 414, startPoint y: 229, endPoint x: 339, endPoint y: 231, distance: 75.0
click at [339, 230] on span "RÉFÉRENCE ECORES : 2503110/13006MARSEILLE" at bounding box center [348, 228] width 139 height 5
copy span "2503110/13006MARSEILLE"
click at [493, 30] on button "button" at bounding box center [487, 30] width 15 height 15
